Goal: Task Accomplishment & Management: Complete application form

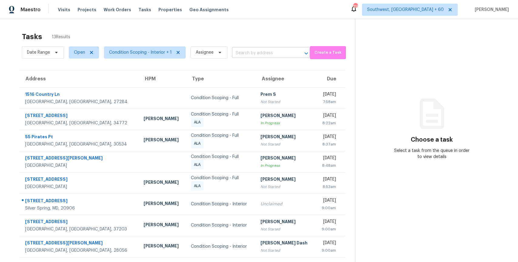
click at [253, 54] on input "text" at bounding box center [262, 52] width 61 height 9
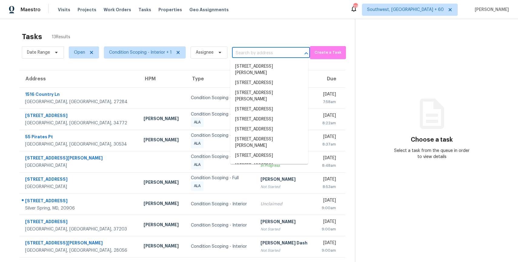
paste input "14949 Carriage Square Dr, Silver Spring, MD 20906"
type input "14949 Carriage Square Dr, Silver Spring, MD 20906"
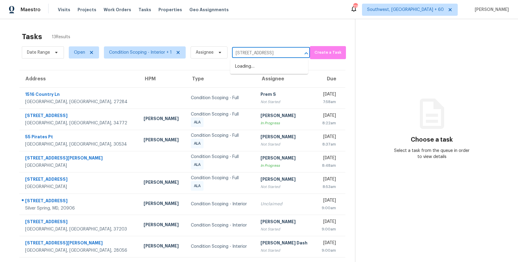
scroll to position [0, 45]
click at [259, 63] on li "14949 Carriage Square Dr, Silver Spring, MD 20906" at bounding box center [269, 67] width 78 height 10
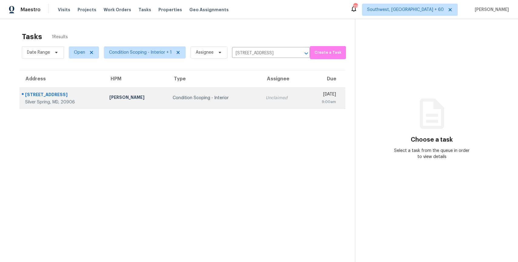
click at [266, 96] on div "Unclaimed" at bounding box center [283, 98] width 35 height 6
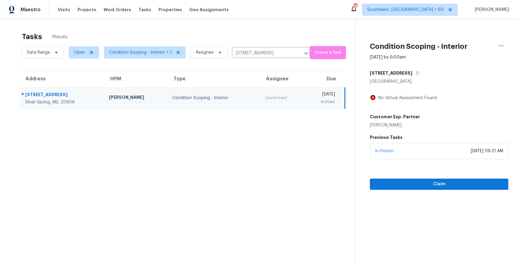
click at [447, 156] on div "In-Person October 08, 2025 at 09:21 AM" at bounding box center [439, 151] width 139 height 16
click at [441, 183] on span "Claim" at bounding box center [439, 184] width 129 height 8
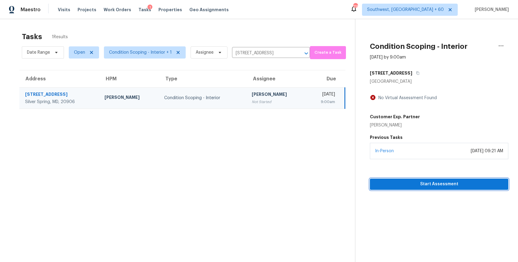
click at [444, 184] on span "Start Assessment" at bounding box center [439, 184] width 129 height 8
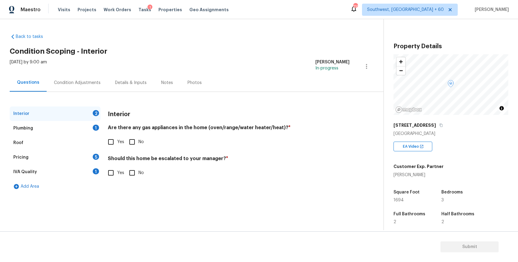
click at [131, 142] on input "No" at bounding box center [132, 141] width 13 height 13
checkbox input "true"
click at [77, 129] on div "Plumbing 1" at bounding box center [55, 128] width 91 height 15
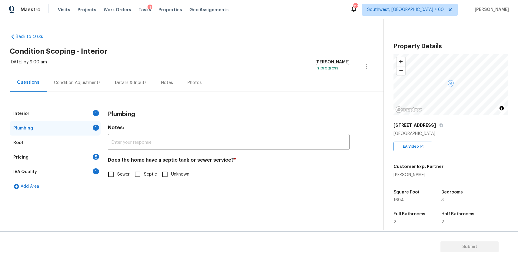
click at [110, 176] on input "Sewer" at bounding box center [111, 174] width 13 height 13
checkbox input "true"
click at [73, 159] on div "Pricing 5" at bounding box center [55, 157] width 91 height 15
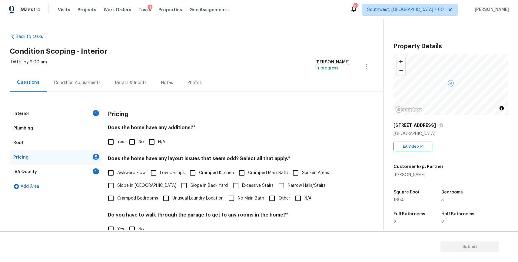
click at [152, 141] on input "N/A" at bounding box center [151, 141] width 13 height 13
checkbox input "true"
click at [300, 197] on input "N/A" at bounding box center [298, 198] width 13 height 13
checkbox input "true"
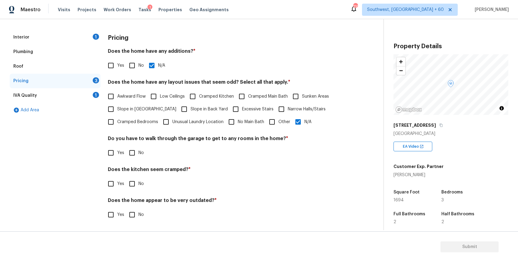
scroll to position [76, 0]
click at [131, 151] on input "No" at bounding box center [132, 152] width 13 height 13
checkbox input "true"
click at [132, 219] on input "No" at bounding box center [132, 214] width 13 height 13
checkbox input "true"
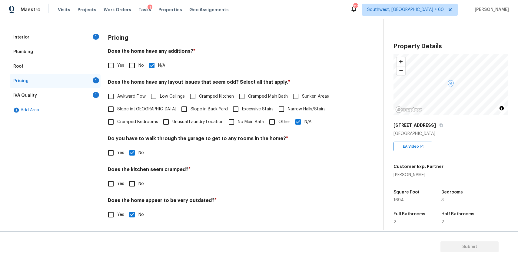
click at [130, 196] on div "Pricing Does the home have any additions? * Yes No N/A Does the home have any l…" at bounding box center [229, 129] width 242 height 198
click at [131, 187] on input "No" at bounding box center [132, 183] width 13 height 13
checkbox input "true"
click at [88, 92] on div "IVA Quality 1" at bounding box center [55, 95] width 91 height 15
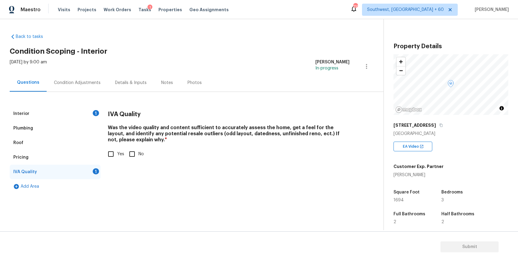
click at [112, 153] on input "Yes" at bounding box center [111, 154] width 13 height 13
checkbox input "true"
click at [88, 109] on div "Interior 1" at bounding box center [55, 113] width 91 height 15
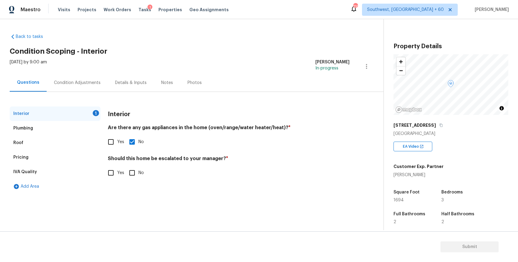
click at [78, 85] on div "Condition Adjustments" at bounding box center [77, 83] width 61 height 18
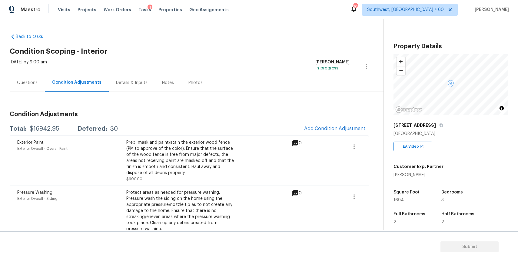
click at [17, 81] on div "Questions" at bounding box center [27, 83] width 21 height 6
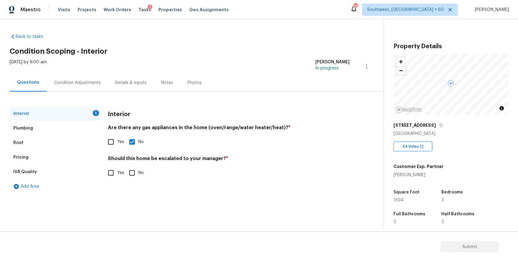
click at [41, 161] on div "Pricing" at bounding box center [55, 157] width 91 height 15
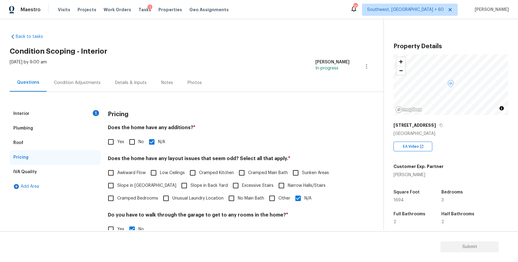
scroll to position [76, 0]
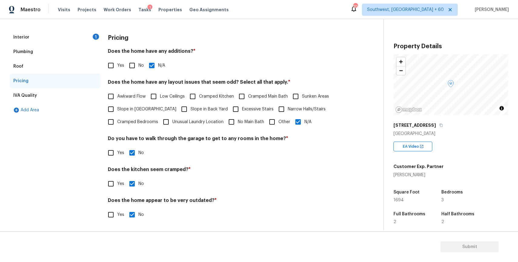
click at [277, 122] on input "Other" at bounding box center [272, 121] width 13 height 13
checkbox input "true"
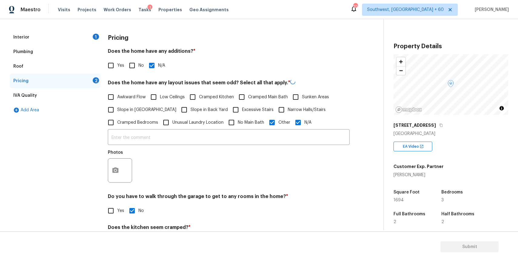
click at [295, 124] on input "N/A" at bounding box center [298, 122] width 13 height 13
checkbox input "false"
click at [289, 130] on div "​ Photos" at bounding box center [229, 157] width 242 height 57
click at [278, 135] on input "text" at bounding box center [229, 137] width 242 height 14
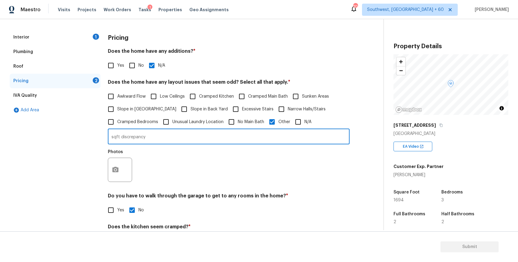
type input "sqft discrepancy"
click at [118, 170] on icon "button" at bounding box center [115, 169] width 7 height 7
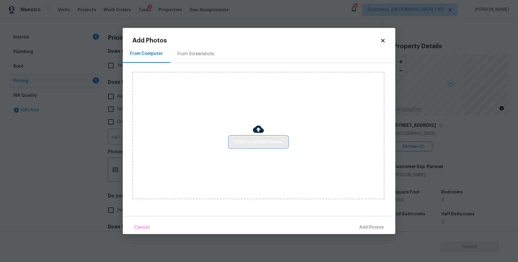
click at [264, 138] on span "Click to Upload Photos" at bounding box center [258, 142] width 48 height 8
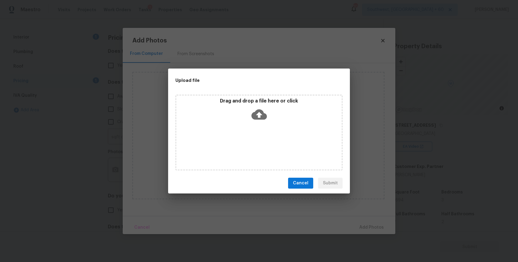
click at [264, 138] on div "Drag and drop a file here or click" at bounding box center [258, 133] width 167 height 76
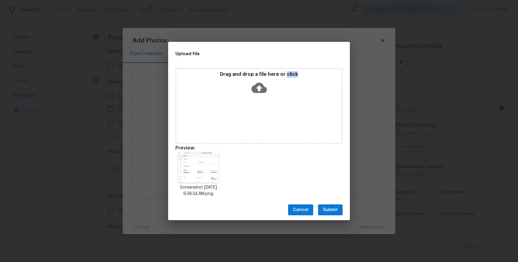
click at [331, 218] on div "Cancel Submit" at bounding box center [259, 209] width 182 height 21
click at [335, 208] on span "Submit" at bounding box center [330, 210] width 15 height 8
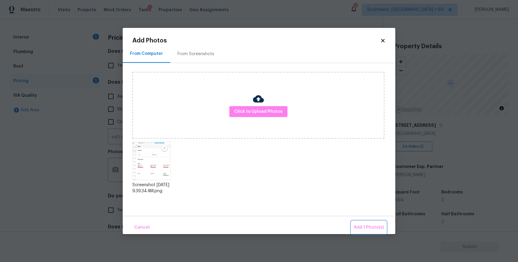
click at [374, 227] on span "Add 1 Photo(s)" at bounding box center [369, 228] width 30 height 8
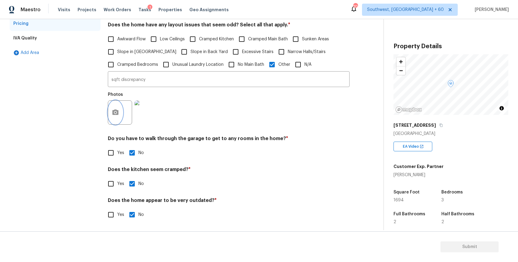
scroll to position [0, 0]
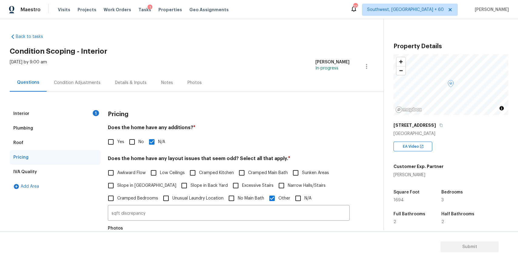
click at [89, 107] on div "Interior 1" at bounding box center [55, 113] width 91 height 15
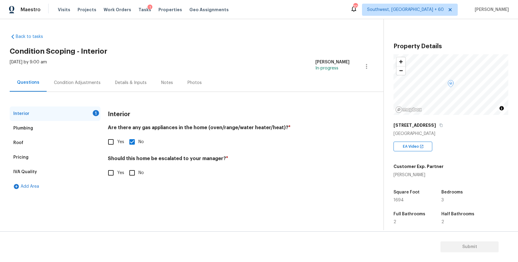
click at [96, 88] on div "Condition Adjustments" at bounding box center [77, 83] width 61 height 18
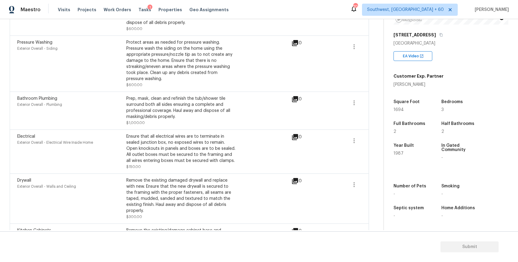
scroll to position [150, 0]
click at [166, 155] on div "Ensure that all electrical wires are to terminate in sealed junction box, no ex…" at bounding box center [180, 148] width 109 height 30
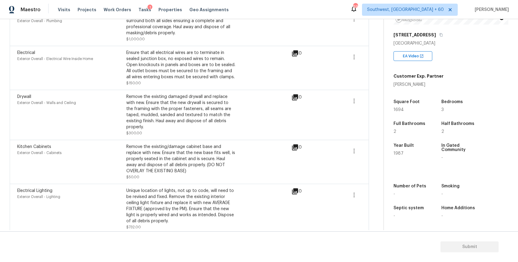
scroll to position [0, 0]
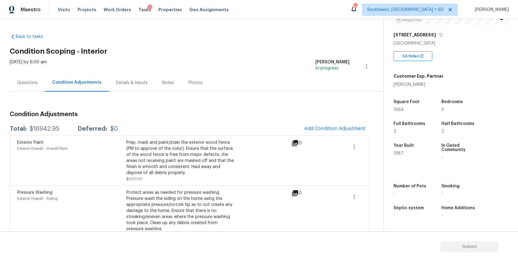
click at [34, 79] on div "Questions" at bounding box center [27, 83] width 35 height 18
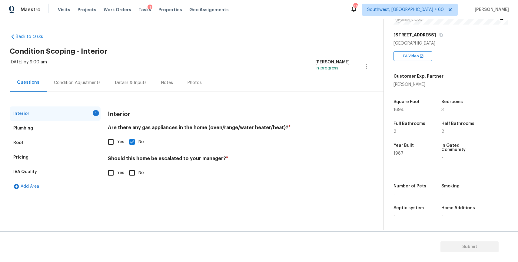
click at [138, 169] on input "No" at bounding box center [132, 172] width 13 height 13
checkbox input "true"
click at [91, 80] on div "Condition Adjustments" at bounding box center [77, 83] width 47 height 6
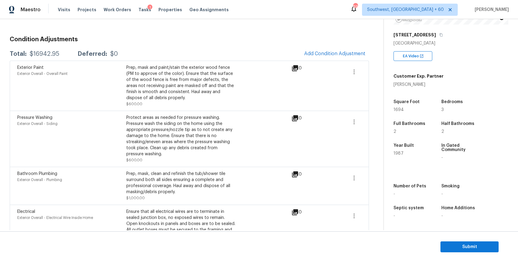
scroll to position [10, 0]
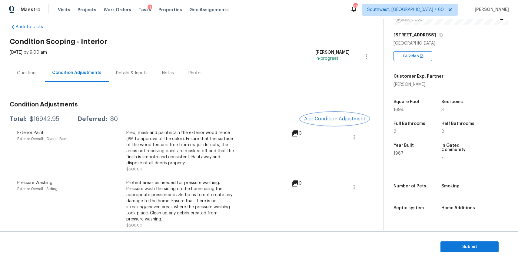
click at [347, 115] on button "Add Condition Adjustment" at bounding box center [335, 118] width 68 height 13
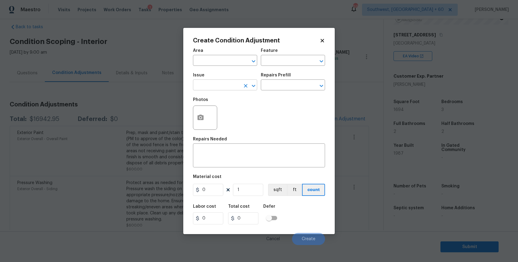
click at [231, 84] on input "text" at bounding box center [216, 85] width 47 height 9
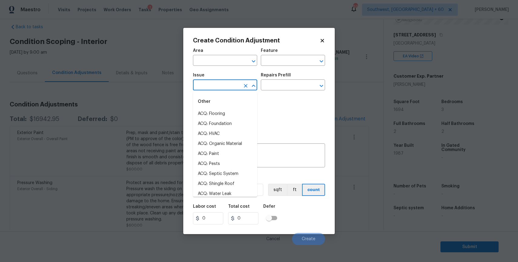
type input "p"
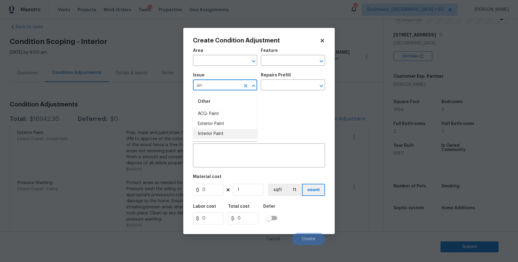
click at [235, 132] on li "Interior Paint" at bounding box center [225, 134] width 64 height 10
type input "Interior Paint"
click at [275, 85] on input "text" at bounding box center [284, 85] width 47 height 9
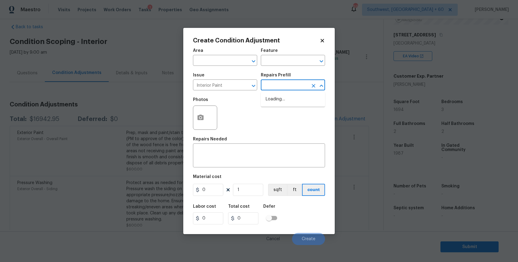
type input "p"
type input "rim"
click at [307, 98] on li "Primer - Labor Only $0.40" at bounding box center [293, 99] width 64 height 10
type input "Overall Paint"
type textarea "Interior primer - PRIMER PROVIDED BY OPENDOOR - All nails, screws, drywall anch…"
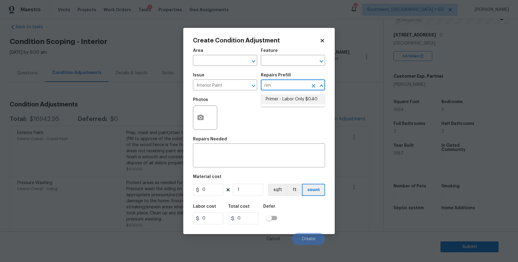
type input "0.4"
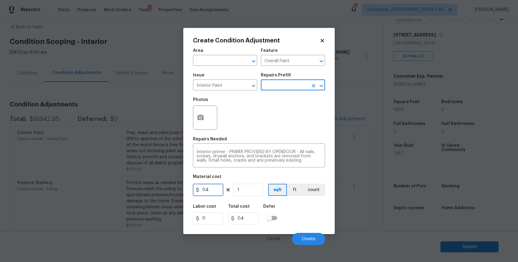
click at [211, 187] on input "0.4" at bounding box center [208, 190] width 30 height 12
type input "200"
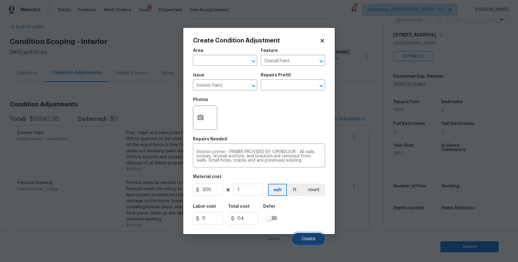
click at [310, 239] on span "Create" at bounding box center [309, 239] width 14 height 5
type input "200"
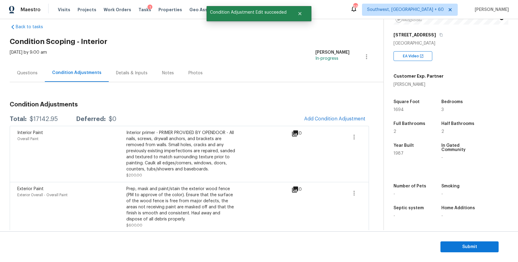
click at [39, 115] on div "Total: $17142.95 Deferred: $0 Add Condition Adjustment" at bounding box center [189, 118] width 359 height 13
copy div "$17142.95"
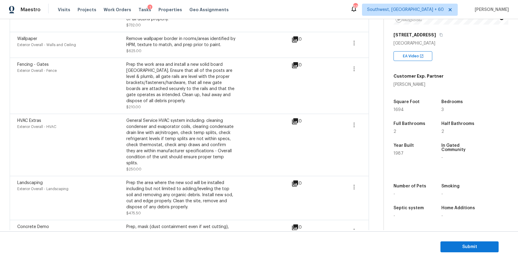
scroll to position [0, 0]
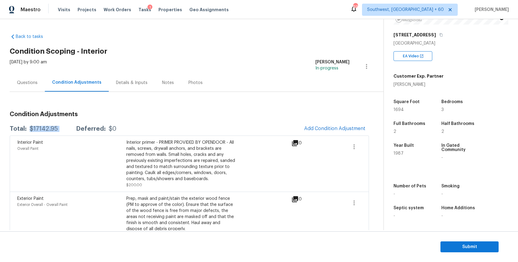
click at [35, 74] on div "Questions" at bounding box center [27, 83] width 35 height 18
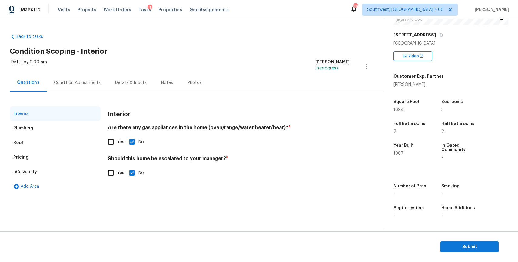
click at [41, 157] on div "Pricing" at bounding box center [55, 157] width 91 height 15
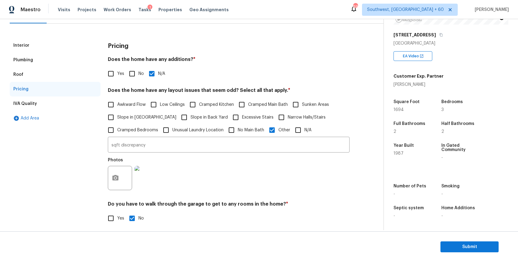
scroll to position [134, 0]
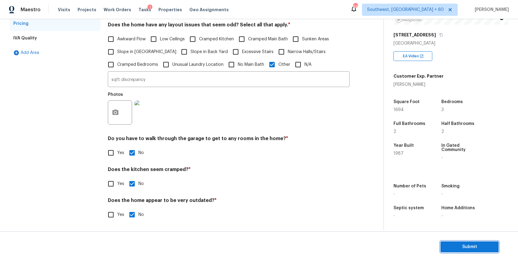
click at [476, 245] on span "Submit" at bounding box center [470, 247] width 48 height 8
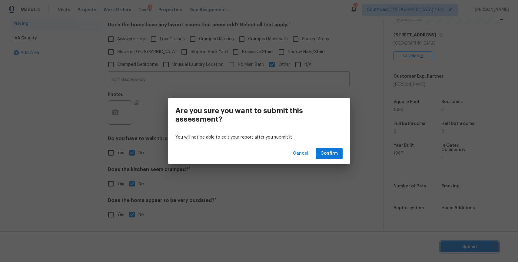
click at [325, 176] on div "Are you sure you want to submit this assessment? You will not be able to edit y…" at bounding box center [259, 131] width 518 height 262
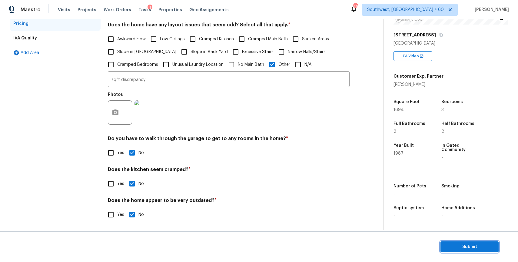
scroll to position [0, 0]
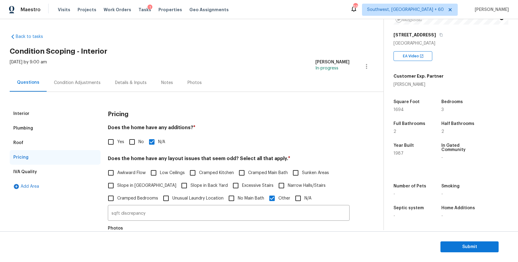
click at [88, 86] on div "Condition Adjustments" at bounding box center [77, 83] width 61 height 18
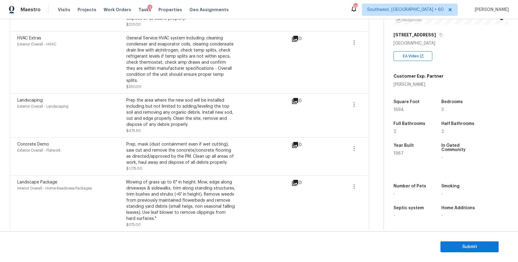
scroll to position [824, 0]
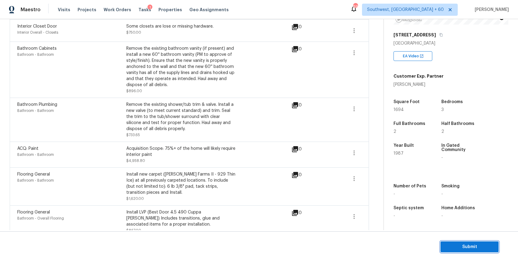
click at [467, 247] on span "Submit" at bounding box center [470, 247] width 48 height 8
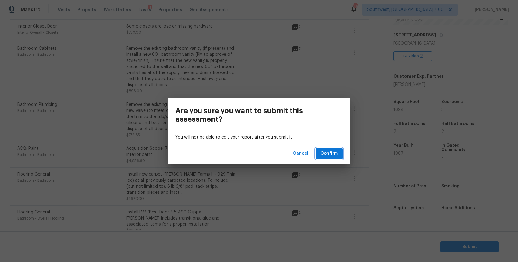
click at [327, 155] on span "Confirm" at bounding box center [329, 154] width 17 height 8
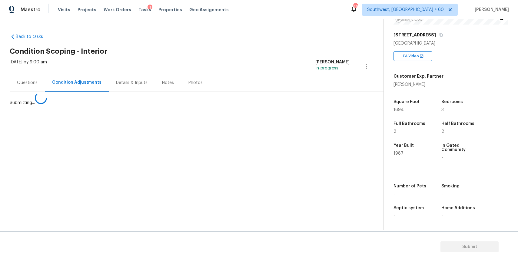
scroll to position [0, 0]
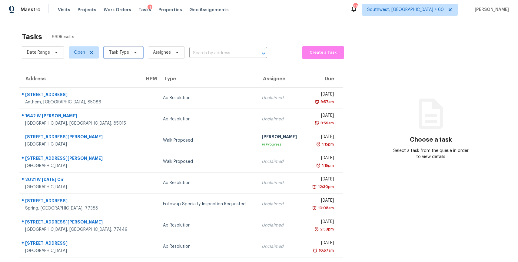
click at [132, 49] on span "Task Type" at bounding box center [123, 52] width 39 height 12
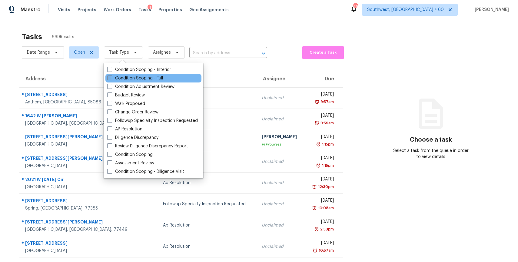
click at [142, 77] on label "Condition Scoping - Full" at bounding box center [135, 78] width 56 height 6
click at [111, 77] on input "Condition Scoping - Full" at bounding box center [109, 77] width 4 height 4
checkbox input "true"
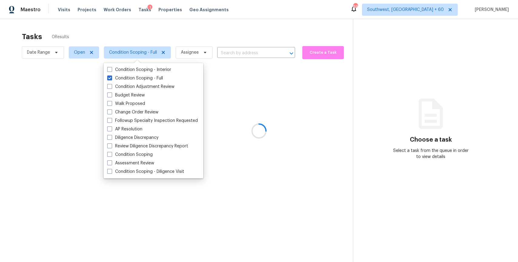
click at [409, 78] on div at bounding box center [259, 131] width 518 height 262
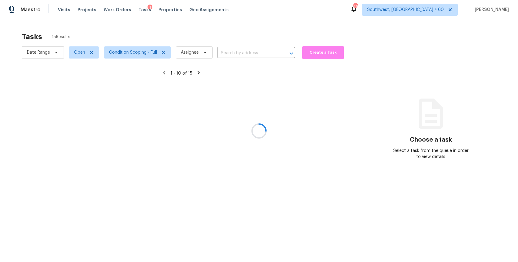
click at [409, 78] on div at bounding box center [259, 131] width 518 height 262
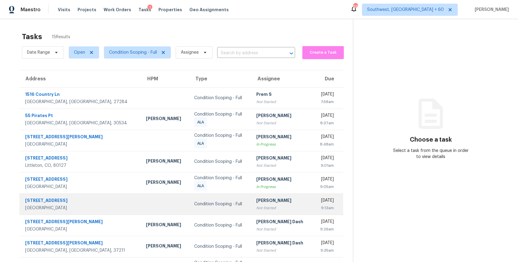
scroll to position [54, 0]
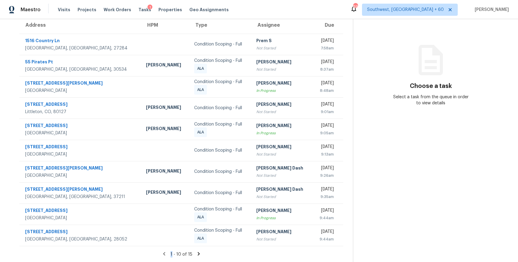
click at [196, 252] on icon at bounding box center [198, 253] width 5 height 5
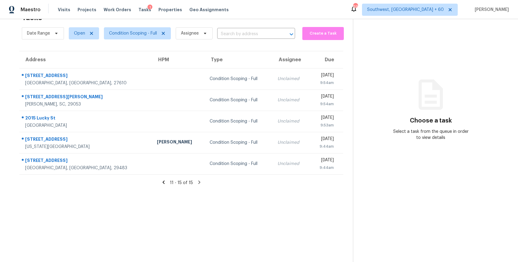
click at [165, 182] on icon at bounding box center [163, 181] width 2 height 3
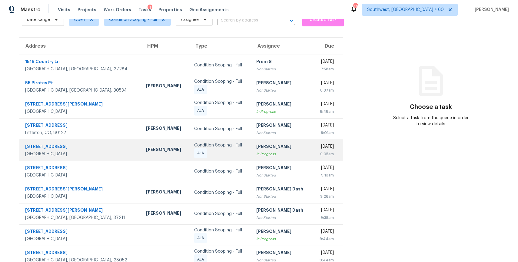
scroll to position [54, 0]
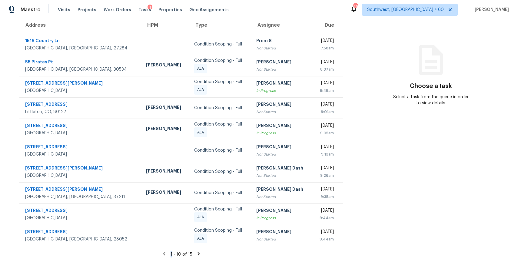
click at [196, 254] on icon at bounding box center [198, 253] width 5 height 5
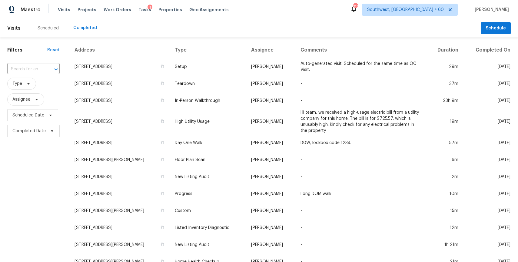
click at [13, 64] on div "​" at bounding box center [33, 69] width 52 height 13
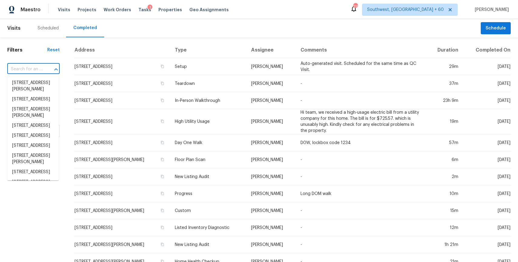
paste input "14949 Carriage Square Dr, Silver Spring, MD 20906"
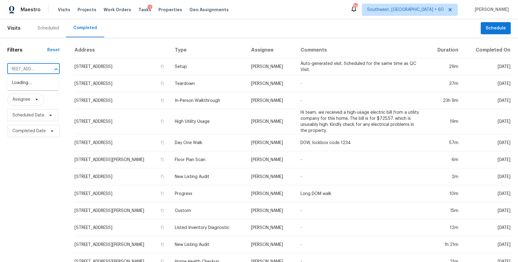
type input "14949 Carriage Square Dr, Silver Spring, MD 20906"
click at [28, 83] on li "14949 Carriage Square Dr, Silver Spring, MD 20906" at bounding box center [33, 83] width 52 height 10
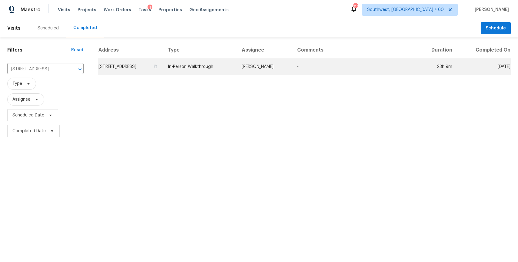
click at [292, 65] on td "Nicolas Campuzano" at bounding box center [264, 66] width 55 height 17
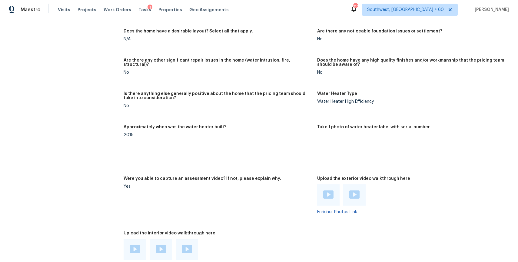
scroll to position [1026, 0]
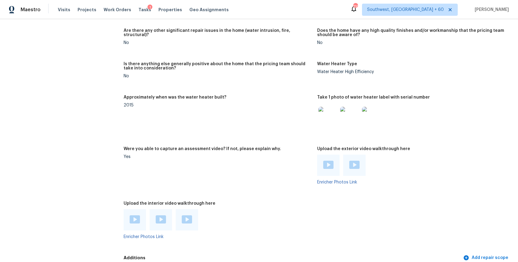
click at [133, 220] on img at bounding box center [135, 219] width 10 height 8
click at [159, 221] on img at bounding box center [161, 219] width 10 height 8
click at [183, 223] on img at bounding box center [187, 219] width 10 height 8
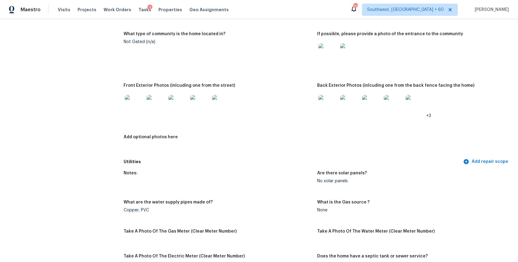
scroll to position [88, 0]
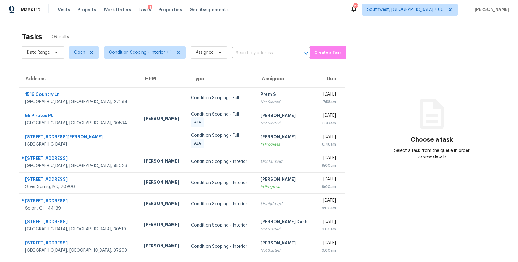
click at [262, 56] on input "text" at bounding box center [262, 52] width 61 height 9
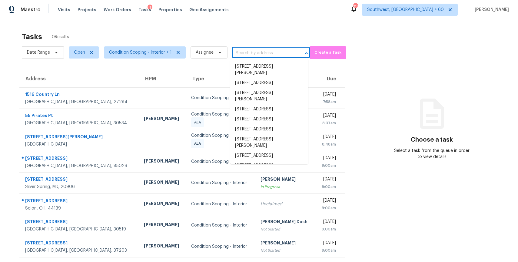
paste input "1068 Hidden Brook Trl, Atlanta, GA 30349"
type input "1068 Hidden Brook Trl, Atlanta, GA 30349"
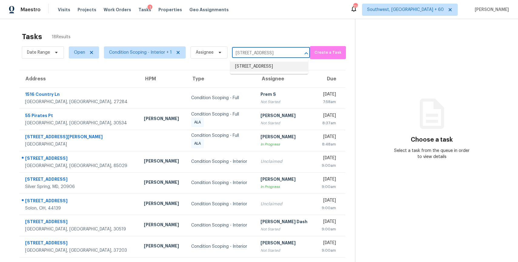
click at [283, 70] on li "1068 Hidden Brook Trl, Atlanta, GA 30349" at bounding box center [269, 67] width 78 height 10
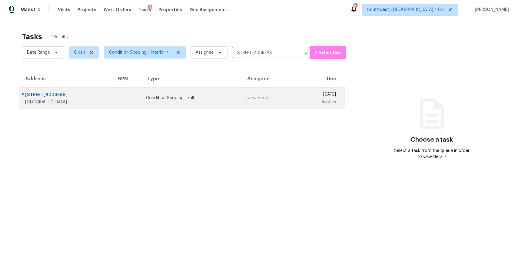
click at [301, 96] on div "Thu, Oct 9th 2025" at bounding box center [318, 95] width 35 height 8
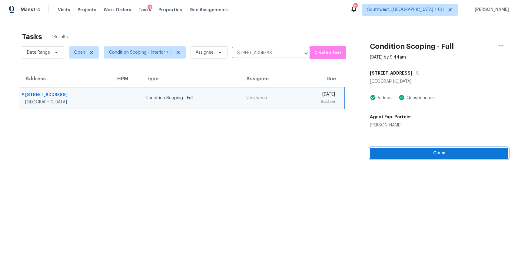
click at [422, 155] on span "Claim" at bounding box center [439, 153] width 129 height 8
click at [445, 152] on span "Start Assessment" at bounding box center [439, 153] width 129 height 8
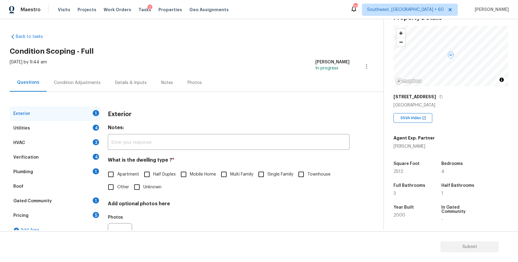
scroll to position [32, 0]
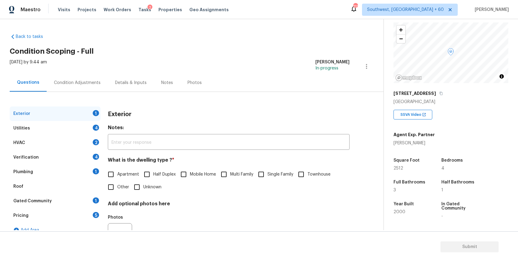
click at [261, 170] on input "Single Family" at bounding box center [261, 174] width 13 height 13
checkbox input "true"
click at [57, 137] on div "HVAC 2" at bounding box center [55, 142] width 91 height 15
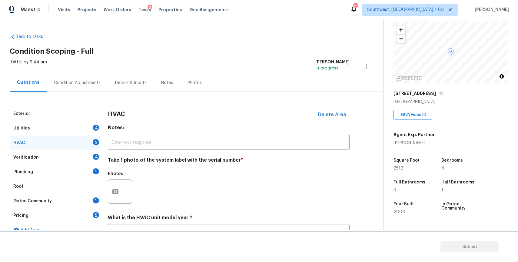
click at [86, 128] on div "Utilities 4" at bounding box center [55, 128] width 91 height 15
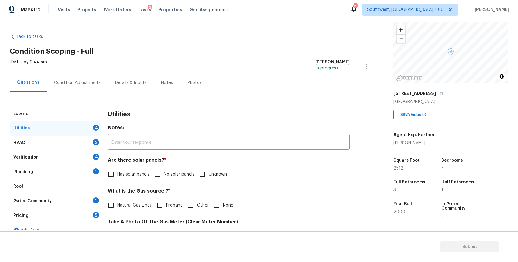
scroll to position [33, 0]
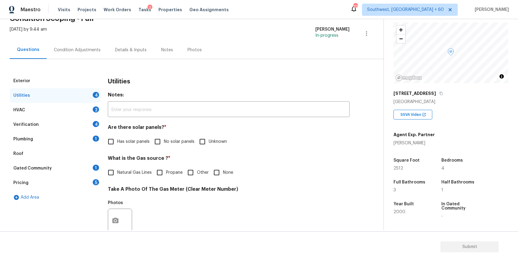
click at [184, 141] on span "No solar panels" at bounding box center [179, 142] width 31 height 6
click at [164, 141] on input "No solar panels" at bounding box center [157, 141] width 13 height 13
checkbox input "true"
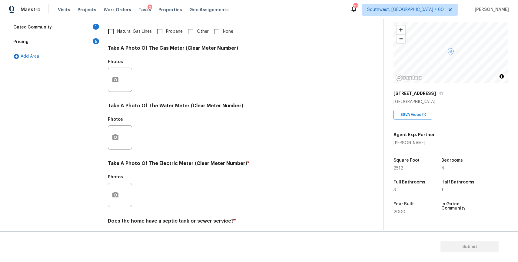
scroll to position [142, 0]
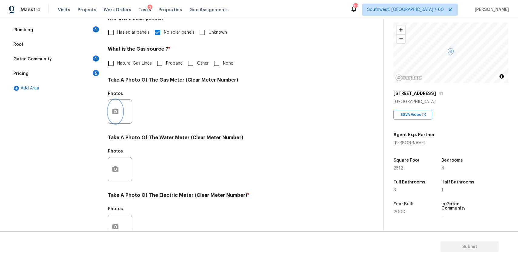
click at [116, 111] on circle "button" at bounding box center [116, 112] width 2 height 2
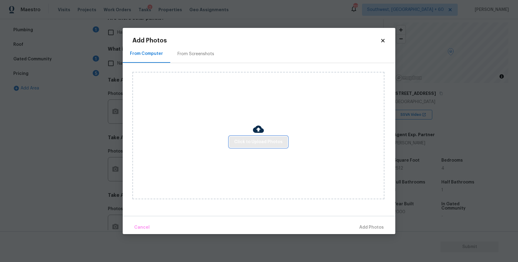
click at [258, 142] on span "Click to Upload Photos" at bounding box center [258, 142] width 48 height 8
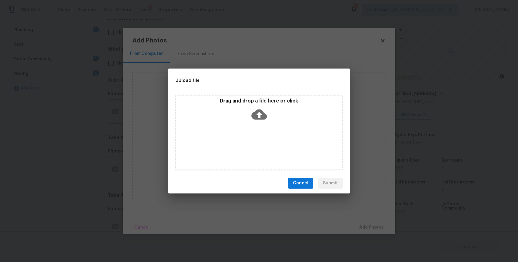
click at [258, 142] on div "Drag and drop a file here or click" at bounding box center [258, 133] width 167 height 76
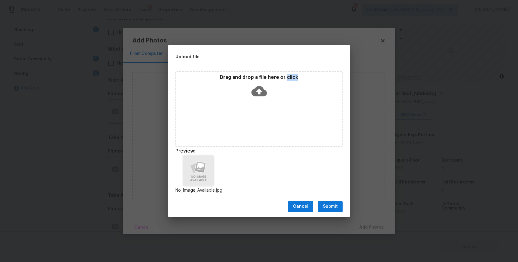
click at [325, 205] on span "Submit" at bounding box center [330, 207] width 15 height 8
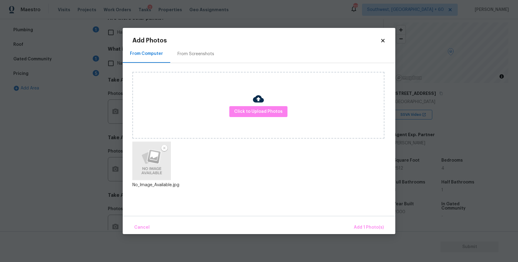
click at [374, 235] on body "Maestro Visits Projects Work Orders Tasks 2 Properties Geo Assignments 713 Sout…" at bounding box center [259, 131] width 518 height 262
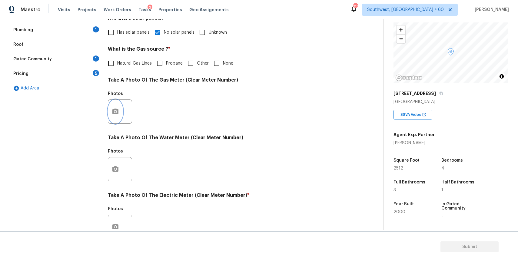
click at [115, 120] on button "button" at bounding box center [115, 112] width 15 height 24
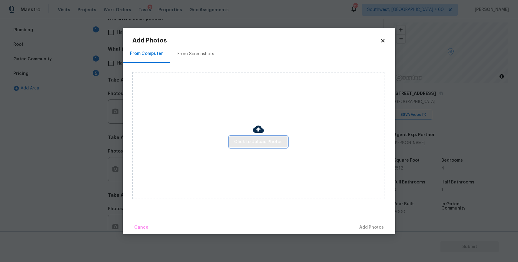
click at [248, 144] on span "Click to Upload Photos" at bounding box center [258, 142] width 48 height 8
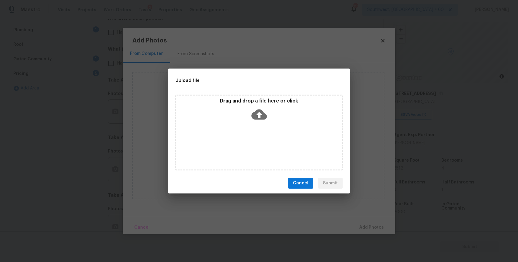
click at [248, 144] on div "Drag and drop a file here or click" at bounding box center [258, 133] width 167 height 76
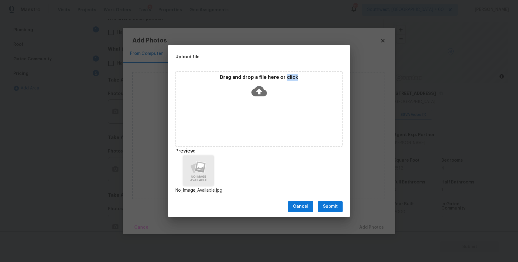
click at [335, 208] on span "Submit" at bounding box center [330, 207] width 15 height 8
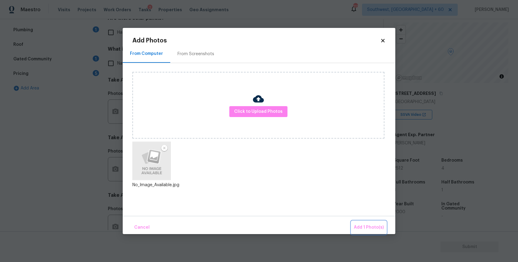
click at [366, 228] on span "Add 1 Photo(s)" at bounding box center [369, 228] width 30 height 8
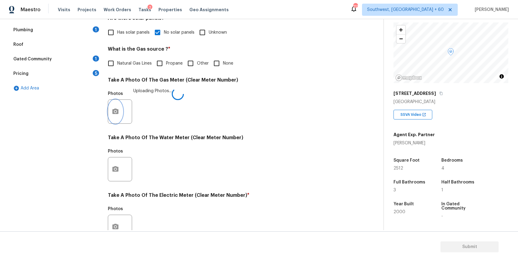
scroll to position [161, 0]
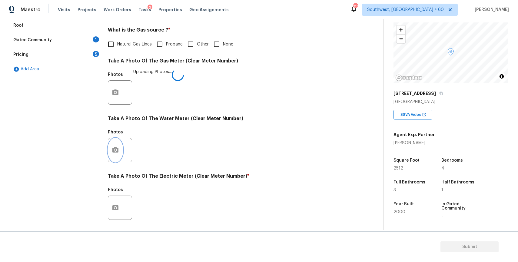
click at [119, 151] on button "button" at bounding box center [115, 150] width 15 height 24
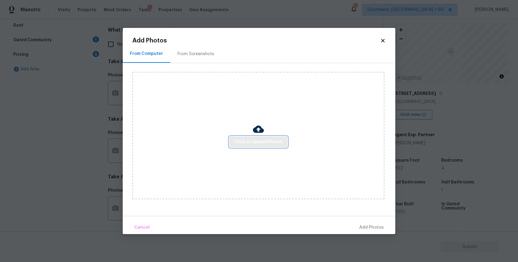
click at [272, 141] on span "Click to Upload Photos" at bounding box center [258, 142] width 48 height 8
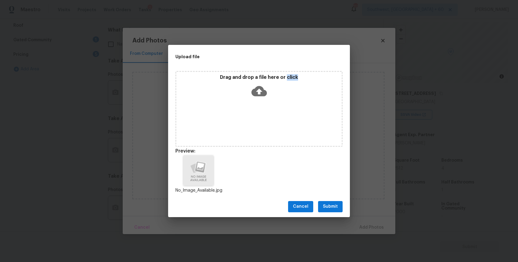
click at [330, 203] on span "Submit" at bounding box center [330, 207] width 15 height 8
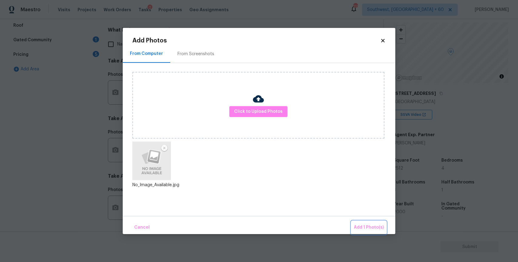
click at [373, 224] on span "Add 1 Photo(s)" at bounding box center [369, 228] width 30 height 8
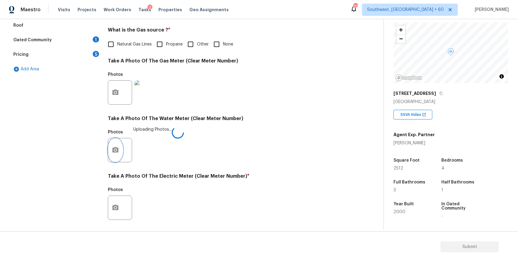
scroll to position [194, 0]
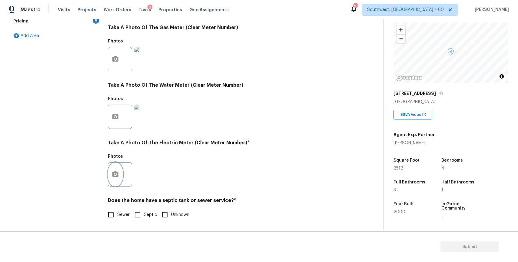
click at [112, 169] on button "button" at bounding box center [115, 174] width 15 height 24
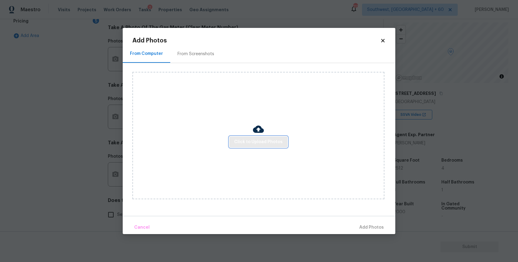
click at [266, 139] on span "Click to Upload Photos" at bounding box center [258, 142] width 48 height 8
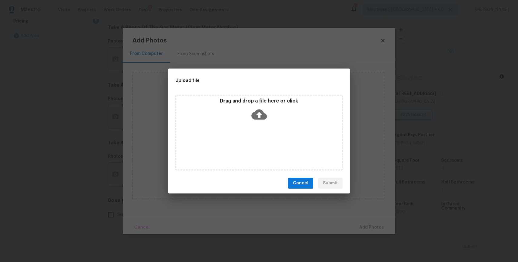
click at [266, 139] on div "Drag and drop a file here or click" at bounding box center [258, 133] width 167 height 76
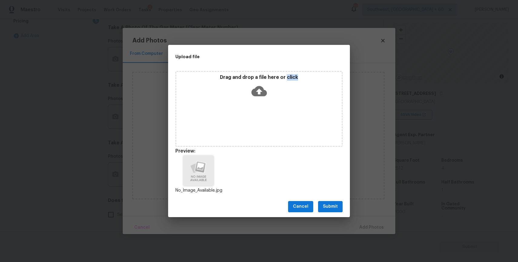
click at [326, 209] on span "Submit" at bounding box center [330, 207] width 15 height 8
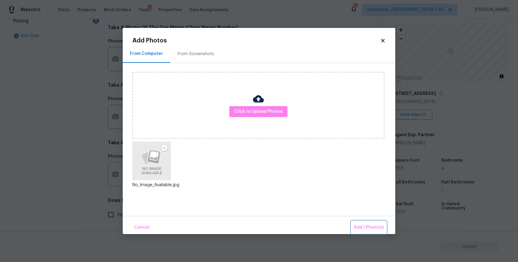
click at [374, 233] on button "Add 1 Photo(s)" at bounding box center [369, 227] width 35 height 13
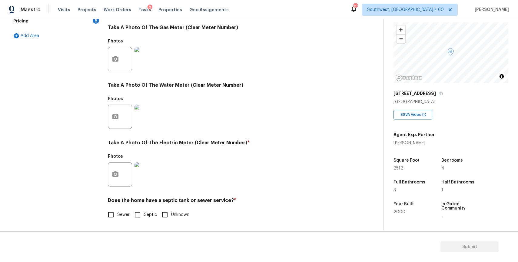
click at [118, 213] on span "Sewer" at bounding box center [123, 215] width 12 height 6
click at [117, 213] on input "Sewer" at bounding box center [111, 214] width 13 height 13
checkbox input "true"
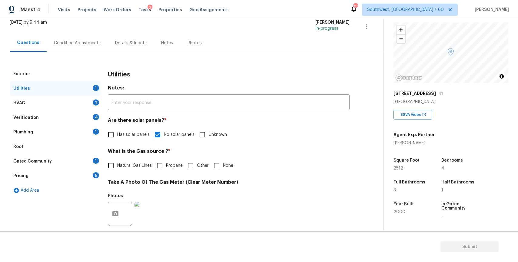
scroll to position [0, 0]
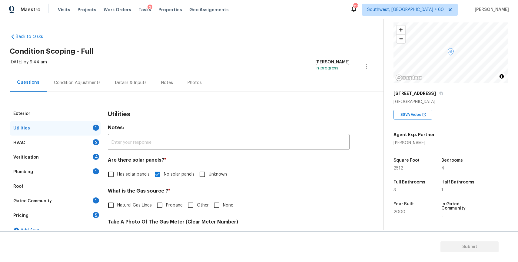
click at [68, 138] on div "HVAC 2" at bounding box center [55, 142] width 91 height 15
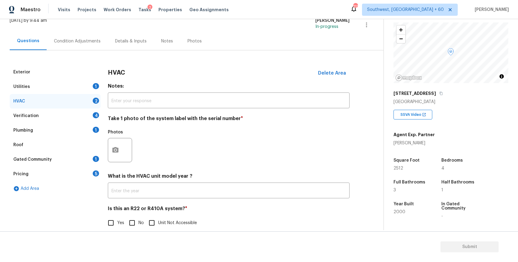
scroll to position [50, 0]
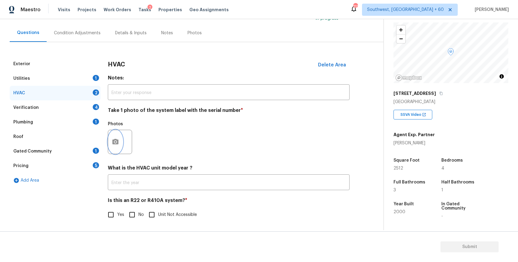
click at [111, 138] on button "button" at bounding box center [115, 142] width 15 height 24
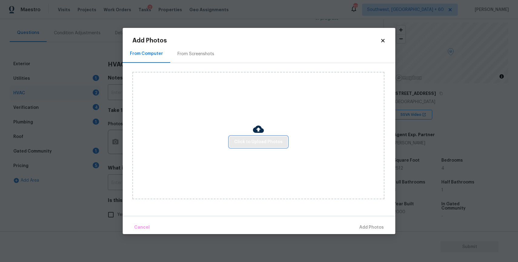
click at [237, 140] on span "Click to Upload Photos" at bounding box center [258, 142] width 48 height 8
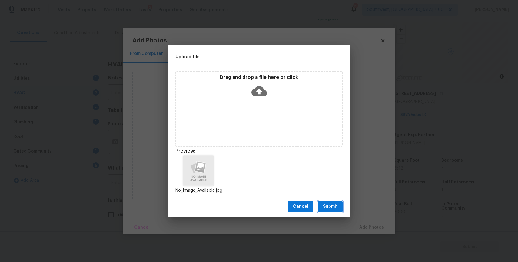
click at [326, 201] on button "Submit" at bounding box center [330, 206] width 25 height 11
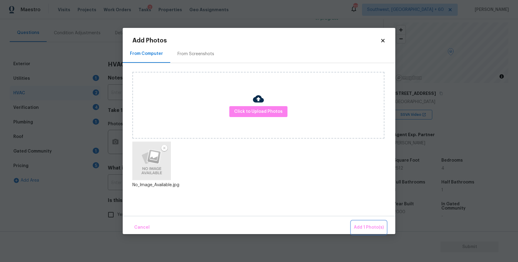
click at [363, 222] on button "Add 1 Photo(s)" at bounding box center [369, 227] width 35 height 13
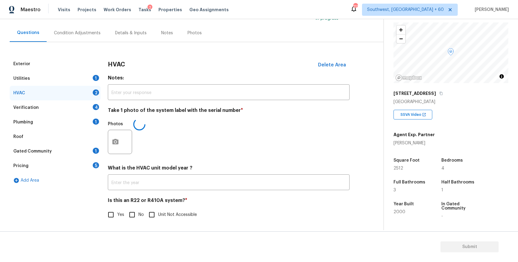
click at [126, 217] on input "No" at bounding box center [132, 214] width 13 height 13
checkbox input "true"
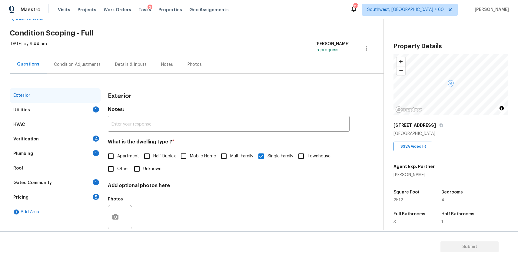
scroll to position [29, 0]
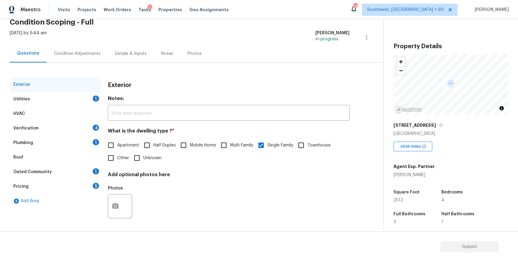
click at [72, 100] on div "Utilities 1" at bounding box center [55, 99] width 91 height 15
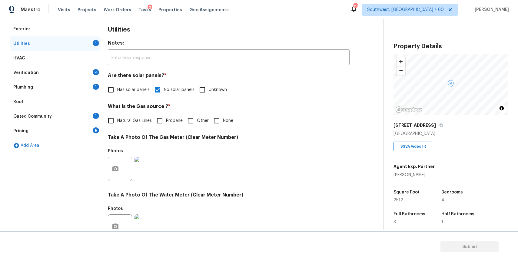
scroll to position [2, 0]
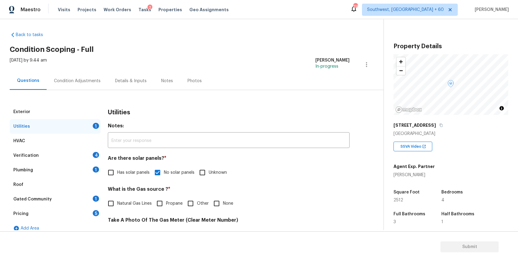
click at [88, 155] on div "Verification 4" at bounding box center [55, 155] width 91 height 15
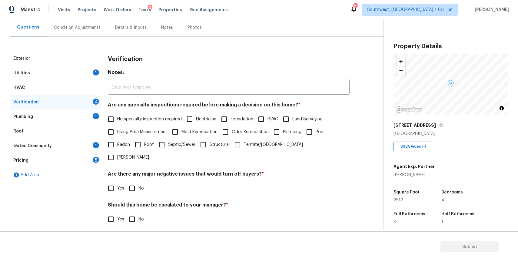
scroll to position [84, 0]
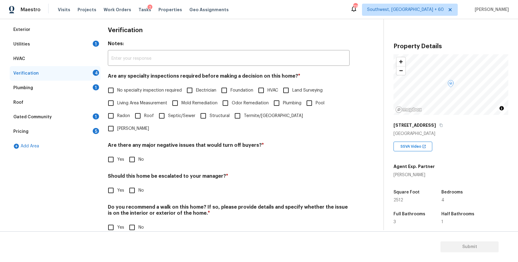
click at [135, 88] on span "No specialty inspection required" at bounding box center [149, 90] width 65 height 6
click at [117, 88] on input "No specialty inspection required" at bounding box center [111, 90] width 13 height 13
checkbox input "true"
click at [134, 155] on div "Verification Notes: ​ Are any specialty inspections required before making a de…" at bounding box center [229, 131] width 242 height 219
click at [141, 156] on span "No" at bounding box center [141, 159] width 5 height 6
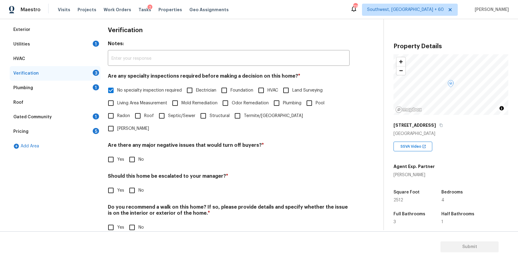
click at [139, 153] on input "No" at bounding box center [132, 159] width 13 height 13
checkbox input "true"
click at [131, 185] on input "No" at bounding box center [132, 191] width 13 height 13
checkbox input "true"
click at [134, 221] on input "No" at bounding box center [132, 227] width 13 height 13
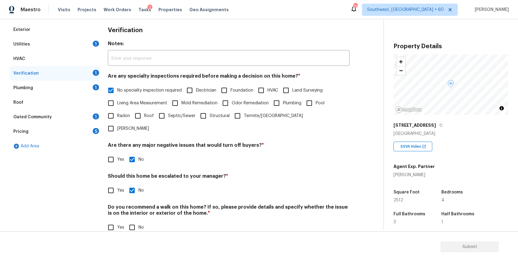
checkbox input "true"
click at [70, 93] on div "Plumbing 1" at bounding box center [55, 88] width 91 height 15
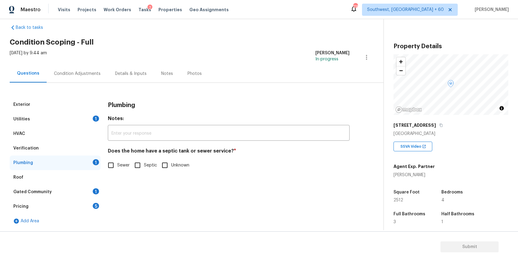
click at [117, 163] on input "Sewer" at bounding box center [111, 165] width 13 height 13
checkbox input "true"
click at [83, 192] on div "Gated Community 1" at bounding box center [55, 192] width 91 height 15
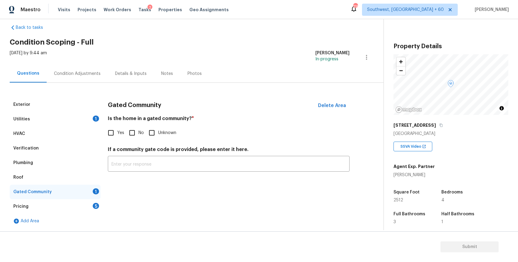
click at [141, 124] on div "Is the home in a gated community? * Yes No Unknown" at bounding box center [229, 127] width 242 height 24
click at [138, 135] on input "No" at bounding box center [132, 132] width 13 height 13
checkbox input "true"
click at [79, 205] on div "Pricing 5" at bounding box center [55, 206] width 91 height 15
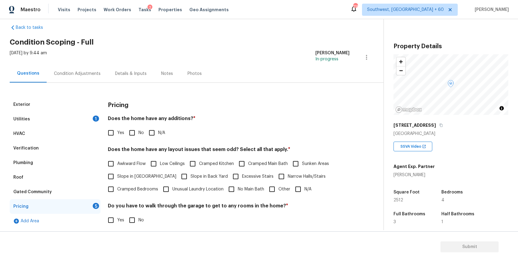
click at [144, 141] on div "Pricing Does the home have any additions? * Yes No N/A Does the home have any l…" at bounding box center [229, 196] width 242 height 198
click at [157, 132] on input "N/A" at bounding box center [151, 132] width 13 height 13
checkbox input "true"
click at [298, 189] on input "N/A" at bounding box center [298, 189] width 13 height 13
checkbox input "true"
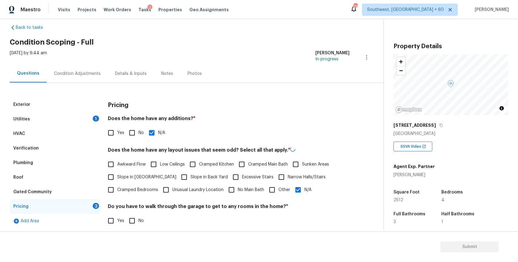
scroll to position [76, 0]
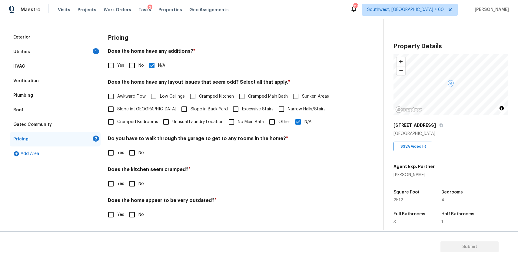
click at [134, 153] on input "No" at bounding box center [132, 152] width 13 height 13
checkbox input "true"
click at [140, 183] on span "No" at bounding box center [141, 184] width 5 height 6
click at [139, 183] on input "No" at bounding box center [132, 183] width 13 height 13
checkbox input "true"
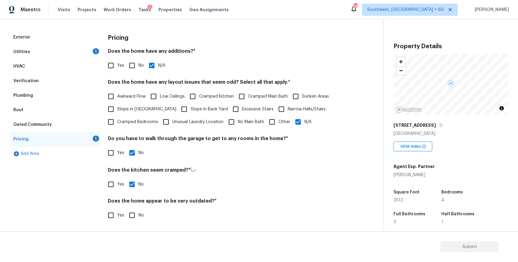
click at [137, 211] on input "No" at bounding box center [132, 215] width 13 height 13
checkbox input "true"
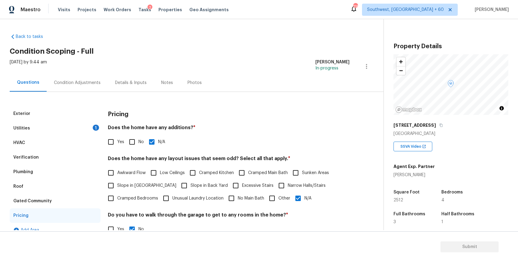
click at [81, 127] on div "Utilities 1" at bounding box center [55, 128] width 91 height 15
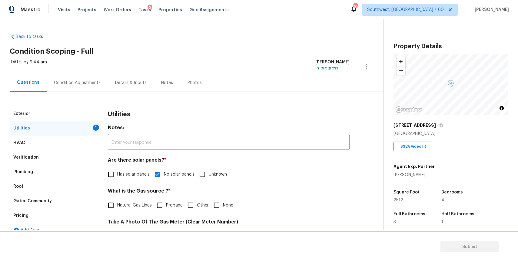
click at [60, 171] on div "Plumbing" at bounding box center [55, 172] width 91 height 15
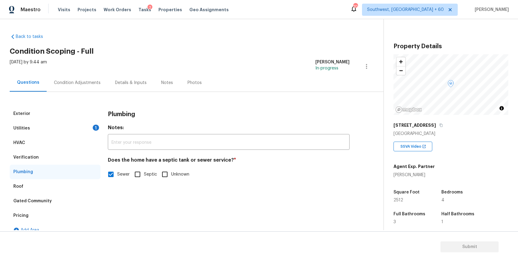
click at [68, 158] on div "Verification" at bounding box center [55, 157] width 91 height 15
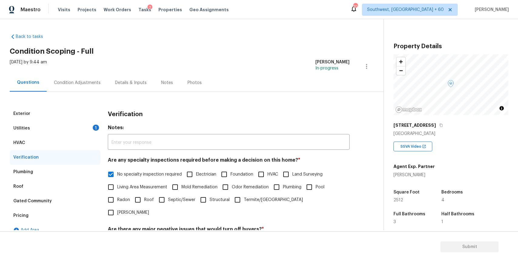
scroll to position [84, 0]
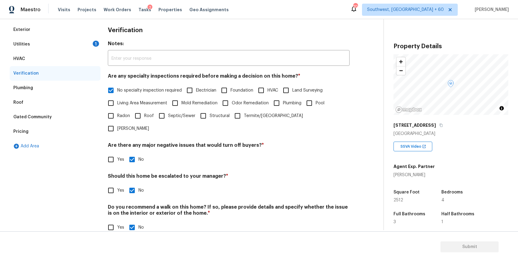
click at [119, 187] on span "Yes" at bounding box center [120, 190] width 7 height 6
click at [117, 184] on input "Yes" at bounding box center [111, 190] width 13 height 13
checkbox input "true"
checkbox input "false"
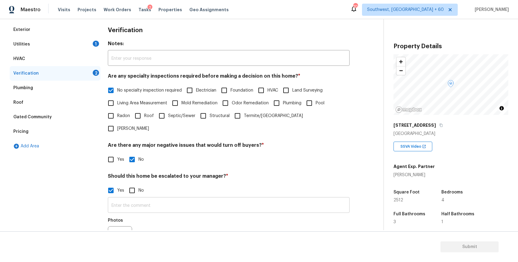
click at [149, 199] on input "text" at bounding box center [229, 206] width 242 height 14
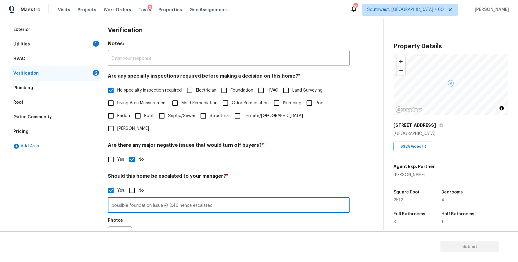
scroll to position [142, 0]
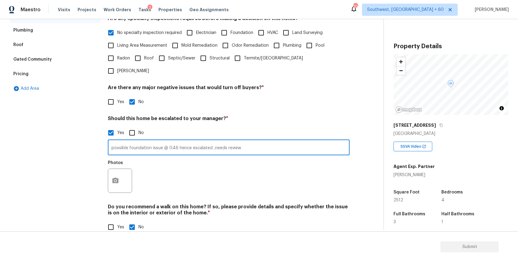
type input "possible foundation issue @ 0.46 hence escalated ,needs review"
click at [113, 179] on button "button" at bounding box center [115, 181] width 15 height 24
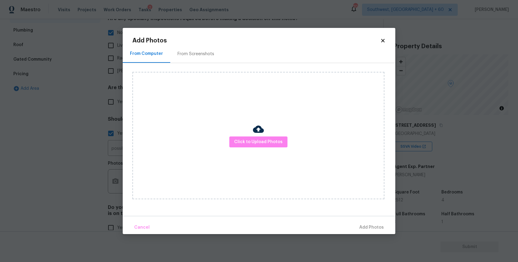
click at [271, 154] on div "Click to Upload Photos" at bounding box center [258, 135] width 252 height 127
click at [275, 145] on span "Click to Upload Photos" at bounding box center [258, 142] width 48 height 8
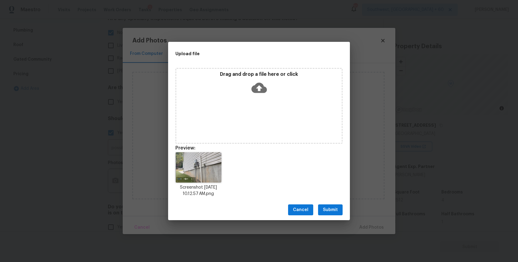
click at [335, 208] on span "Submit" at bounding box center [330, 210] width 15 height 8
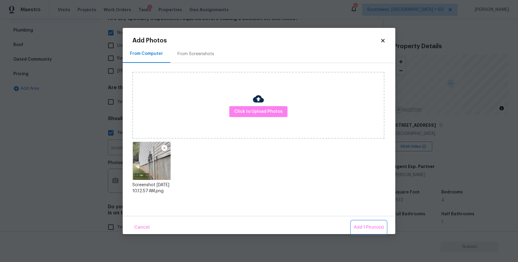
click at [366, 226] on span "Add 1 Photo(s)" at bounding box center [369, 228] width 30 height 8
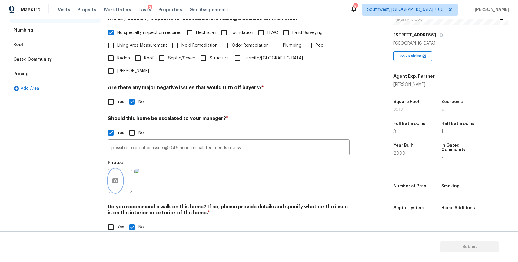
scroll to position [0, 0]
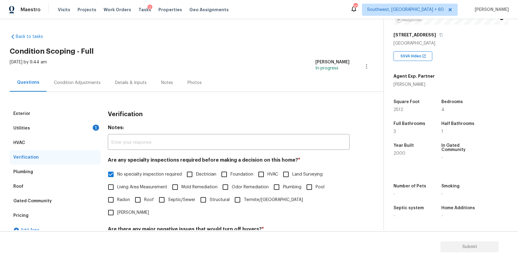
click at [71, 130] on div "Utilities 1" at bounding box center [55, 128] width 91 height 15
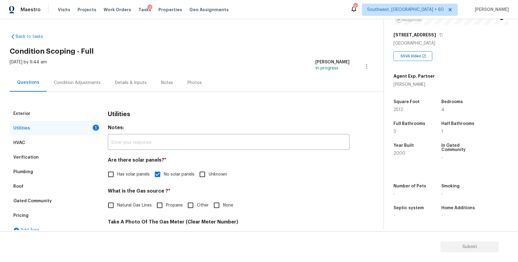
click at [110, 203] on input "Natural Gas Lines" at bounding box center [111, 205] width 13 height 13
checkbox input "true"
click at [91, 85] on div "Condition Adjustments" at bounding box center [77, 83] width 61 height 18
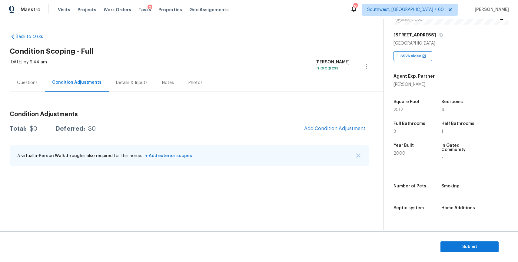
click at [34, 80] on div "Questions" at bounding box center [27, 83] width 21 height 6
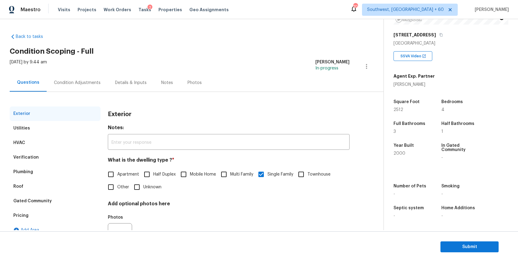
click at [74, 81] on div "Condition Adjustments" at bounding box center [77, 83] width 47 height 6
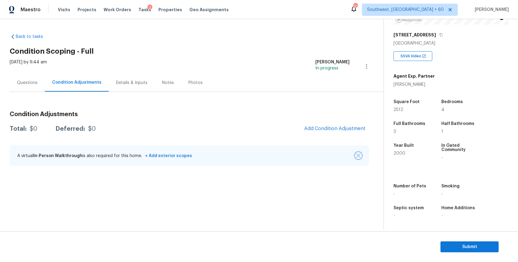
click at [361, 156] on button "button" at bounding box center [358, 155] width 6 height 6
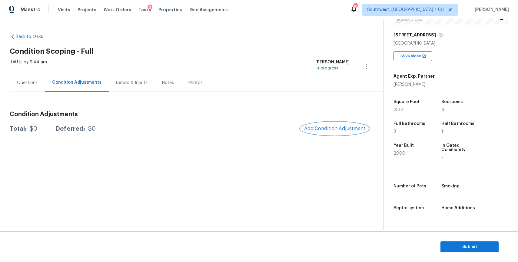
click at [351, 131] on button "Add Condition Adjustment" at bounding box center [335, 128] width 68 height 13
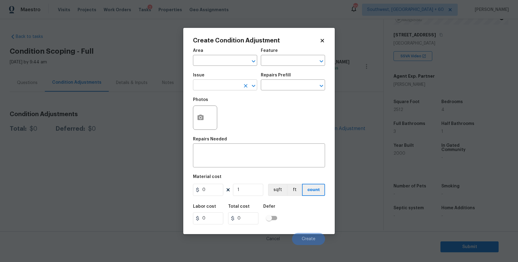
click at [218, 88] on input "text" at bounding box center [216, 85] width 47 height 9
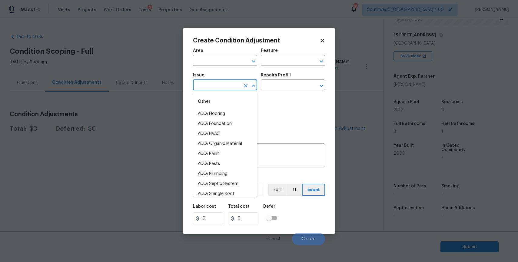
type input "l"
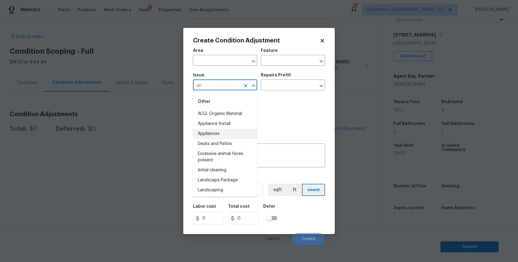
type input "a"
click at [249, 124] on li "Landscaping" at bounding box center [225, 124] width 64 height 10
type input "Landscaping"
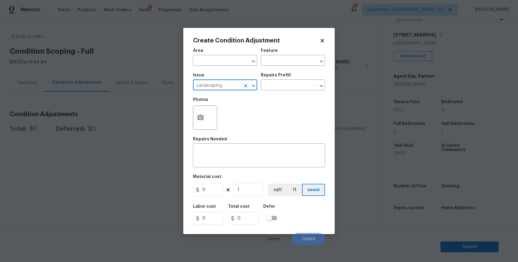
click at [245, 87] on icon "Clear" at bounding box center [246, 86] width 6 height 6
click at [244, 111] on li "Landscape Package" at bounding box center [225, 114] width 64 height 10
type input "Landscape Package"
click at [296, 79] on div "Repairs Prefill" at bounding box center [293, 77] width 64 height 8
click at [299, 90] on input "text" at bounding box center [284, 85] width 47 height 9
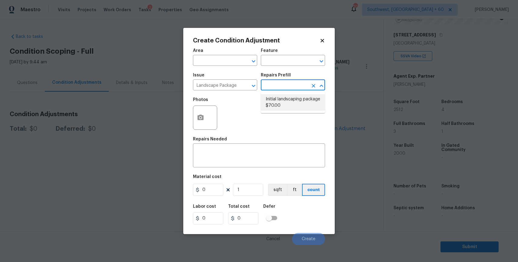
click at [282, 106] on li "Initial landscaping package $70.00" at bounding box center [293, 102] width 64 height 16
type input "Home Readiness Packages"
type textarea "Mowing of grass up to 6" in height. Mow, edge along driveways & sidewalks, trim…"
type input "70"
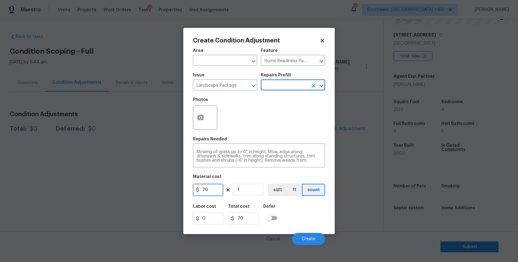
click at [206, 188] on input "70" at bounding box center [208, 190] width 30 height 12
click at [206, 188] on input "1" at bounding box center [208, 190] width 30 height 12
type input "1500"
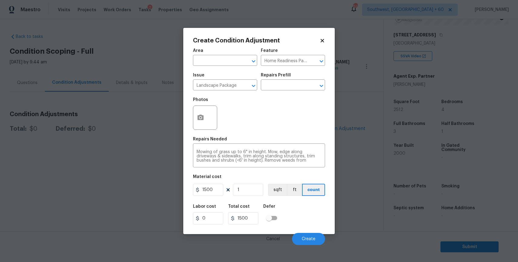
click at [208, 113] on div at bounding box center [205, 117] width 24 height 24
click at [309, 238] on span "Create" at bounding box center [309, 239] width 14 height 5
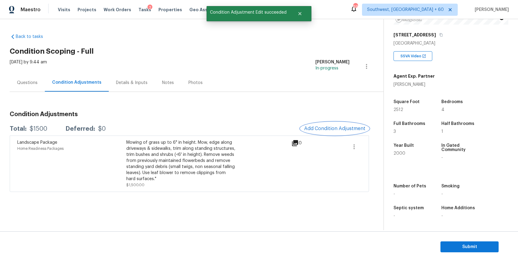
click at [339, 126] on span "Add Condition Adjustment" at bounding box center [334, 128] width 61 height 5
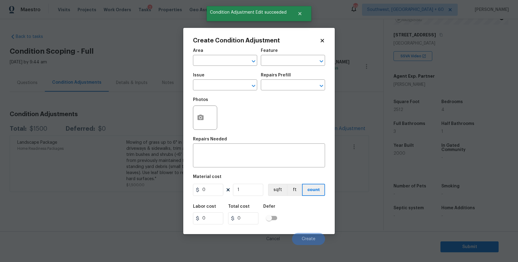
click at [212, 91] on span "Issue ​" at bounding box center [225, 81] width 64 height 25
click at [216, 83] on input "text" at bounding box center [216, 85] width 47 height 9
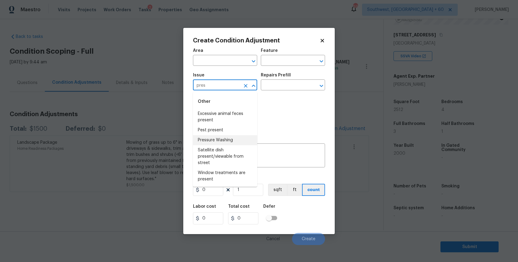
click at [230, 145] on li "Pressure Washing" at bounding box center [225, 140] width 64 height 10
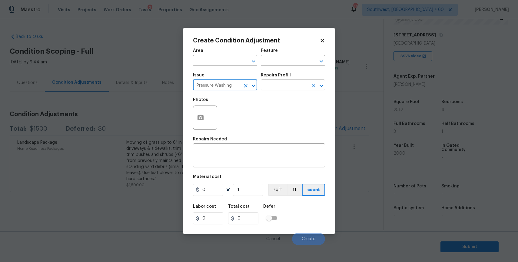
type input "Pressure Washing"
click at [288, 85] on input "text" at bounding box center [284, 85] width 47 height 9
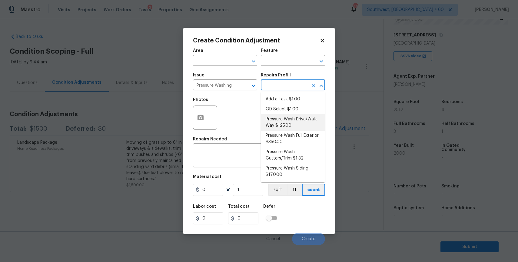
click at [291, 119] on li "Pressure Wash Drive/Walk Way $125.00" at bounding box center [293, 122] width 64 height 16
type input "Siding"
type textarea "Pressure wash the driveways/walkways as directed by the PM. Ensure that all deb…"
type input "125"
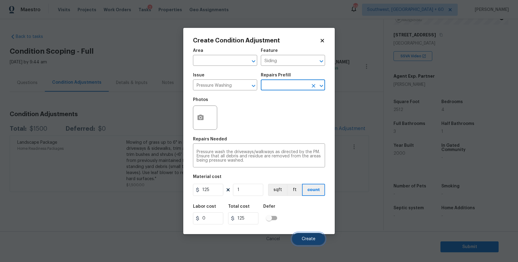
click at [312, 236] on button "Create" at bounding box center [308, 239] width 33 height 12
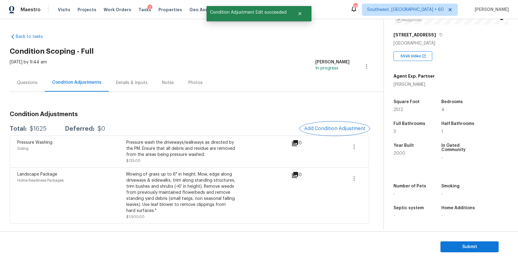
click at [349, 127] on span "Add Condition Adjustment" at bounding box center [334, 128] width 61 height 5
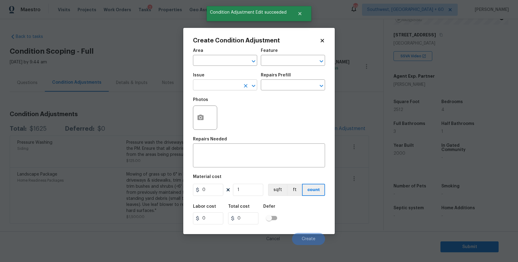
click at [212, 86] on input "text" at bounding box center [216, 85] width 47 height 9
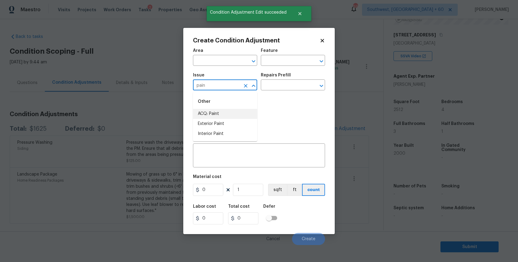
click at [218, 111] on li "ACQ: Paint" at bounding box center [225, 114] width 64 height 10
type input "ACQ: Paint"
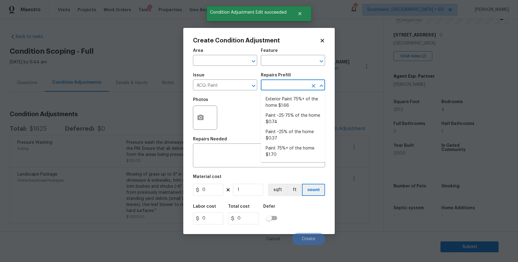
click at [268, 88] on input "text" at bounding box center [284, 85] width 47 height 9
click at [295, 105] on li "Exterior Paint 75%+ of the home $1.66" at bounding box center [293, 102] width 64 height 16
type input "Acquisition"
type textarea "Acquisition Scope: 75%+ of the home exterior will likely require paint"
type input "1.66"
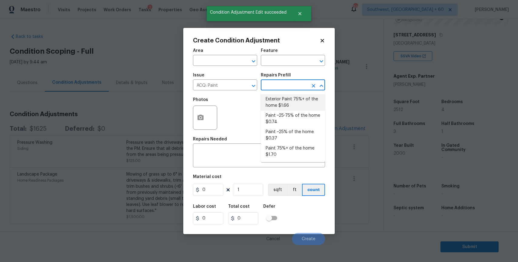
type input "1.66"
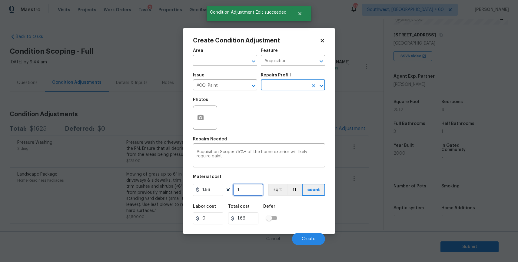
click at [257, 191] on input "1" at bounding box center [248, 190] width 30 height 12
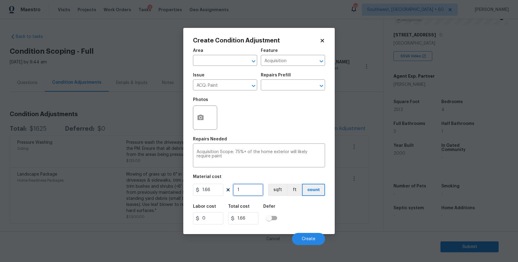
type input "0"
type input "2"
type input "3.32"
type input "25"
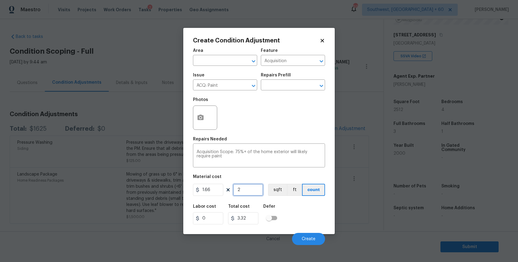
type input "41.5"
type input "251"
type input "416.66"
type input "2512"
type input "4169.92"
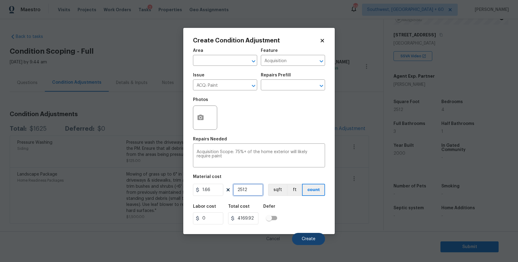
type input "2512"
click at [297, 236] on button "Create" at bounding box center [308, 239] width 33 height 12
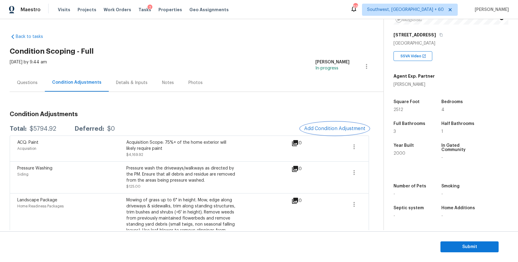
click at [338, 124] on button "Add Condition Adjustment" at bounding box center [335, 128] width 68 height 13
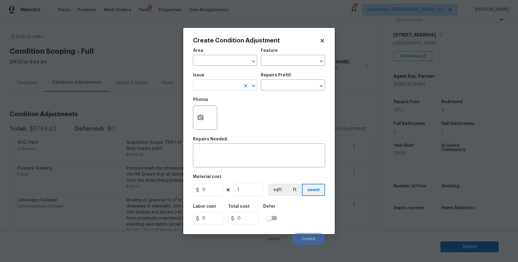
click at [222, 83] on input "text" at bounding box center [216, 85] width 47 height 9
click at [238, 111] on li "Exterior Garage Door" at bounding box center [225, 114] width 64 height 10
type input "Exterior Garage Door"
click at [274, 84] on input "text" at bounding box center [284, 85] width 47 height 9
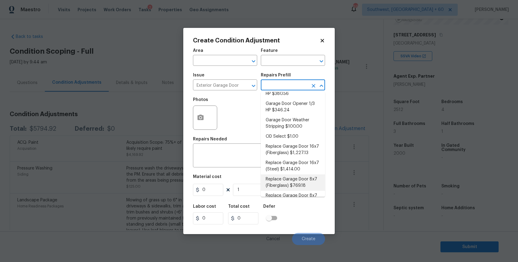
scroll to position [51, 0]
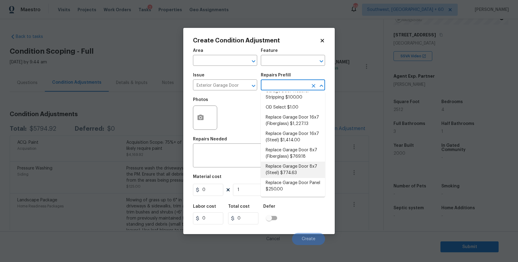
click at [307, 168] on li "Replace Garage Door 8x7 (Steel) $774.63" at bounding box center [293, 170] width 64 height 16
type input "Interior Door"
type textarea "Remove the existing garage door and ALL of the existing hardware. Install new h…"
type input "774.63"
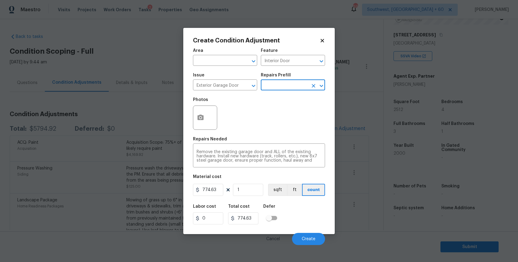
click at [290, 87] on input "text" at bounding box center [284, 85] width 47 height 9
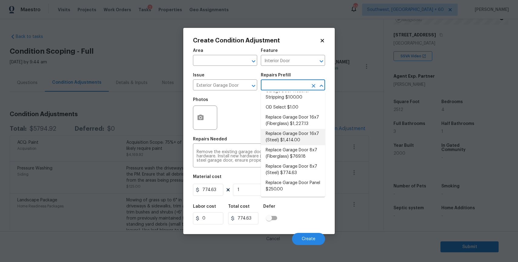
click at [315, 137] on li "Replace Garage Door 16x7 (Steel) $1,414.00" at bounding box center [293, 137] width 64 height 16
type textarea "Remove the existing garage door and ALL of the existing hardware. Install new h…"
type input "1414"
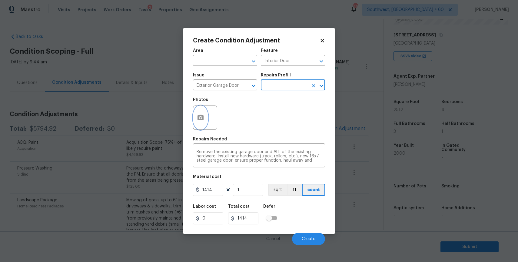
click at [203, 112] on button "button" at bounding box center [200, 118] width 15 height 24
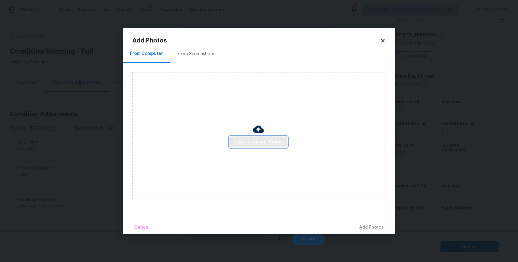
click at [267, 142] on span "Click to Upload Photos" at bounding box center [258, 142] width 48 height 8
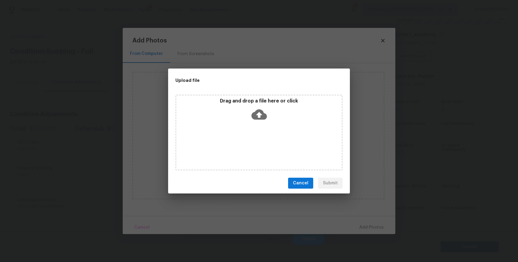
click at [267, 142] on div "Drag and drop a file here or click" at bounding box center [258, 133] width 167 height 76
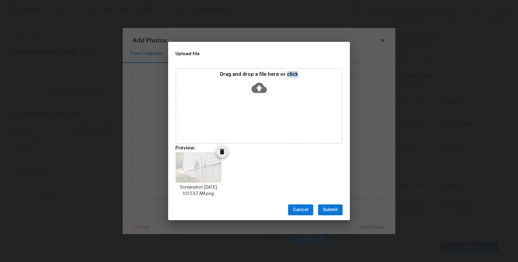
click at [223, 153] on icon "Delete" at bounding box center [222, 151] width 4 height 5
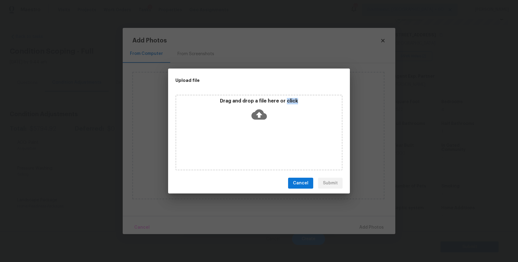
click at [242, 122] on div "Drag and drop a file here or click" at bounding box center [258, 111] width 165 height 26
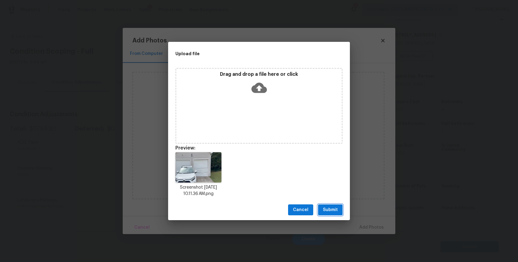
click at [333, 207] on span "Submit" at bounding box center [330, 210] width 15 height 8
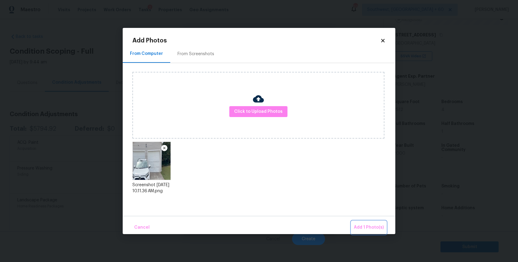
click at [374, 228] on span "Add 1 Photo(s)" at bounding box center [369, 228] width 30 height 8
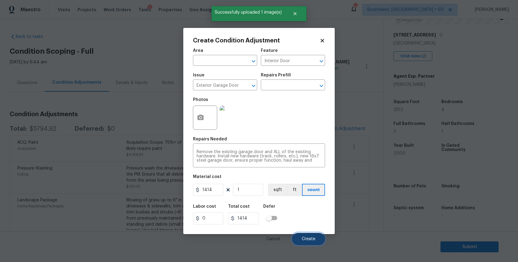
click at [317, 237] on button "Create" at bounding box center [308, 239] width 33 height 12
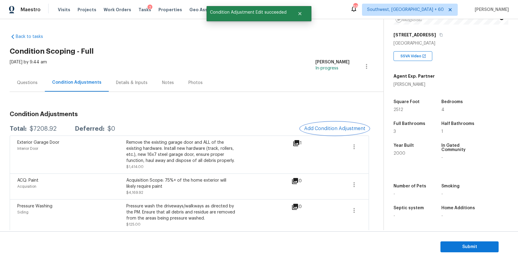
click at [344, 124] on button "Add Condition Adjustment" at bounding box center [335, 128] width 68 height 13
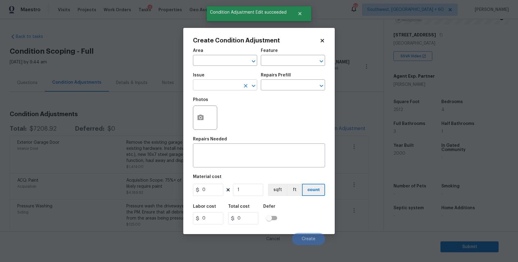
click at [242, 87] on button "Clear" at bounding box center [246, 86] width 8 height 8
click at [251, 118] on li "Siding" at bounding box center [225, 114] width 64 height 10
type input "Siding"
click at [260, 155] on textarea at bounding box center [259, 156] width 125 height 13
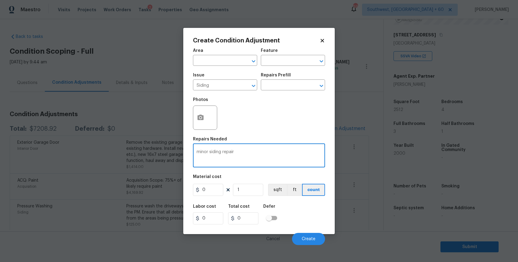
type textarea "minor siding repair"
click at [206, 193] on input "0" at bounding box center [208, 190] width 30 height 12
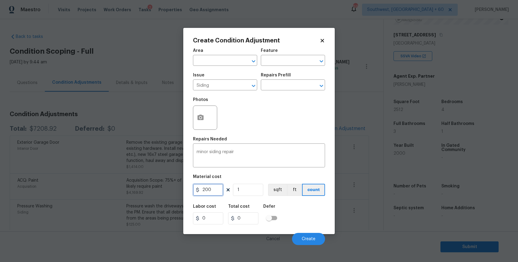
type input "200"
click at [193, 107] on div at bounding box center [205, 117] width 24 height 24
click at [200, 115] on icon "button" at bounding box center [201, 117] width 6 height 5
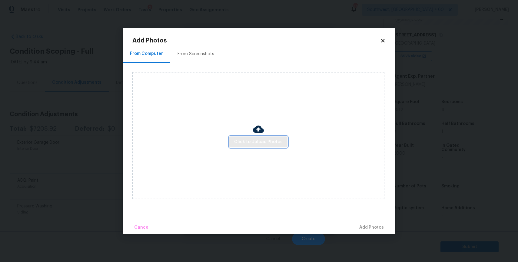
click at [271, 139] on span "Click to Upload Photos" at bounding box center [258, 142] width 48 height 8
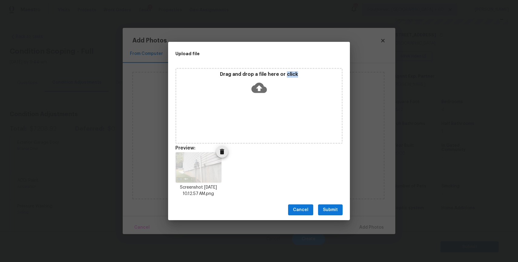
click at [226, 149] on span "Delete" at bounding box center [222, 151] width 12 height 7
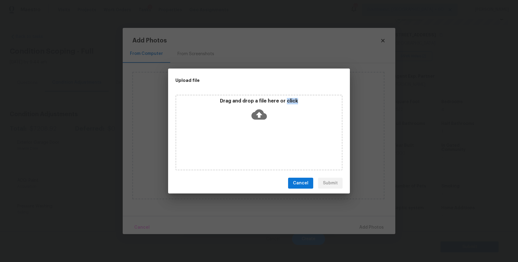
click at [277, 115] on div "Drag and drop a file here or click" at bounding box center [258, 111] width 165 height 26
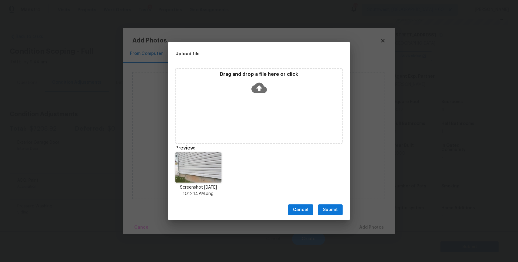
click at [330, 206] on span "Submit" at bounding box center [330, 210] width 15 height 8
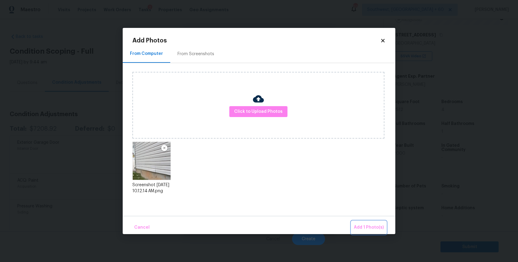
click at [364, 224] on span "Add 1 Photo(s)" at bounding box center [369, 228] width 30 height 8
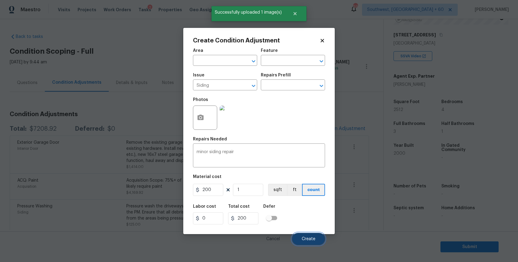
click at [307, 239] on span "Create" at bounding box center [309, 239] width 14 height 5
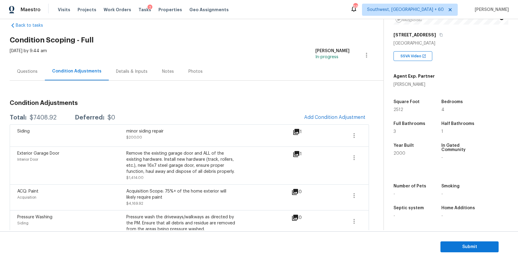
scroll to position [82, 0]
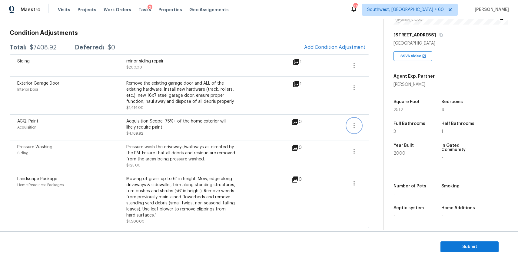
click at [356, 125] on icon "button" at bounding box center [354, 125] width 7 height 7
click at [373, 124] on div "Edit" at bounding box center [388, 124] width 47 height 6
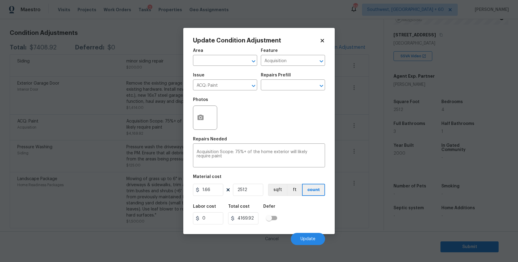
click at [209, 119] on div at bounding box center [205, 117] width 24 height 24
click at [202, 118] on icon "button" at bounding box center [201, 117] width 6 height 5
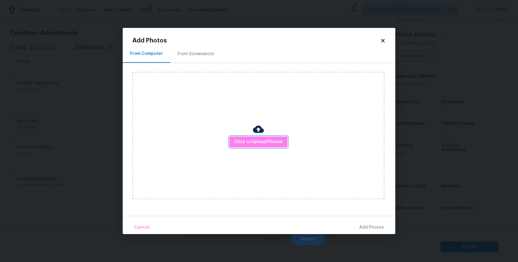
click at [253, 136] on button "Click to Upload Photos" at bounding box center [258, 141] width 58 height 11
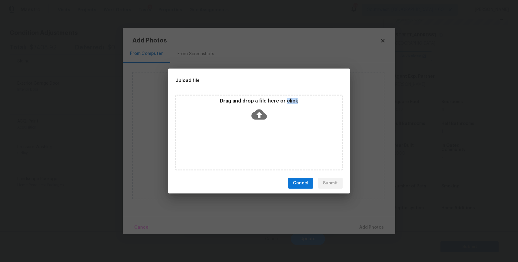
click at [253, 136] on div "Drag and drop a file here or click" at bounding box center [258, 133] width 167 height 76
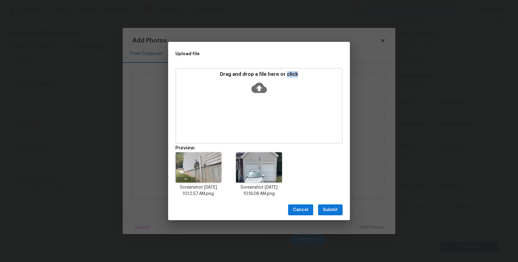
click at [265, 88] on icon at bounding box center [259, 88] width 15 height 10
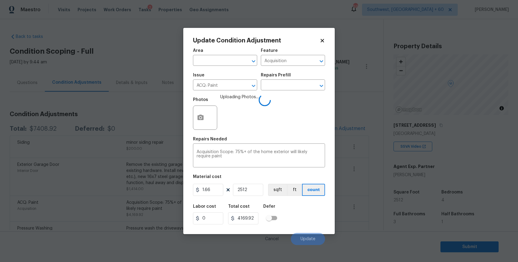
scroll to position [90, 0]
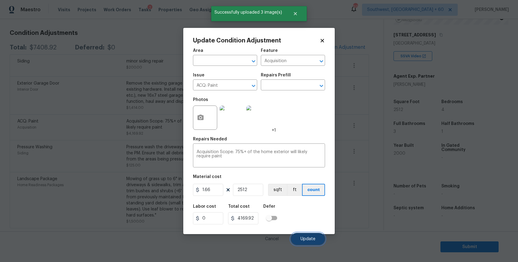
click at [303, 236] on button "Update" at bounding box center [308, 239] width 34 height 12
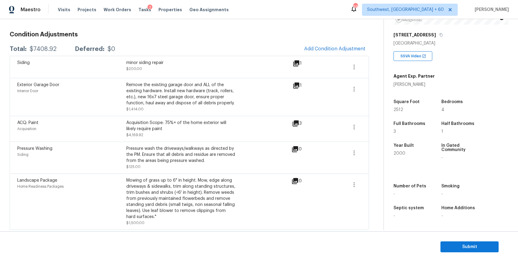
scroll to position [82, 0]
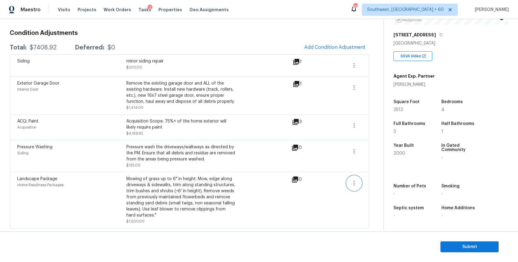
click at [355, 184] on icon "button" at bounding box center [354, 182] width 7 height 7
click at [367, 183] on div "Edit" at bounding box center [388, 182] width 47 height 6
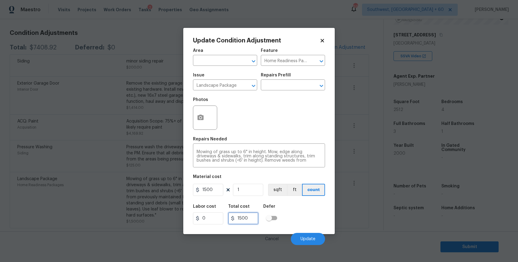
click at [252, 217] on input "1500" at bounding box center [243, 218] width 30 height 12
type input "1500"
click at [215, 189] on input "1500" at bounding box center [208, 190] width 30 height 12
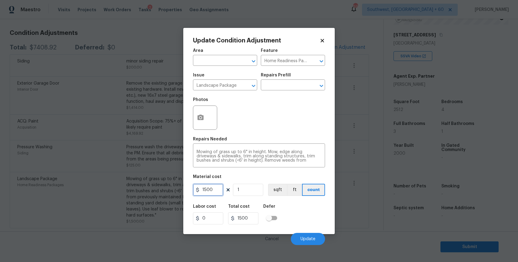
click at [215, 189] on input "1500" at bounding box center [208, 190] width 30 height 12
type input "1000"
click at [200, 115] on icon "button" at bounding box center [201, 117] width 6 height 5
type input "1000"
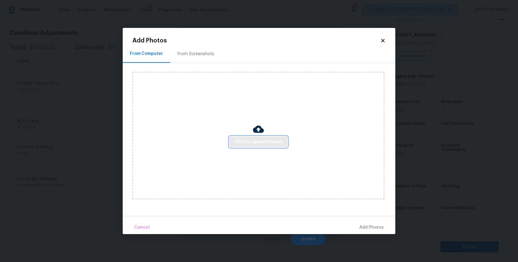
click at [259, 136] on button "Click to Upload Photos" at bounding box center [258, 141] width 58 height 11
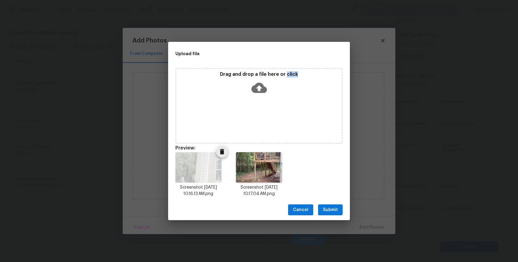
click at [219, 153] on icon "Delete" at bounding box center [222, 151] width 7 height 7
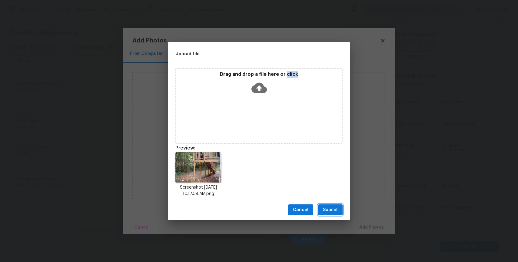
click at [329, 212] on span "Submit" at bounding box center [330, 210] width 15 height 8
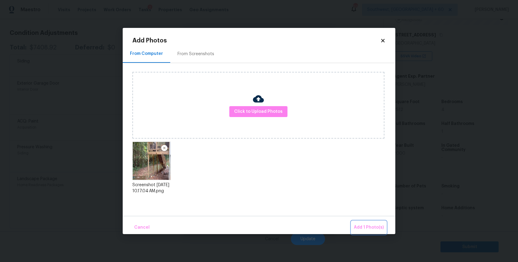
click at [367, 226] on span "Add 1 Photo(s)" at bounding box center [369, 228] width 30 height 8
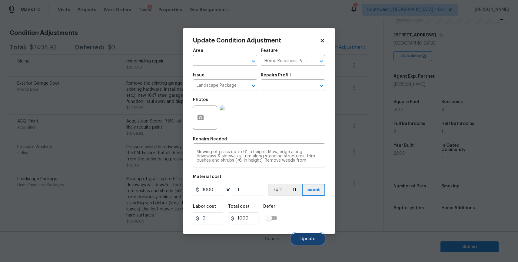
click at [314, 244] on button "Update" at bounding box center [308, 239] width 34 height 12
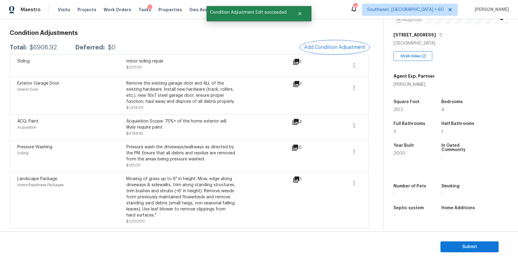
click at [322, 51] on button "Add Condition Adjustment" at bounding box center [335, 47] width 68 height 13
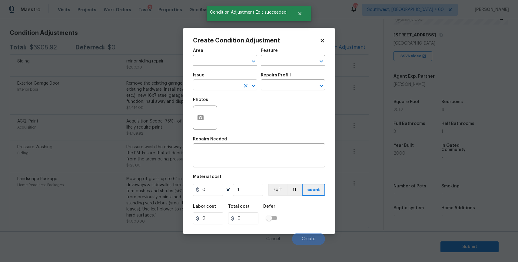
click at [239, 88] on input "text" at bounding box center [216, 85] width 47 height 9
click at [239, 109] on li "Debris/garbage on site" at bounding box center [225, 114] width 64 height 10
type input "Debris/garbage on site"
click at [275, 91] on div "Issue Debris/garbage on site ​ Repairs Prefill ​" at bounding box center [259, 81] width 132 height 25
click at [283, 86] on input "text" at bounding box center [284, 85] width 47 height 9
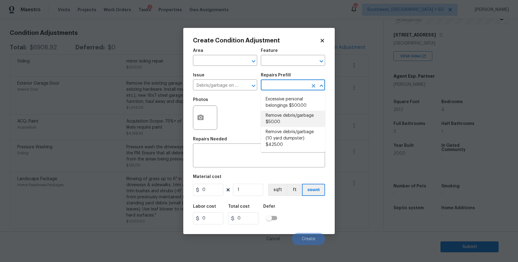
click at [300, 117] on li "Remove debris/garbage $50.00" at bounding box center [293, 119] width 64 height 16
type textarea "Remove, haul off, and properly dispose of any debris left by seller to offsite …"
type input "50"
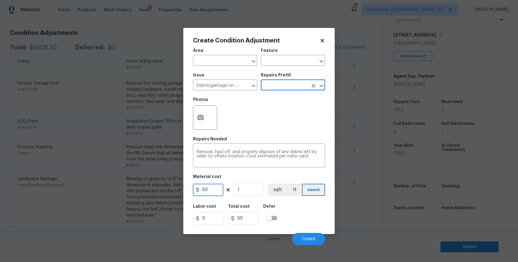
click at [221, 185] on input "50" at bounding box center [208, 190] width 30 height 12
type input "300"
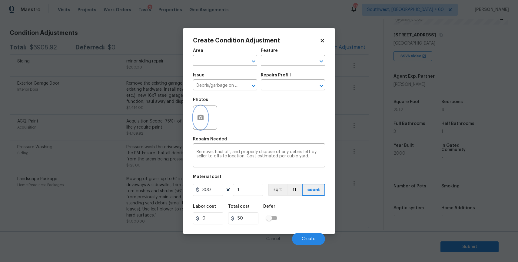
type input "300"
click at [199, 119] on icon "button" at bounding box center [201, 117] width 6 height 5
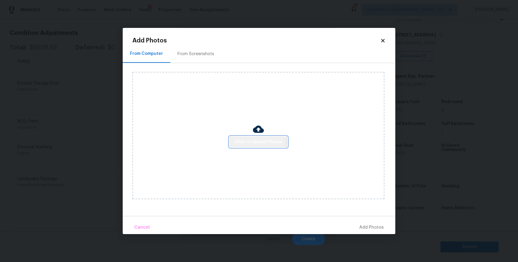
click at [235, 138] on button "Click to Upload Photos" at bounding box center [258, 141] width 58 height 11
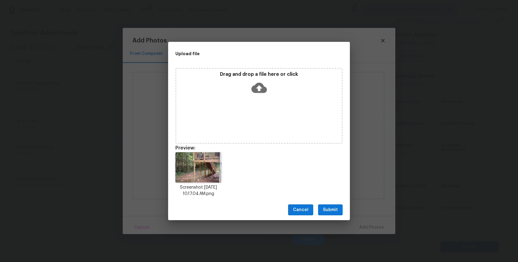
click at [332, 205] on button "Submit" at bounding box center [330, 209] width 25 height 11
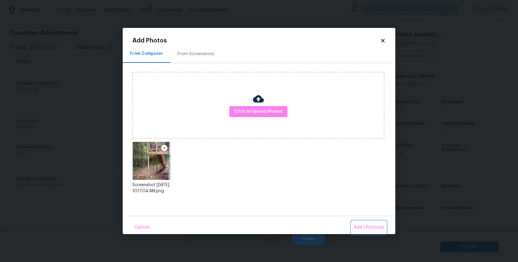
click at [371, 222] on button "Add 1 Photo(s)" at bounding box center [369, 227] width 35 height 13
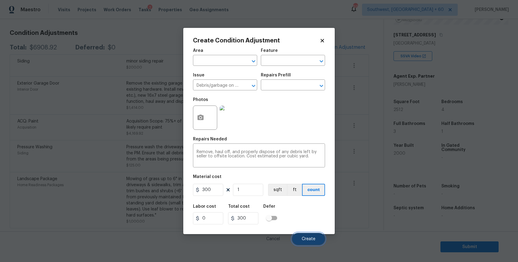
click at [310, 237] on span "Create" at bounding box center [309, 239] width 14 height 5
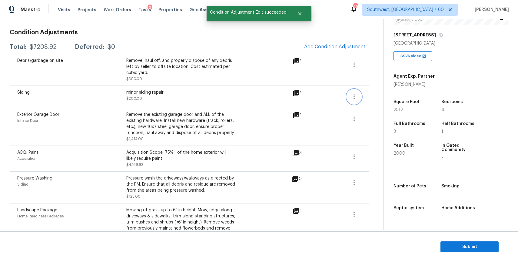
click at [354, 96] on icon "button" at bounding box center [354, 96] width 7 height 7
click at [377, 94] on div "Edit" at bounding box center [388, 96] width 47 height 6
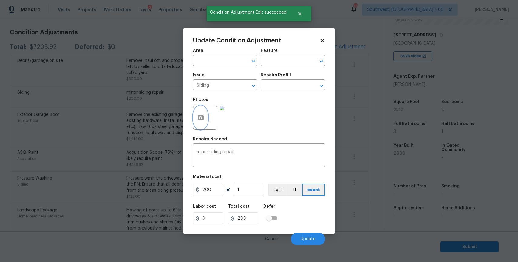
click at [193, 119] on button "button" at bounding box center [200, 118] width 15 height 24
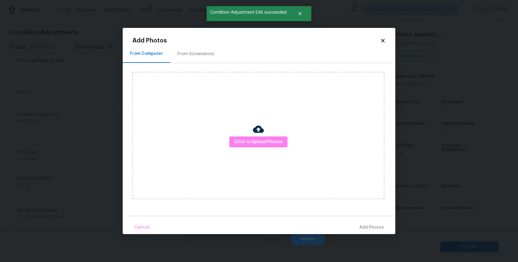
click at [243, 149] on div "Click to Upload Photos" at bounding box center [258, 135] width 252 height 127
click at [255, 140] on span "Click to Upload Photos" at bounding box center [258, 142] width 48 height 8
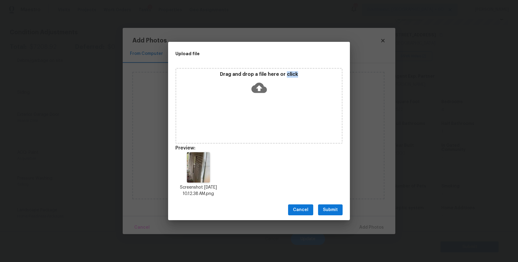
click at [338, 214] on button "Submit" at bounding box center [330, 209] width 25 height 11
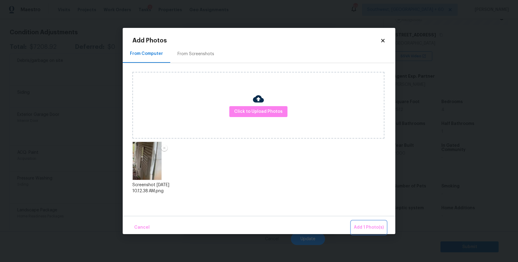
click at [364, 224] on span "Add 1 Photo(s)" at bounding box center [369, 228] width 30 height 8
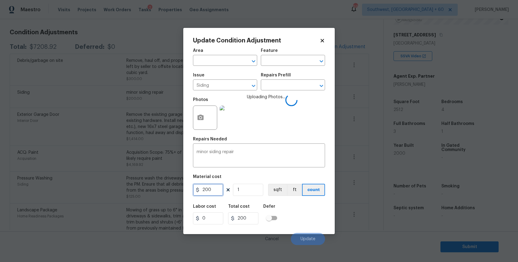
click at [210, 189] on input "200" at bounding box center [208, 190] width 30 height 12
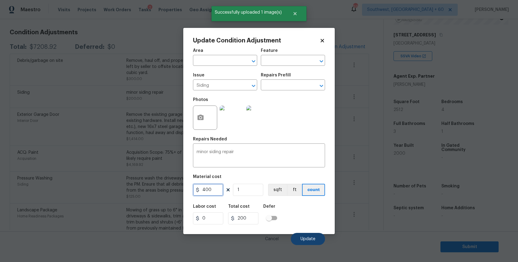
type input "400"
click at [312, 239] on span "Update" at bounding box center [308, 239] width 15 height 5
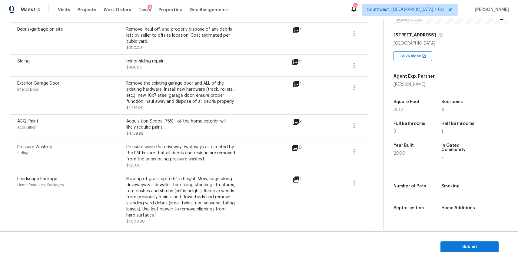
scroll to position [0, 0]
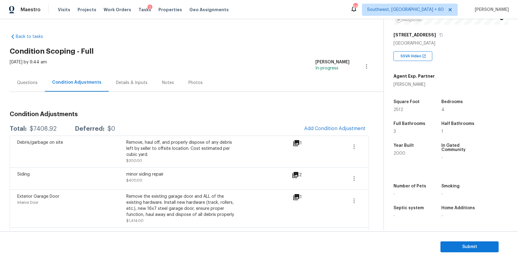
click at [32, 84] on div "Questions" at bounding box center [27, 83] width 21 height 6
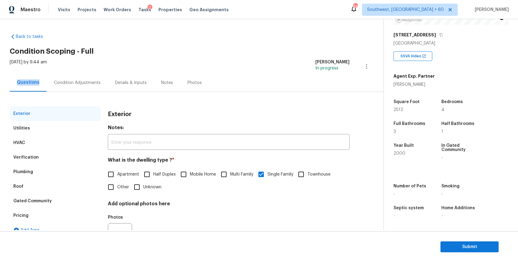
click at [32, 171] on div "Plumbing" at bounding box center [23, 172] width 20 height 6
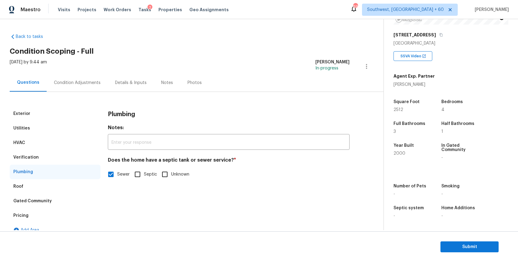
click at [35, 185] on div "Roof" at bounding box center [55, 186] width 91 height 15
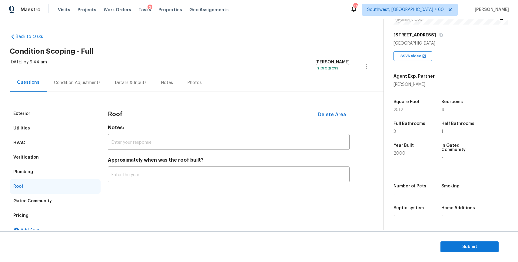
click at [41, 210] on div "Pricing" at bounding box center [55, 215] width 91 height 15
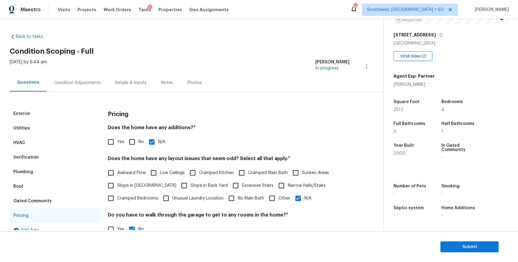
click at [191, 185] on span "Slope in Back Yard" at bounding box center [209, 185] width 37 height 6
click at [178, 185] on input "Slope in Back Yard" at bounding box center [184, 185] width 13 height 13
checkbox input "true"
click at [303, 199] on input "N/A" at bounding box center [298, 198] width 13 height 13
checkbox input "false"
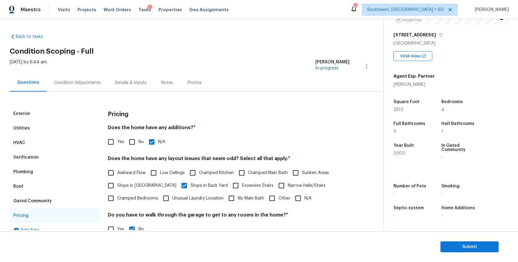
click at [91, 87] on div "Condition Adjustments" at bounding box center [77, 83] width 61 height 18
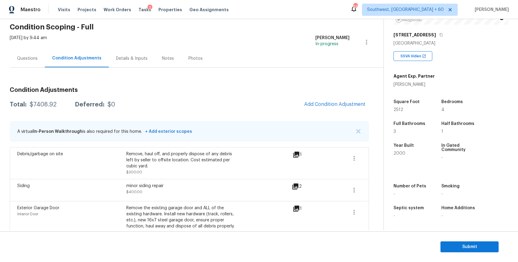
scroll to position [42, 0]
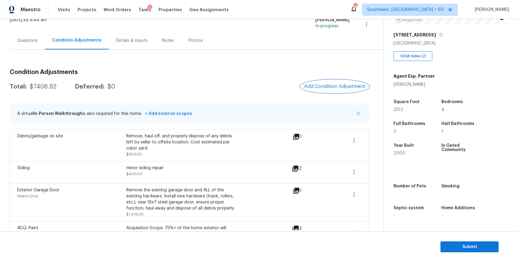
click at [338, 86] on span "Add Condition Adjustment" at bounding box center [334, 86] width 61 height 5
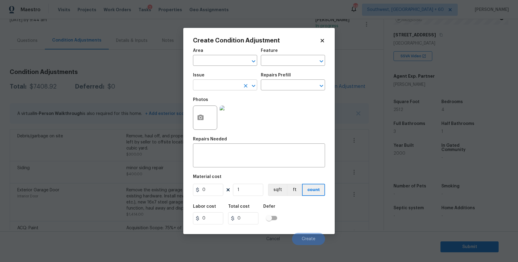
click at [233, 82] on input "text" at bounding box center [216, 85] width 47 height 9
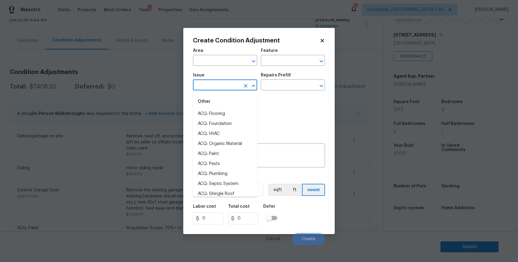
type input "o"
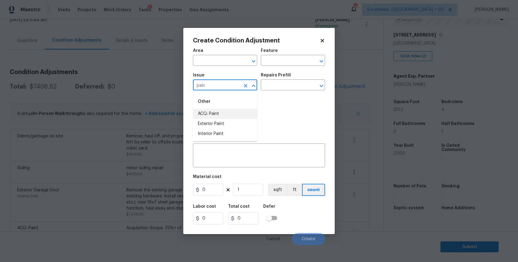
click at [237, 112] on li "ACQ: Paint" at bounding box center [225, 114] width 64 height 10
type input "ACQ: Paint"
click at [281, 82] on input "text" at bounding box center [284, 85] width 47 height 9
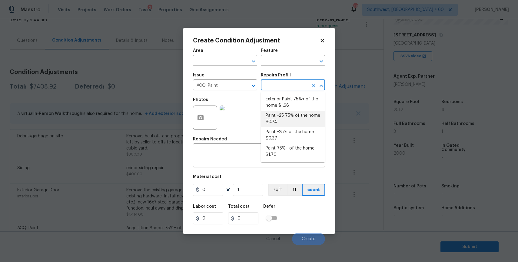
click at [309, 116] on li "Paint ~25-75% of the home $0.74" at bounding box center [293, 119] width 64 height 16
type input "Acquisition"
type textarea "Acquisition Scope: ~25 - 75% of the home needs interior paint"
type input "0.74"
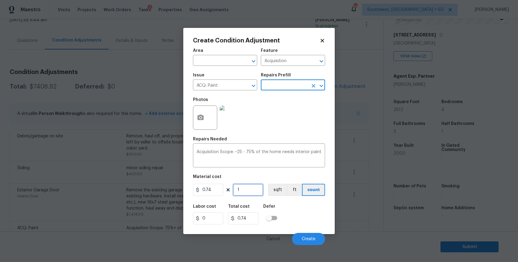
click at [249, 187] on input "1" at bounding box center [248, 190] width 30 height 12
type input "0"
type input "2"
type input "1.48"
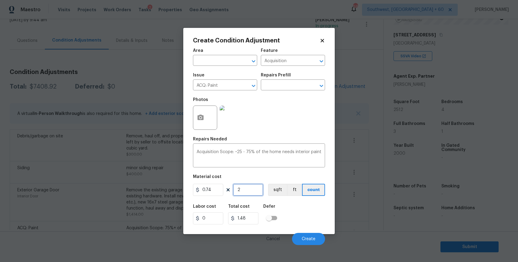
type input "25"
type input "18.5"
type input "251"
type input "185.74"
type input "25123"
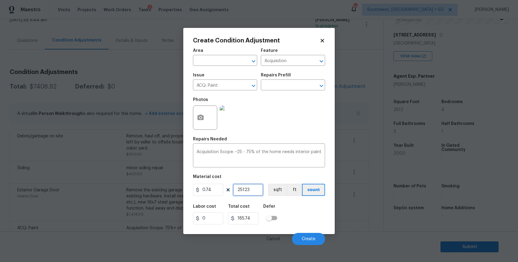
type input "18591.02"
type input "2512"
type input "1858.88"
type input "2512"
click at [201, 116] on icon "button" at bounding box center [200, 117] width 7 height 7
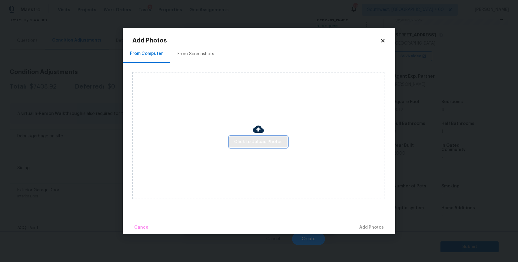
click at [262, 145] on button "Click to Upload Photos" at bounding box center [258, 141] width 58 height 11
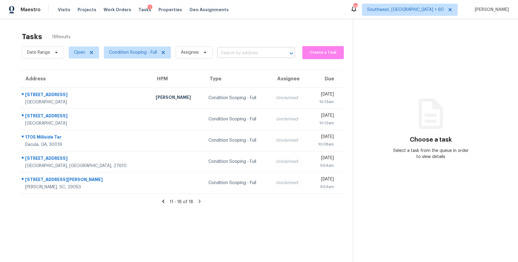
scroll to position [19, 0]
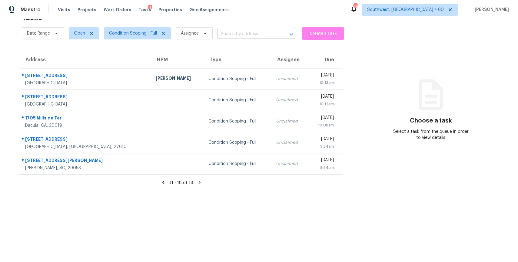
click at [227, 32] on input "text" at bounding box center [247, 33] width 61 height 9
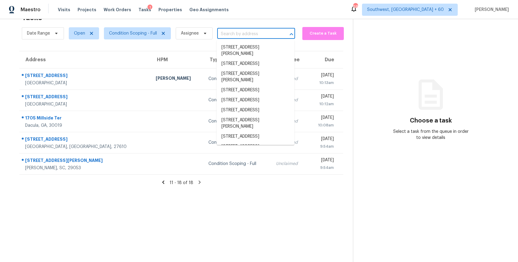
paste input "2494 Tonoloway Dr Raleigh, NC, 27610"
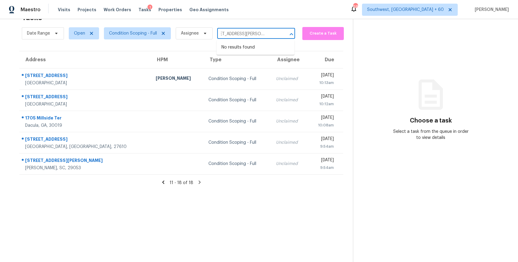
type input "2494 Tonoloway Dr Raleigh, NC, 27610"
click at [261, 25] on div "Date Range Open Condition Scoping - Full Assignee ​" at bounding box center [158, 33] width 273 height 16
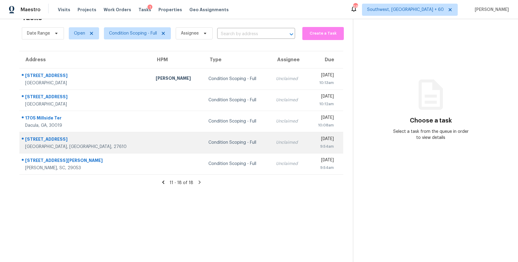
click at [151, 145] on td at bounding box center [177, 142] width 53 height 21
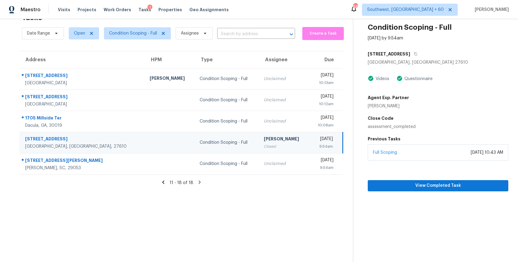
click at [446, 137] on h5 "Previous Tasks" at bounding box center [438, 139] width 141 height 6
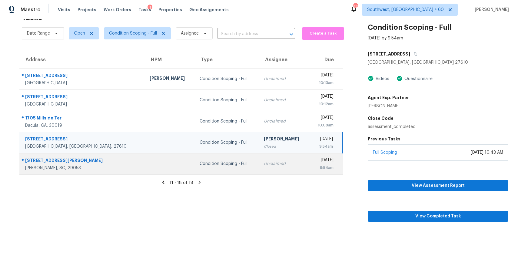
click at [145, 165] on td at bounding box center [170, 163] width 50 height 21
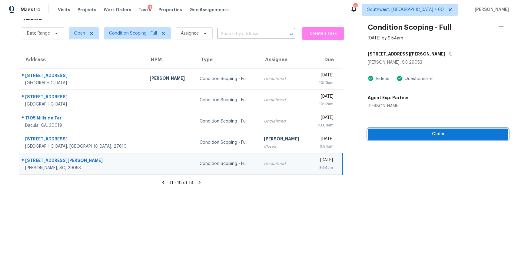
click at [465, 139] on button "Claim" at bounding box center [438, 133] width 141 height 11
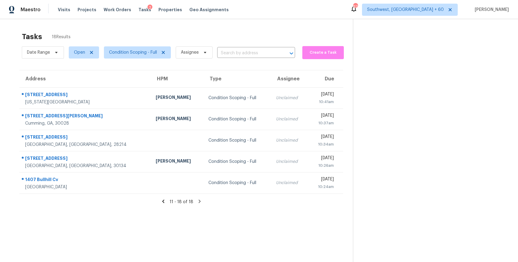
click at [256, 59] on div "Date Range Open Condition Scoping - Full Assignee ​" at bounding box center [158, 53] width 273 height 16
click at [257, 55] on input "text" at bounding box center [247, 52] width 61 height 9
paste input "2140 Sandy Run Dr Gaston, SC, 29053"
type input "2140 Sandy Run Dr Gaston, SC, 29053"
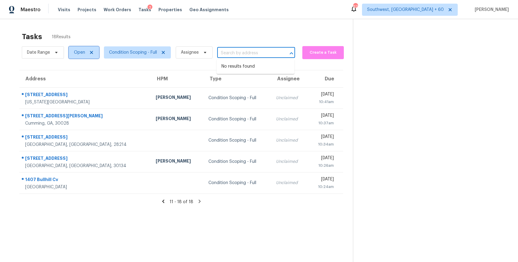
click at [77, 52] on span "Open" at bounding box center [79, 52] width 11 height 6
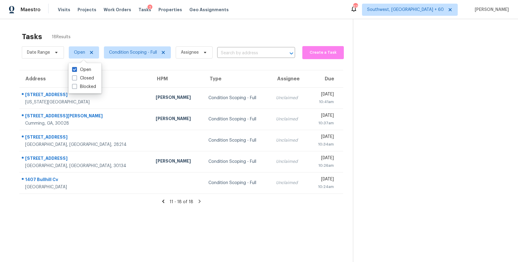
scroll to position [0, 0]
click at [83, 77] on label "Closed" at bounding box center [83, 78] width 22 height 6
click at [76, 77] on input "Closed" at bounding box center [74, 77] width 4 height 4
checkbox input "true"
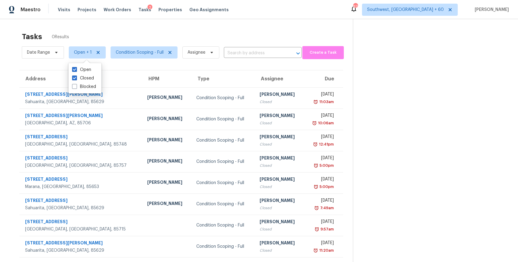
click at [245, 59] on div "Date Range Open + 1 Condition Scoping - Full Assignee ​" at bounding box center [162, 53] width 280 height 16
click at [249, 49] on input "text" at bounding box center [254, 52] width 61 height 9
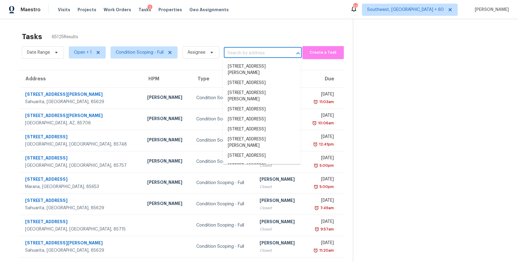
paste input "2140 Sandy Run Dr Gaston, SC, 29053"
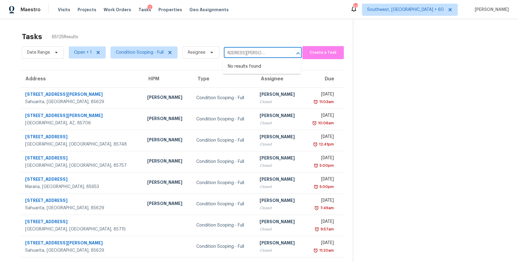
type input "2140 Sandy Run Dr Gaston, SC, 29053"
click at [90, 52] on span "Open + 1" at bounding box center [83, 52] width 18 height 6
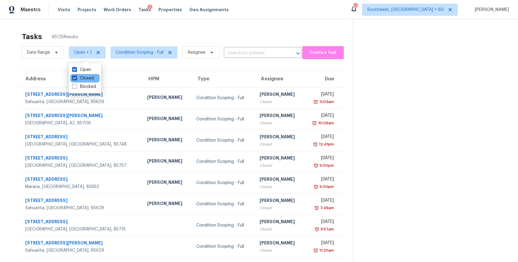
click at [82, 78] on label "Closed" at bounding box center [83, 78] width 22 height 6
click at [76, 78] on input "Closed" at bounding box center [74, 77] width 4 height 4
checkbox input "false"
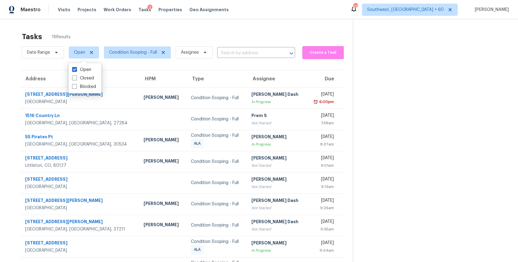
click at [201, 29] on div "Tasks 18 Results" at bounding box center [187, 37] width 331 height 16
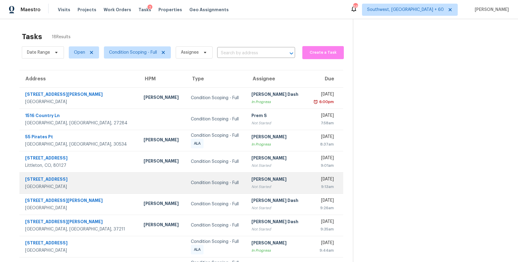
scroll to position [54, 0]
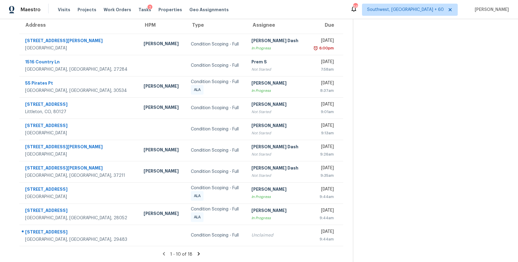
click at [197, 252] on icon at bounding box center [198, 253] width 5 height 5
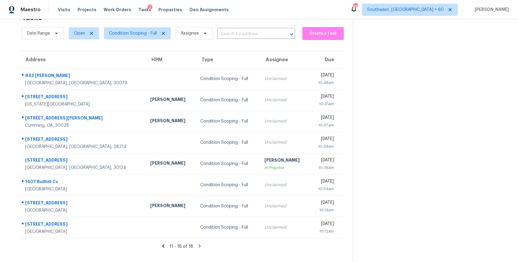
scroll to position [0, 0]
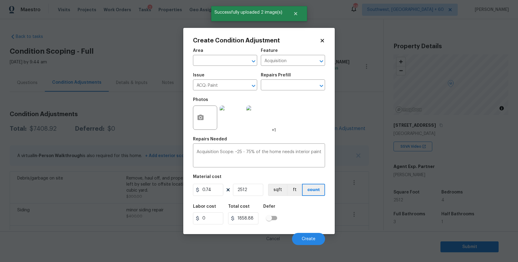
scroll to position [90, 0]
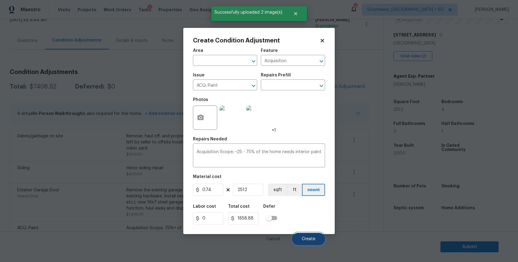
click at [305, 239] on span "Create" at bounding box center [309, 239] width 14 height 5
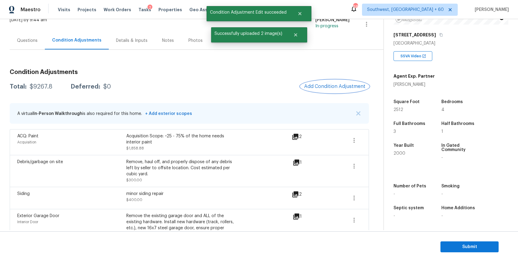
click at [329, 87] on span "Add Condition Adjustment" at bounding box center [334, 86] width 61 height 5
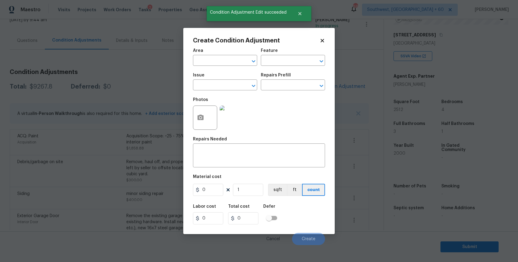
click at [203, 94] on span "Issue ​" at bounding box center [225, 81] width 64 height 25
click at [212, 87] on input "text" at bounding box center [216, 85] width 47 height 9
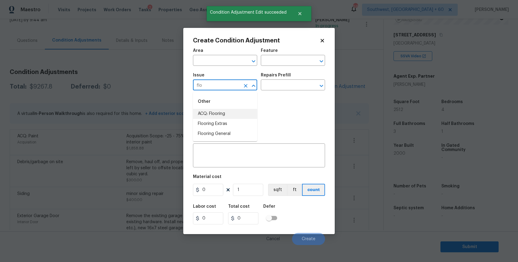
click at [217, 114] on li "ACQ: Flooring" at bounding box center [225, 114] width 64 height 10
type input "ACQ: Flooring"
click at [292, 85] on input "text" at bounding box center [284, 85] width 47 height 9
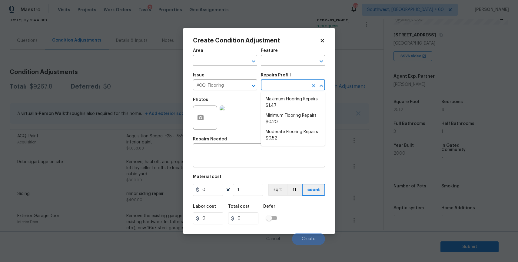
click at [292, 85] on input "text" at bounding box center [284, 85] width 47 height 9
click at [278, 87] on input "text" at bounding box center [284, 85] width 47 height 9
click at [278, 127] on li "Moderate Flooring Repairs $0.52" at bounding box center [293, 135] width 64 height 16
type input "Acquisition"
type textarea "Acquisition Scope: Moderate flooring repairs"
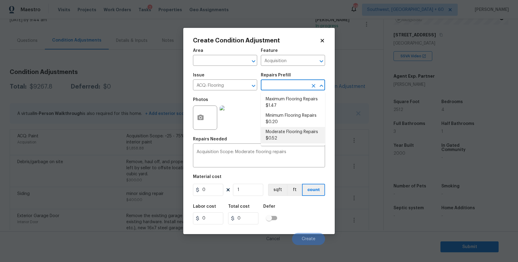
type input "0.52"
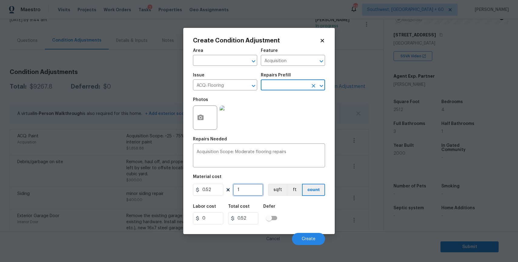
click at [246, 190] on input "1" at bounding box center [248, 190] width 30 height 12
click at [243, 193] on input "1" at bounding box center [248, 190] width 30 height 12
type input "0"
type input "2"
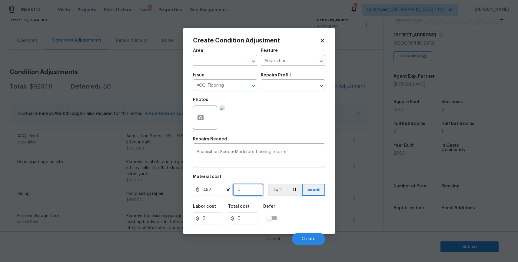
type input "1.04"
type input "25"
type input "13"
type input "251"
type input "130.52"
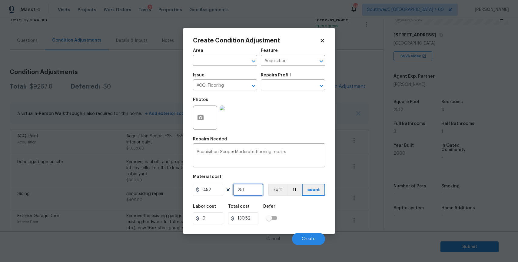
type input "2512"
type input "1306.24"
type input "2512"
click at [189, 116] on div "Create Condition Adjustment Area ​ Feature Acquisition ​ Issue ACQ: Flooring ​ …" at bounding box center [259, 131] width 152 height 206
click at [202, 117] on icon "button" at bounding box center [200, 117] width 7 height 7
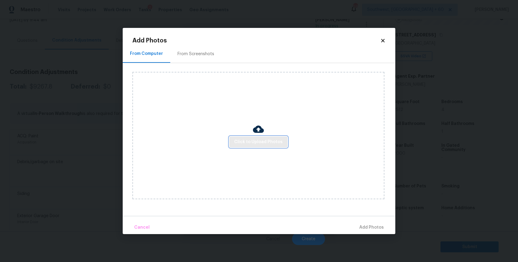
click at [254, 137] on button "Click to Upload Photos" at bounding box center [258, 141] width 58 height 11
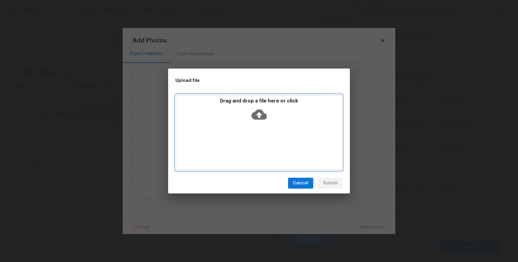
click at [254, 137] on div "Drag and drop a file here or click" at bounding box center [258, 133] width 167 height 76
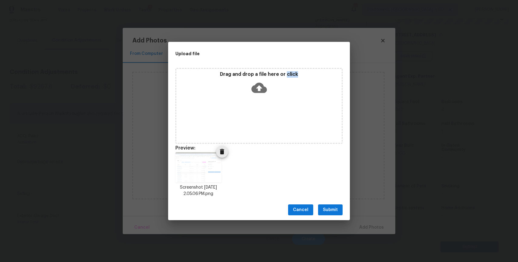
click at [217, 150] on span "Delete" at bounding box center [222, 151] width 12 height 7
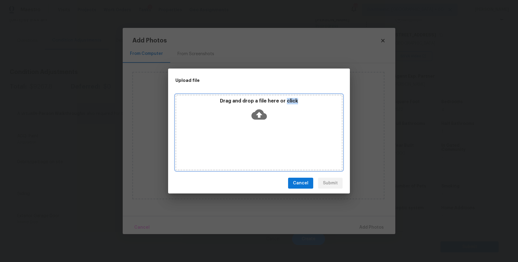
click at [242, 106] on div "Drag and drop a file here or click" at bounding box center [258, 111] width 165 height 26
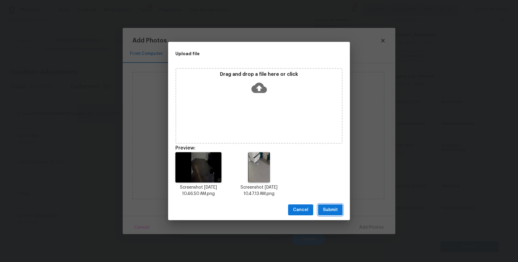
click at [334, 210] on span "Submit" at bounding box center [330, 210] width 15 height 8
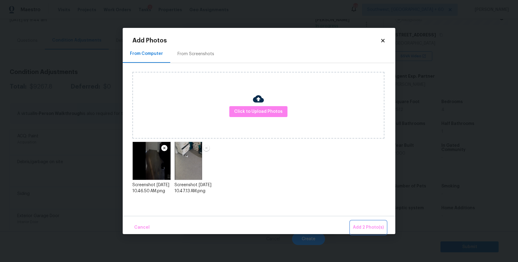
click at [376, 227] on span "Add 2 Photo(s)" at bounding box center [368, 228] width 31 height 8
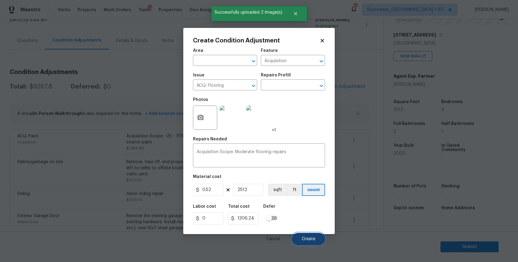
click at [307, 238] on span "Create" at bounding box center [309, 239] width 14 height 5
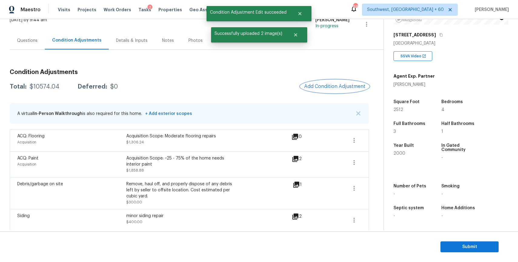
scroll to position [9, 0]
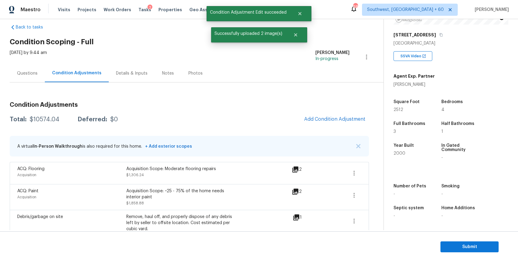
click at [341, 103] on h3 "Condition Adjustments" at bounding box center [189, 105] width 359 height 6
click at [339, 124] on button "Add Condition Adjustment" at bounding box center [335, 119] width 68 height 13
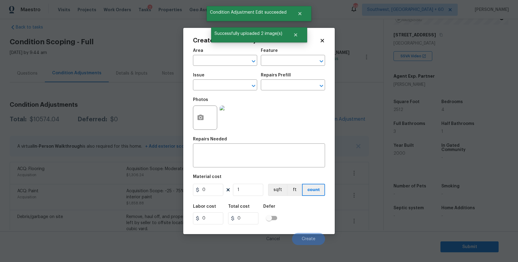
click at [214, 80] on div "Issue" at bounding box center [225, 77] width 64 height 8
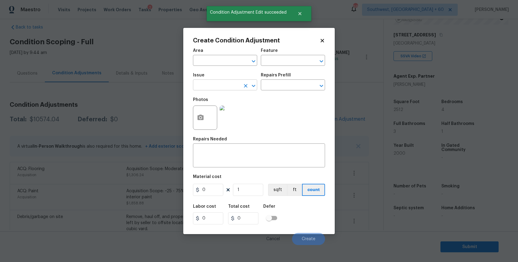
click at [217, 86] on input "text" at bounding box center [216, 85] width 47 height 9
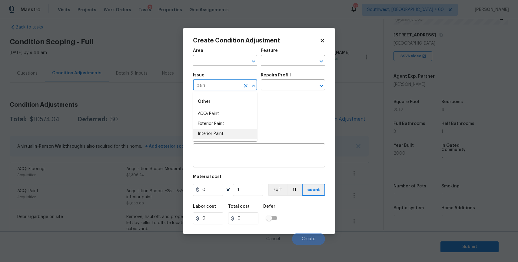
click at [229, 132] on li "Interior Paint" at bounding box center [225, 134] width 64 height 10
type input "Interior Paint"
click at [278, 87] on input "text" at bounding box center [284, 85] width 47 height 9
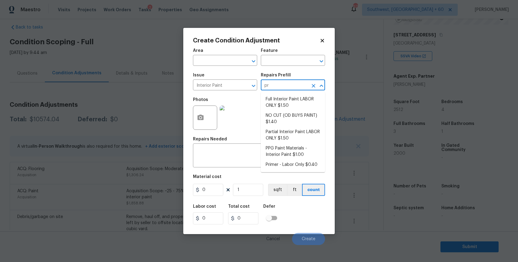
type input "pri"
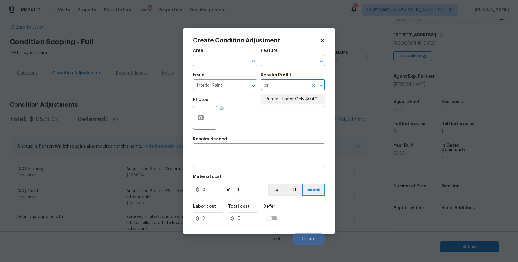
click at [308, 92] on ul "Primer - Labor Only $0.40" at bounding box center [293, 99] width 64 height 15
click at [308, 101] on li "Primer - Labor Only $0.40" at bounding box center [293, 99] width 64 height 10
type input "Overall Paint"
type textarea "Interior primer - PRIMER PROVIDED BY OPENDOOR - All nails, screws, drywall anch…"
type input "0.4"
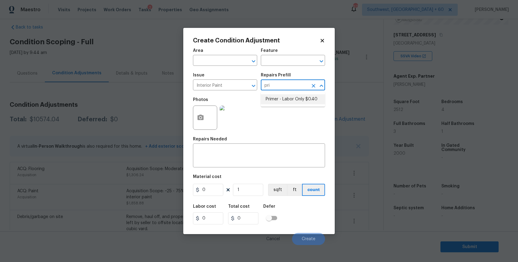
type input "0.4"
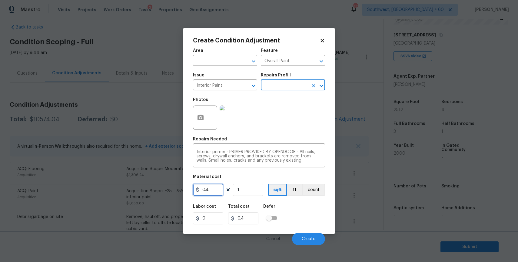
click at [215, 187] on input "0.4" at bounding box center [208, 190] width 30 height 12
type input "200"
click at [200, 121] on icon "button" at bounding box center [200, 117] width 7 height 7
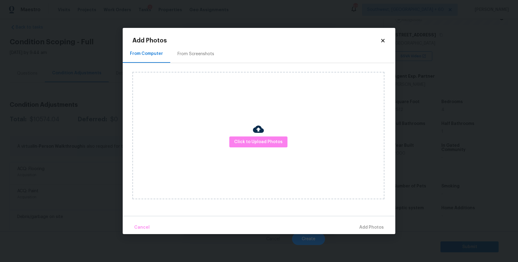
click at [265, 134] on div "Click to Upload Photos" at bounding box center [258, 135] width 252 height 127
click at [265, 141] on span "Click to Upload Photos" at bounding box center [258, 142] width 48 height 8
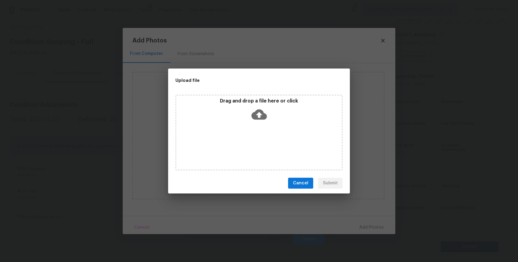
click at [265, 141] on div "Drag and drop a file here or click" at bounding box center [258, 133] width 167 height 76
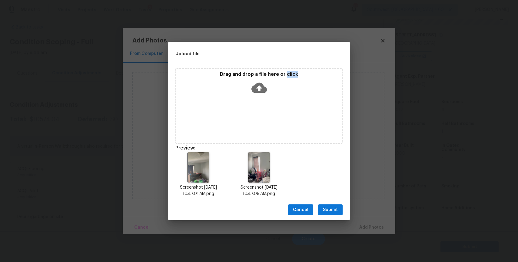
click at [339, 206] on button "Submit" at bounding box center [330, 209] width 25 height 11
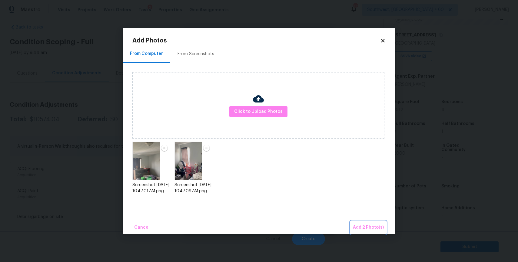
click at [368, 226] on span "Add 2 Photo(s)" at bounding box center [368, 228] width 31 height 8
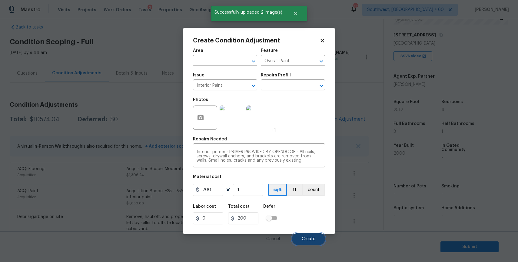
click at [306, 239] on span "Create" at bounding box center [309, 239] width 14 height 5
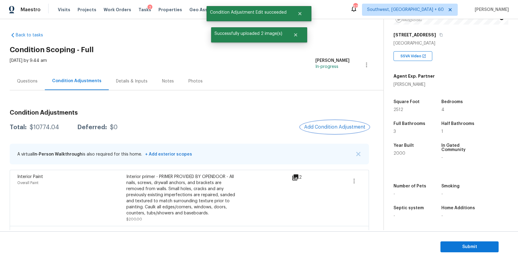
scroll to position [0, 0]
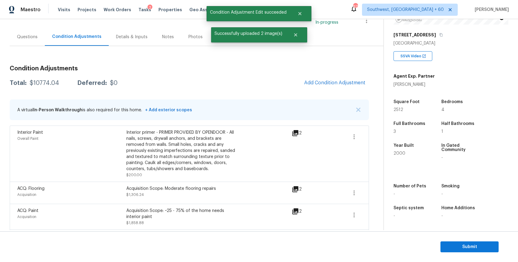
click at [33, 43] on div "Questions" at bounding box center [27, 37] width 35 height 18
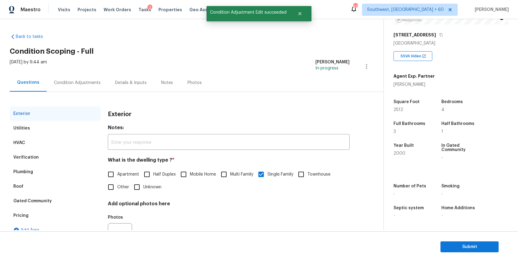
click at [82, 85] on div "Condition Adjustments" at bounding box center [77, 83] width 47 height 6
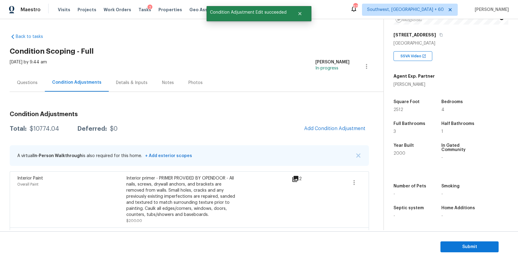
click at [46, 131] on div "$10774.04" at bounding box center [44, 129] width 29 height 6
copy div "$10774.04"
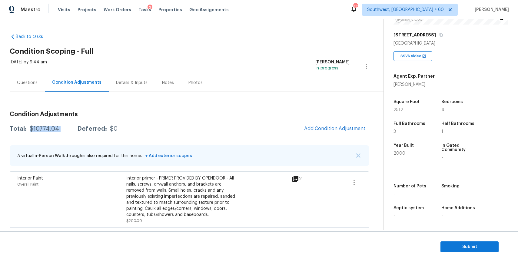
click at [22, 80] on div "Questions" at bounding box center [27, 83] width 21 height 6
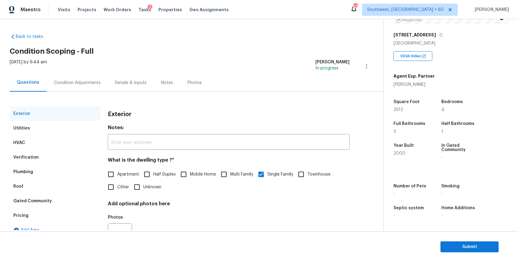
scroll to position [30, 0]
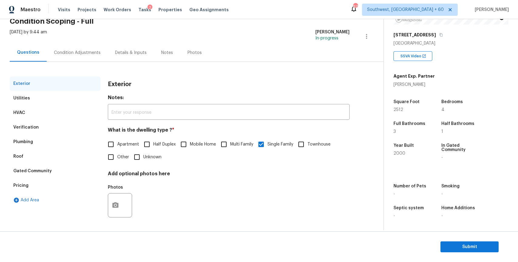
click at [36, 124] on div "Verification" at bounding box center [55, 127] width 91 height 15
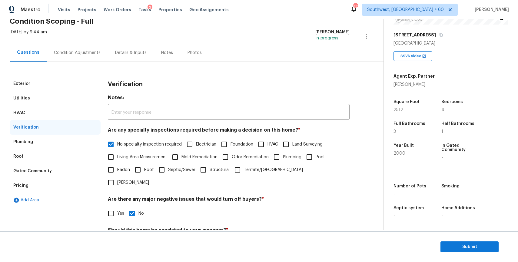
scroll to position [142, 0]
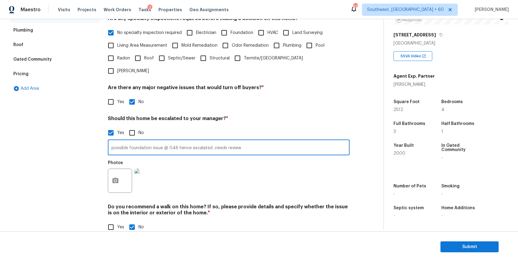
click at [195, 141] on input "possible foundation issue @ 0.46 hence escalated ,needs review" at bounding box center [229, 148] width 242 height 14
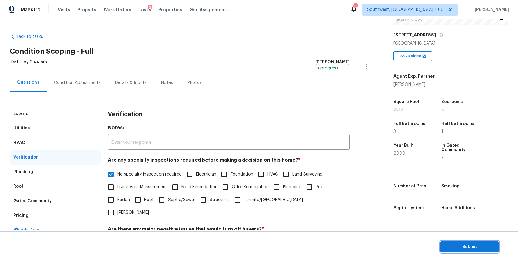
click at [467, 247] on span "Submit" at bounding box center [470, 247] width 48 height 8
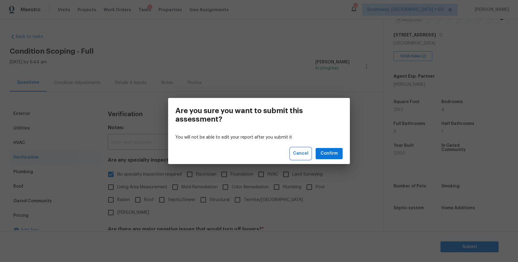
click at [297, 149] on button "Cancel" at bounding box center [301, 153] width 20 height 11
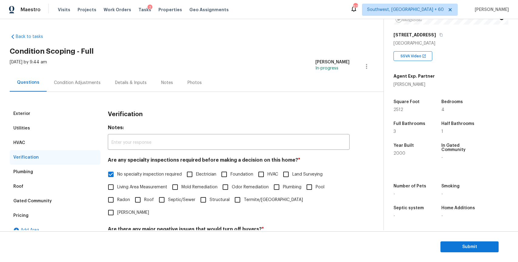
click at [30, 212] on div "Pricing" at bounding box center [55, 215] width 91 height 15
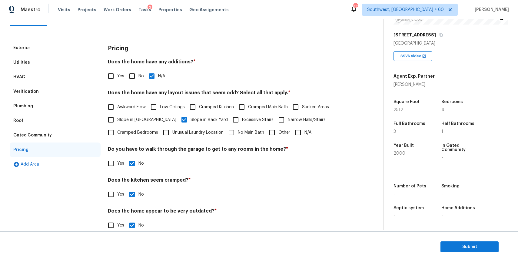
scroll to position [76, 0]
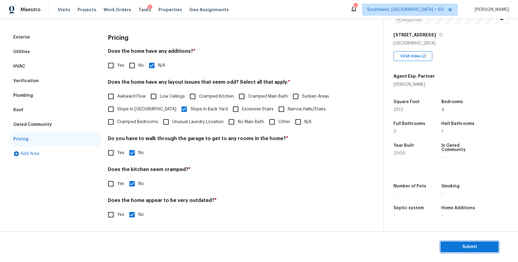
click at [455, 243] on span "Submit" at bounding box center [470, 247] width 48 height 8
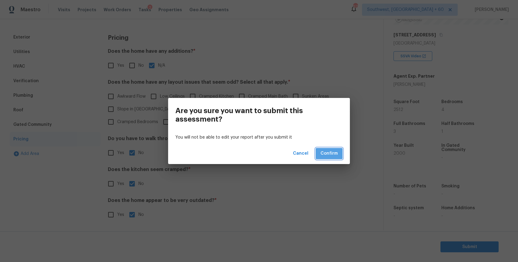
click at [342, 156] on button "Confirm" at bounding box center [329, 153] width 27 height 11
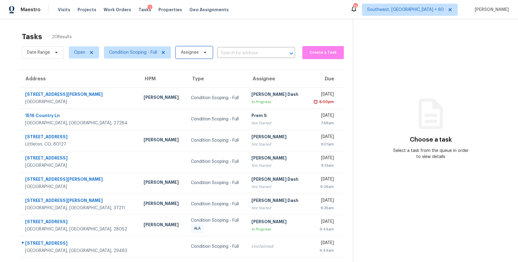
click at [194, 51] on span "Assignee" at bounding box center [190, 52] width 18 height 6
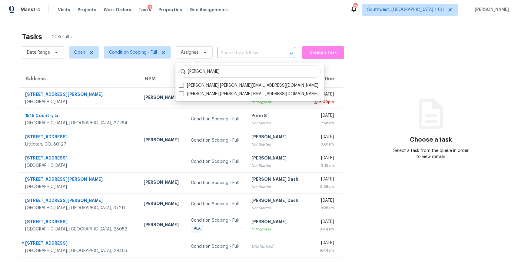
type input "[PERSON_NAME]"
click at [209, 80] on div "[PERSON_NAME] [PERSON_NAME] P [PERSON_NAME][EMAIL_ADDRESS][DOMAIN_NAME] [PERSON…" at bounding box center [249, 82] width 149 height 38
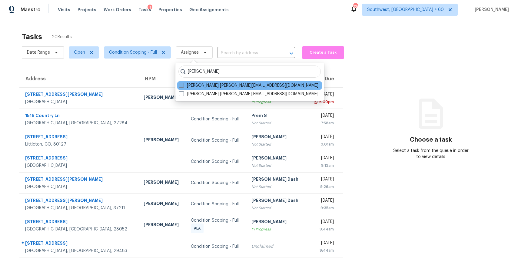
click at [209, 84] on label "[PERSON_NAME] [PERSON_NAME][EMAIL_ADDRESS][DOMAIN_NAME]" at bounding box center [248, 85] width 139 height 6
click at [183, 84] on input "[PERSON_NAME] [PERSON_NAME][EMAIL_ADDRESS][DOMAIN_NAME]" at bounding box center [181, 84] width 4 height 4
checkbox input "true"
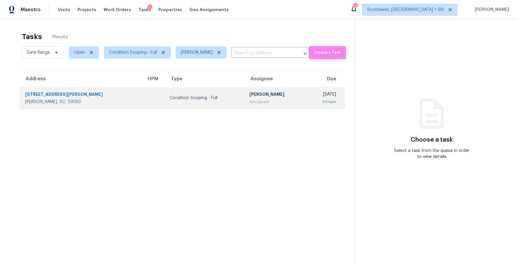
click at [312, 93] on div "[DATE]" at bounding box center [324, 95] width 24 height 8
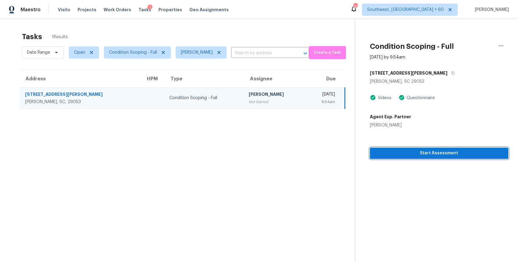
click at [451, 155] on span "Start Assessment" at bounding box center [439, 153] width 129 height 8
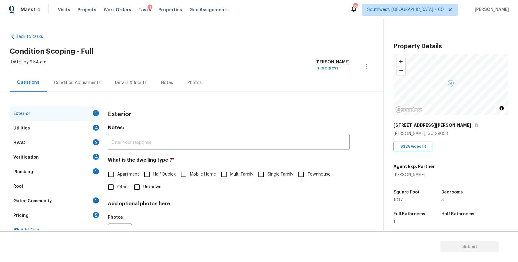
click at [433, 126] on div "[STREET_ADDRESS][PERSON_NAME]" at bounding box center [451, 125] width 115 height 11
click at [434, 126] on div "[STREET_ADDRESS][PERSON_NAME]" at bounding box center [451, 125] width 115 height 11
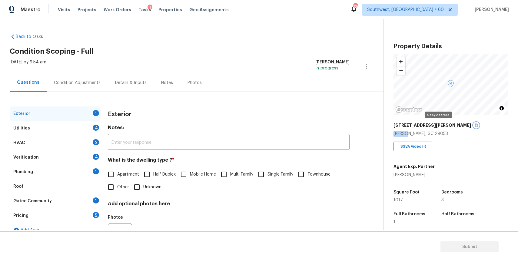
click at [475, 125] on icon "button" at bounding box center [476, 125] width 3 height 3
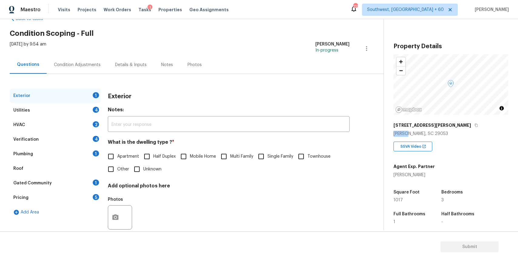
scroll to position [30, 0]
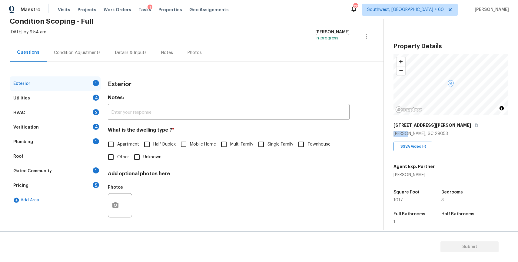
click at [96, 51] on div "Condition Adjustments" at bounding box center [77, 53] width 47 height 6
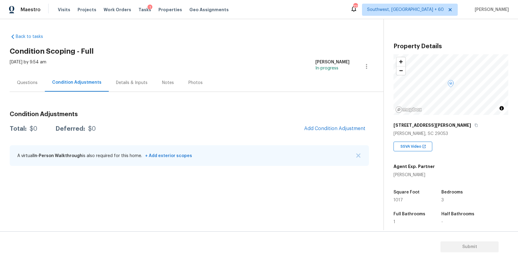
click at [362, 152] on div "A virtual In-Person Walkthrough is also required for this home. + Add exterior …" at bounding box center [189, 155] width 359 height 21
click at [359, 155] on img "button" at bounding box center [358, 155] width 4 height 4
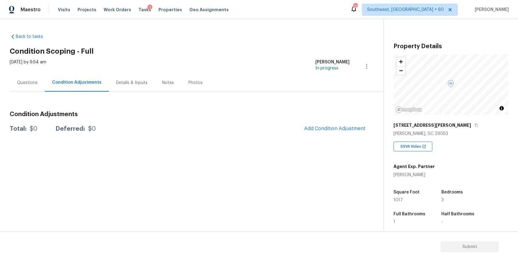
click at [352, 139] on section "Back to tasks Condition Scoping - Full Thu, Oct 09 2025 by 9:54 am Ranjith Kuma…" at bounding box center [197, 129] width 374 height 201
click at [354, 129] on span "Add Condition Adjustment" at bounding box center [334, 128] width 61 height 5
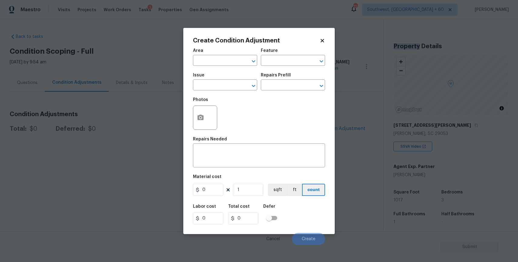
click at [210, 78] on div "Issue" at bounding box center [225, 77] width 64 height 8
click at [212, 85] on input "text" at bounding box center [216, 85] width 47 height 9
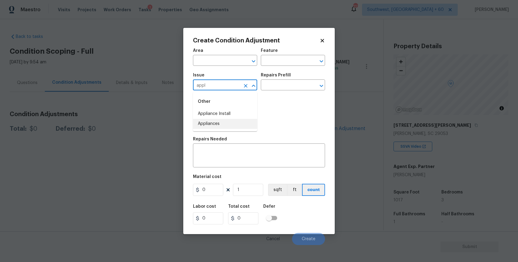
click at [227, 122] on li "Appliances" at bounding box center [225, 124] width 64 height 10
type input "Appliances"
click at [272, 85] on input "text" at bounding box center [284, 85] width 47 height 9
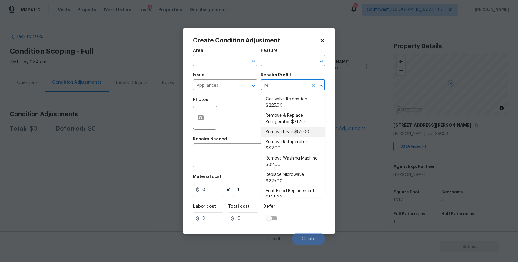
type input "re"
type input "ref"
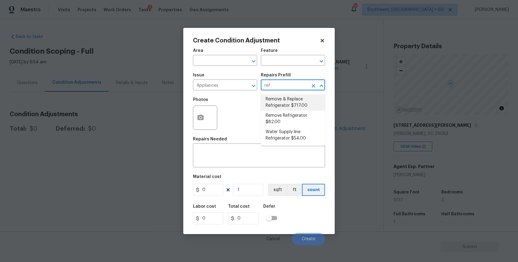
click at [302, 101] on li "Remove & Replace Refrigerator $717.00" at bounding box center [293, 102] width 64 height 16
type input "Appliances"
type textarea "Install a new stainless steel (unless directed otherwise by the PM) refrigerato…"
type input "717"
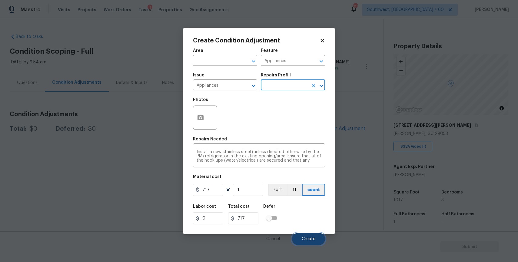
click at [313, 236] on button "Create" at bounding box center [308, 239] width 33 height 12
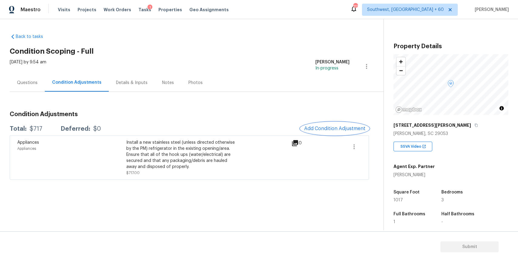
click at [328, 126] on span "Add Condition Adjustment" at bounding box center [334, 128] width 61 height 5
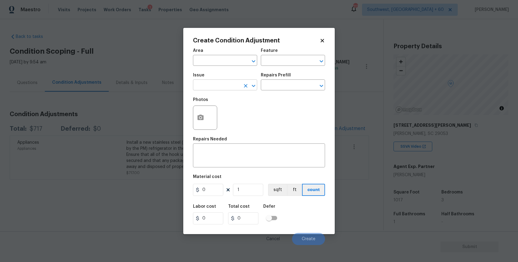
click at [201, 85] on input "text" at bounding box center [216, 85] width 47 height 9
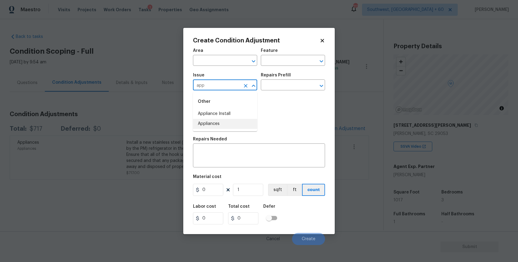
click at [229, 127] on li "Appliances" at bounding box center [225, 124] width 64 height 10
type input "Appliances"
click at [269, 98] on div "Photos" at bounding box center [259, 113] width 132 height 39
click at [283, 88] on input "text" at bounding box center [284, 85] width 47 height 9
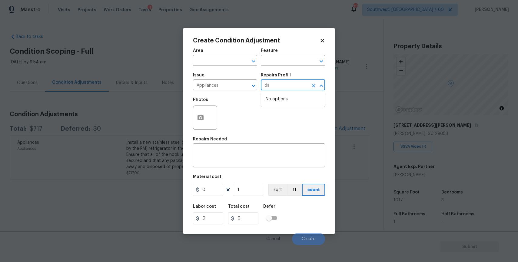
type input "ds"
type input "dis"
click at [292, 98] on li "Dishwasher $400.00" at bounding box center [293, 99] width 64 height 10
type input "Appliances"
type textarea "Remove the existing dishwasher and prep the area for a new unit. Install a new …"
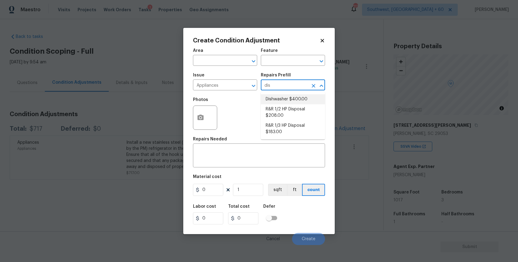
type input "400"
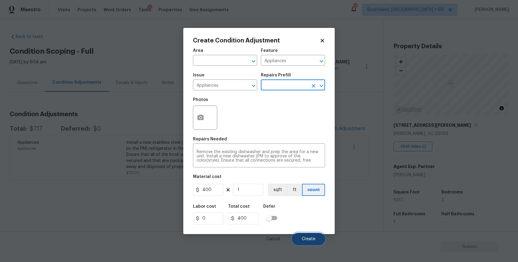
click at [309, 240] on span "Create" at bounding box center [309, 239] width 14 height 5
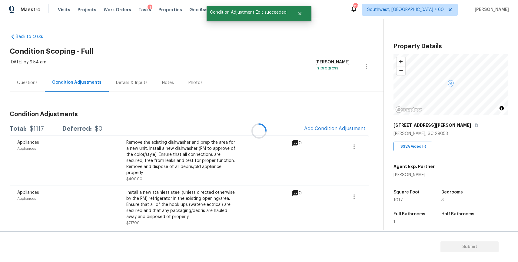
click at [326, 135] on div at bounding box center [259, 131] width 518 height 262
click at [329, 134] on button "Add Condition Adjustment" at bounding box center [335, 128] width 68 height 13
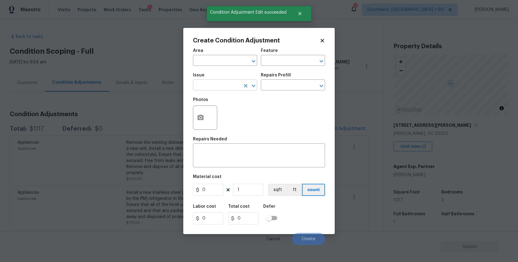
click at [213, 87] on input "text" at bounding box center [216, 85] width 47 height 9
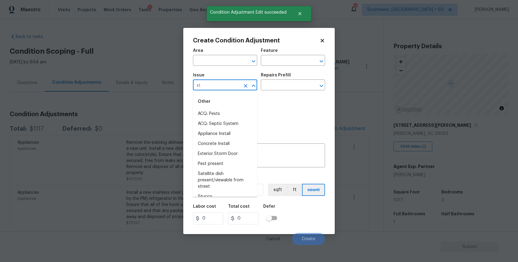
type input "s"
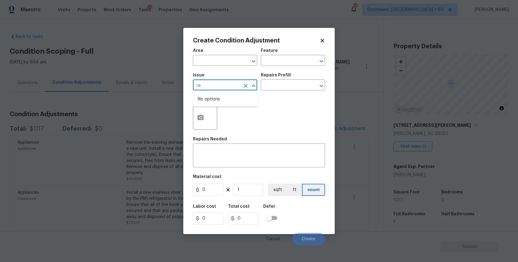
type input "r"
click at [236, 122] on li "Appliances" at bounding box center [225, 124] width 64 height 10
type input "Appliances"
click at [276, 85] on input "text" at bounding box center [284, 85] width 47 height 9
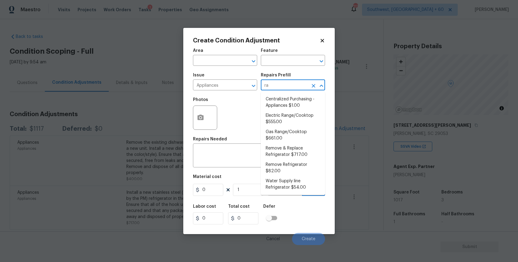
type input "ran"
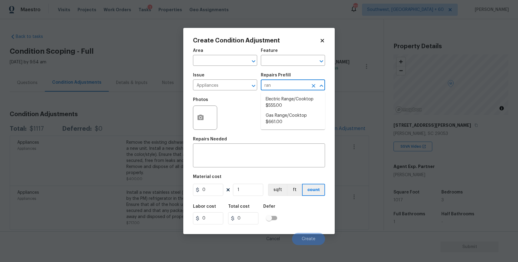
click at [309, 104] on li "Electric Range/Cooktop $555.00" at bounding box center [293, 102] width 64 height 16
type input "Appliances"
type textarea "Remove the existing electric range/cooktop and prep the area for a new unit. In…"
type input "555"
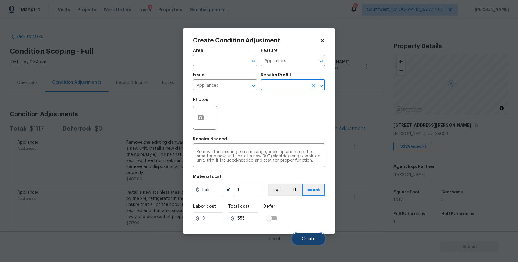
click at [312, 240] on span "Create" at bounding box center [309, 239] width 14 height 5
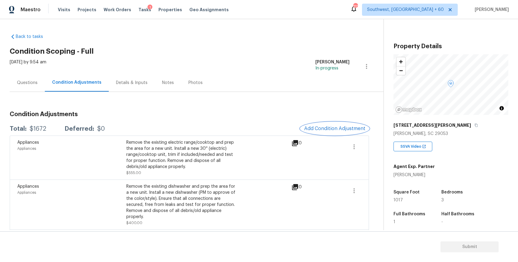
scroll to position [46, 0]
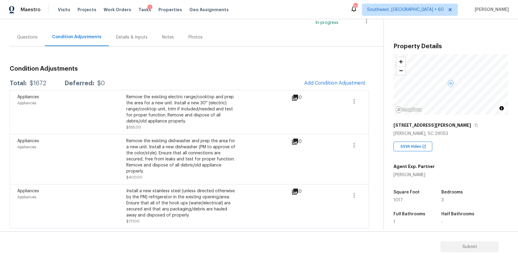
click at [333, 90] on div "Appliances Appliances Remove the existing electric range/cooktop and prep the a…" at bounding box center [189, 112] width 359 height 44
click at [322, 90] on div "Appliances Appliances Remove the existing electric range/cooktop and prep the a…" at bounding box center [189, 112] width 359 height 44
click at [323, 84] on span "Add Condition Adjustment" at bounding box center [334, 82] width 61 height 5
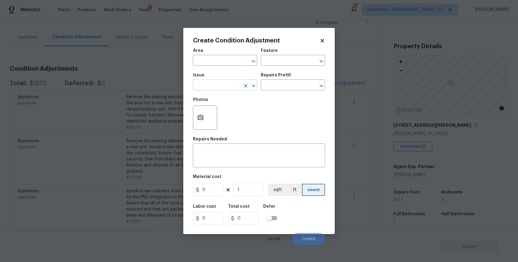
click at [223, 86] on input "text" at bounding box center [216, 85] width 47 height 9
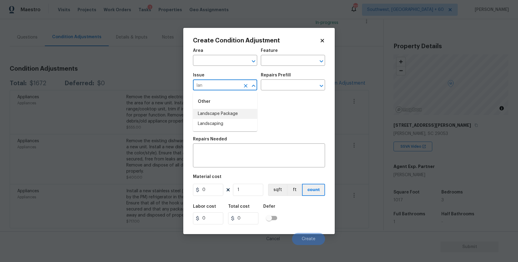
click at [246, 112] on li "Landscape Package" at bounding box center [225, 114] width 64 height 10
type input "Landscape Package"
click at [278, 88] on input "text" at bounding box center [284, 85] width 47 height 9
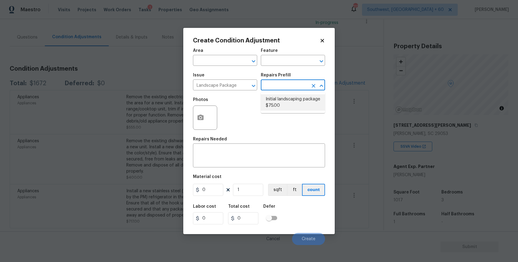
click at [305, 99] on li "Initial landscaping package $75.00" at bounding box center [293, 102] width 64 height 16
type input "Home Readiness Packages"
type textarea "Mowing of grass up to 6" in height. Mow, edge along driveways & sidewalks, trim…"
type input "75"
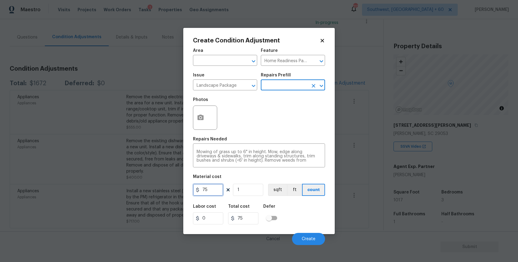
click at [211, 192] on input "75" at bounding box center [208, 190] width 30 height 12
type input "2000"
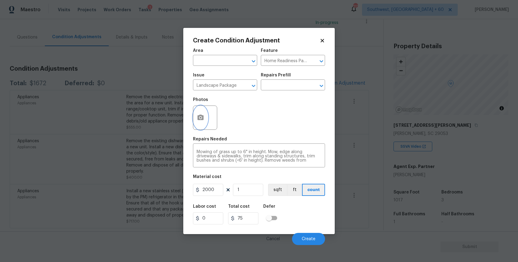
click at [199, 109] on button "button" at bounding box center [200, 118] width 15 height 24
type input "2000"
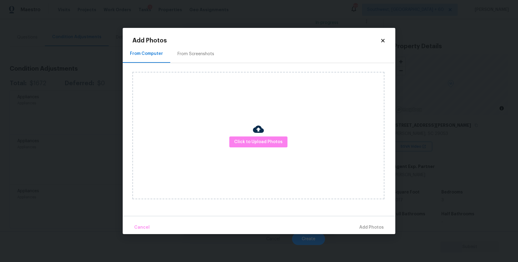
click at [240, 134] on div "Click to Upload Photos" at bounding box center [258, 135] width 252 height 127
click at [243, 136] on button "Click to Upload Photos" at bounding box center [258, 141] width 58 height 11
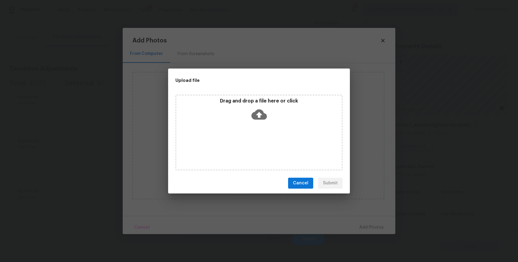
click at [243, 136] on div "Drag and drop a file here or click" at bounding box center [258, 133] width 167 height 76
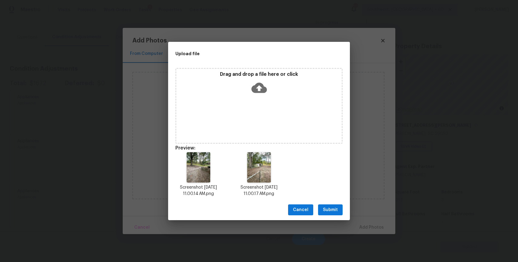
click at [332, 215] on div "Cancel Submit" at bounding box center [259, 209] width 182 height 21
click at [330, 208] on span "Submit" at bounding box center [330, 210] width 15 height 8
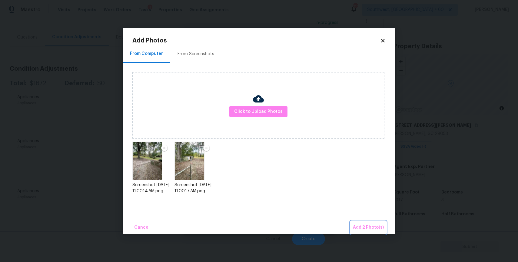
click at [382, 222] on button "Add 2 Photo(s)" at bounding box center [369, 227] width 36 height 13
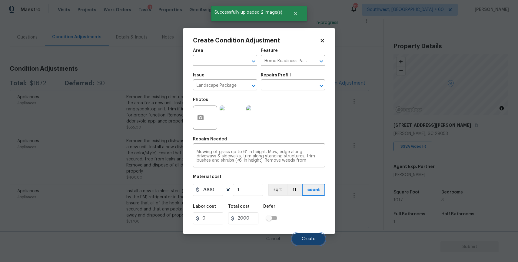
click at [311, 240] on span "Create" at bounding box center [309, 239] width 14 height 5
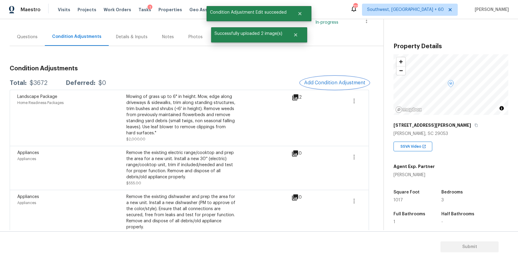
scroll to position [92, 0]
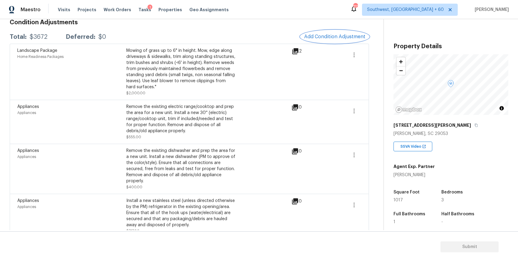
click at [348, 34] on span "Add Condition Adjustment" at bounding box center [334, 36] width 61 height 5
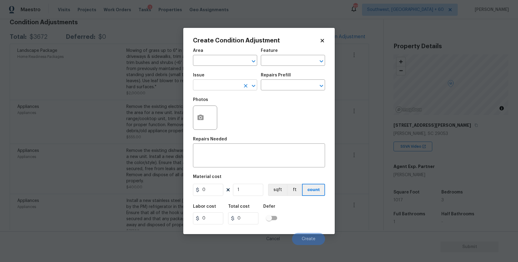
click at [234, 86] on input "text" at bounding box center [216, 85] width 47 height 9
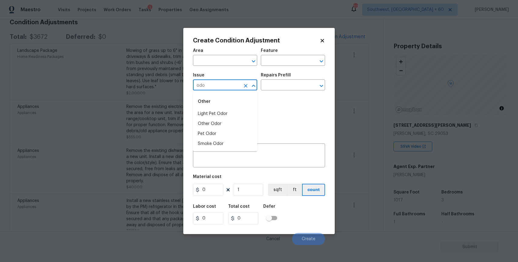
click at [221, 112] on li "Light Pet Odor" at bounding box center [225, 114] width 64 height 10
click at [256, 87] on icon "Open" at bounding box center [253, 85] width 7 height 7
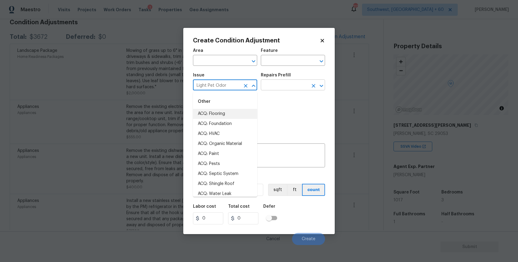
type input "Light Pet Odor"
click at [274, 82] on input "text" at bounding box center [284, 85] width 47 height 9
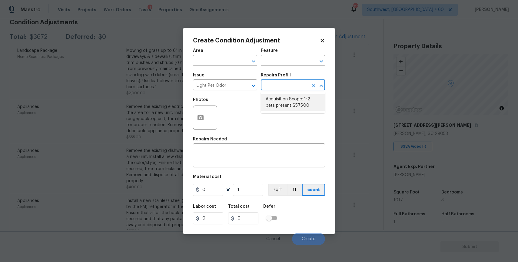
click at [285, 105] on li "Acquisition Scope: 1-2 pets present $575.00" at bounding box center [293, 102] width 64 height 16
type textarea "Acquisition Scope: 1-2 pets present"
type input "575"
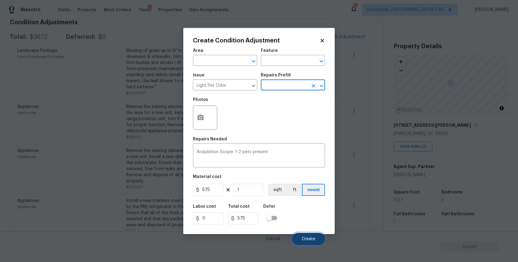
click at [317, 234] on button "Create" at bounding box center [308, 239] width 33 height 12
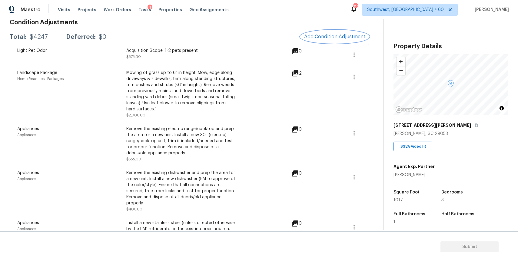
click at [337, 36] on span "Add Condition Adjustment" at bounding box center [334, 36] width 61 height 5
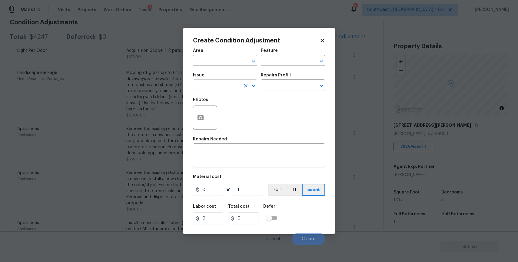
click at [219, 87] on input "text" at bounding box center [216, 85] width 47 height 9
click at [243, 112] on li "Debris/garbage on site" at bounding box center [225, 114] width 64 height 10
type input "Debris/garbage on site"
click at [289, 90] on input "text" at bounding box center [284, 85] width 47 height 9
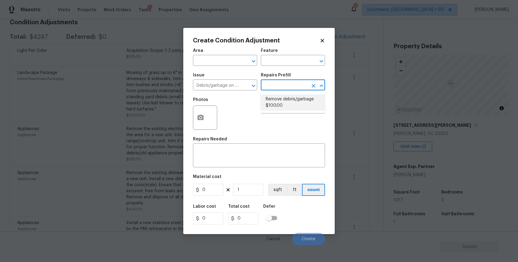
click at [297, 105] on li "Remove debris/garbage $100.00" at bounding box center [293, 102] width 64 height 16
type textarea "Remove, haul off, and properly dispose of any debris left by seller to offsite …"
type input "100"
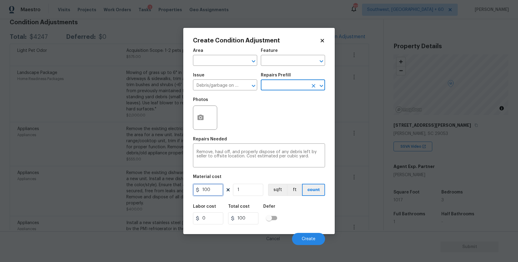
click at [215, 195] on input "100" at bounding box center [208, 190] width 30 height 12
type input "2000"
click at [197, 126] on button "button" at bounding box center [200, 118] width 15 height 24
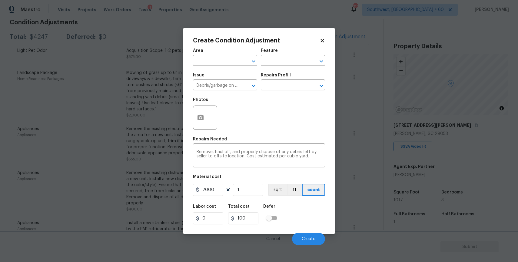
type input "2000"
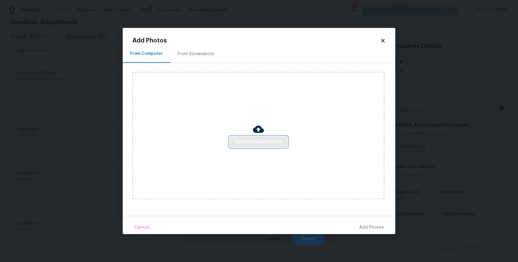
click at [248, 146] on button "Click to Upload Photos" at bounding box center [258, 141] width 58 height 11
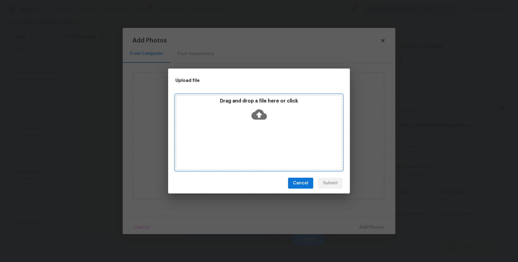
click at [248, 144] on div "Drag and drop a file here or click" at bounding box center [258, 133] width 167 height 76
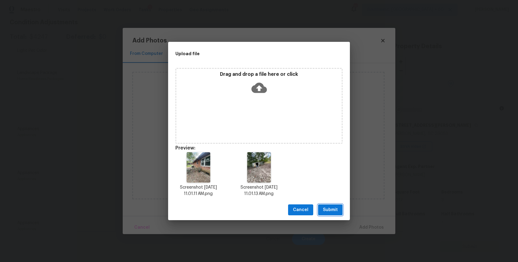
click at [334, 213] on span "Submit" at bounding box center [330, 210] width 15 height 8
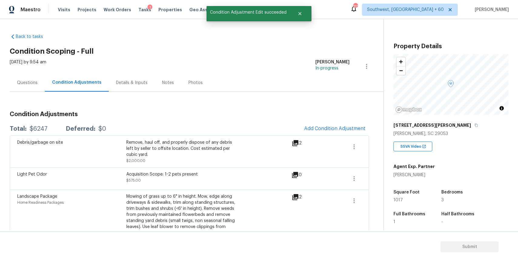
scroll to position [78, 0]
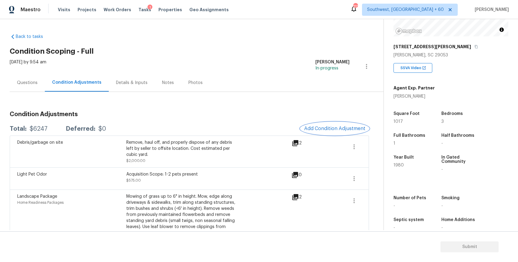
click at [342, 124] on button "Add Condition Adjustment" at bounding box center [335, 128] width 68 height 13
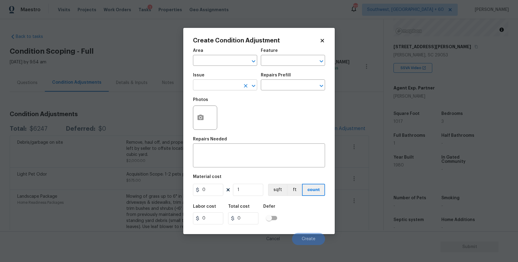
click at [194, 87] on input "text" at bounding box center [216, 85] width 47 height 9
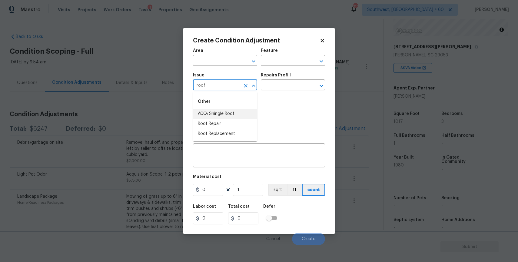
click at [218, 110] on li "ACQ: Shingle Roof" at bounding box center [225, 114] width 64 height 10
type input "ACQ: Shingle Roof"
click at [292, 75] on div "Repairs Prefill" at bounding box center [293, 77] width 64 height 8
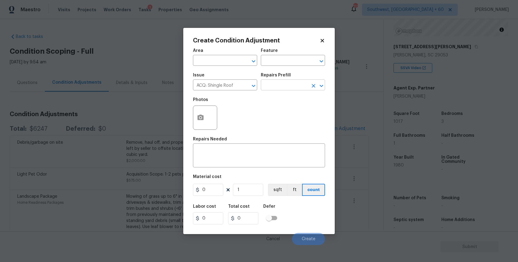
click at [292, 87] on input "text" at bounding box center [284, 85] width 47 height 9
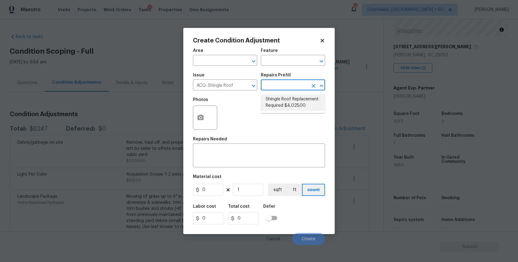
click at [299, 102] on li "Shingle Roof Replacement Required $4,025.00" at bounding box center [293, 102] width 64 height 16
type input "Acquisition"
type textarea "Acquisition Scope: Shingle Roof Replacement required."
type input "4025"
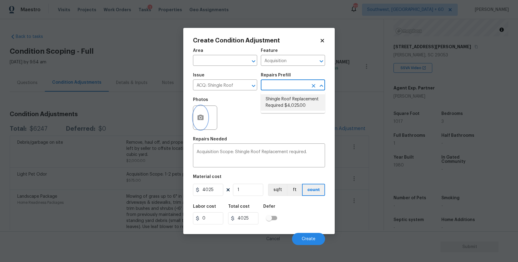
click at [206, 115] on button "button" at bounding box center [200, 118] width 15 height 24
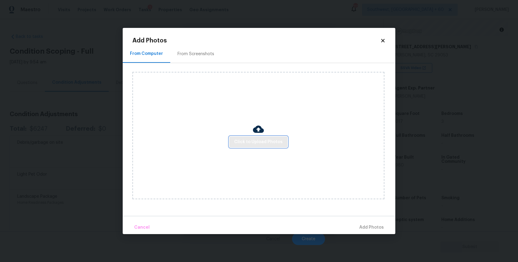
click at [256, 138] on button "Click to Upload Photos" at bounding box center [258, 141] width 58 height 11
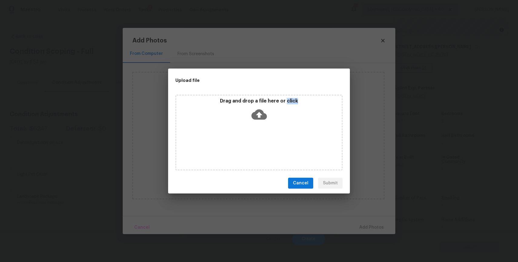
click at [256, 138] on div "Drag and drop a file here or click" at bounding box center [258, 133] width 167 height 76
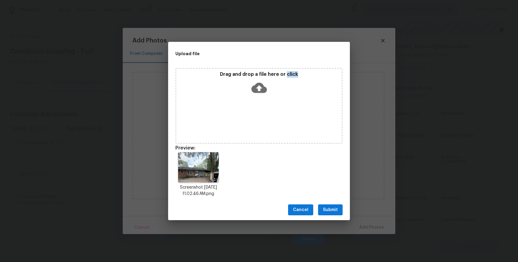
click at [331, 216] on div "Cancel Submit" at bounding box center [259, 209] width 182 height 21
click at [332, 211] on span "Submit" at bounding box center [330, 210] width 15 height 8
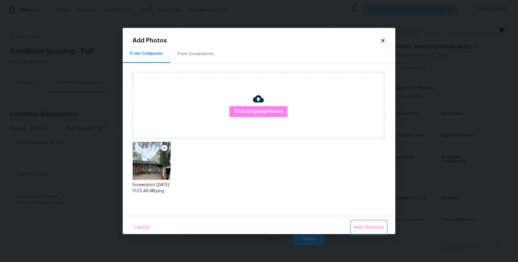
click at [375, 222] on button "Add 1 Photo(s)" at bounding box center [369, 227] width 35 height 13
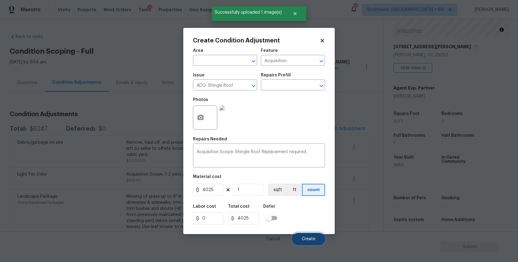
click at [308, 240] on span "Create" at bounding box center [309, 239] width 14 height 5
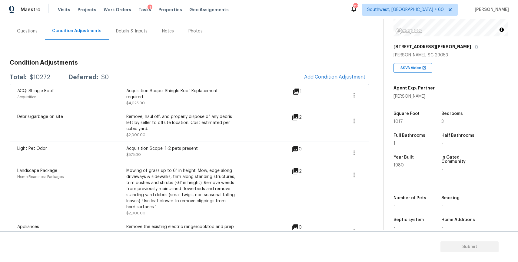
scroll to position [0, 0]
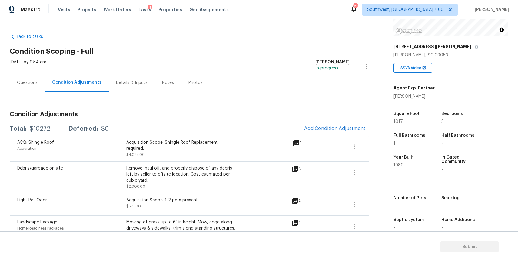
click at [27, 81] on div "Questions" at bounding box center [27, 83] width 21 height 6
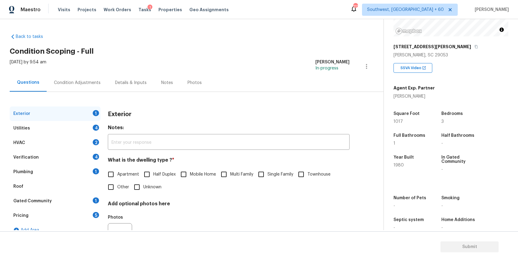
click at [75, 194] on div "Gated Community 1" at bounding box center [55, 201] width 91 height 15
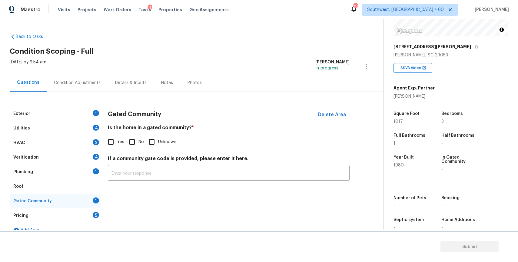
click at [75, 173] on div "Plumbing 1" at bounding box center [55, 172] width 91 height 15
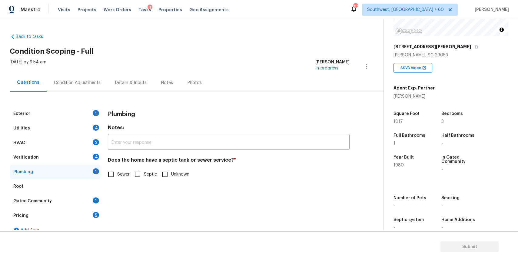
click at [75, 162] on div "Verification 4" at bounding box center [55, 157] width 91 height 15
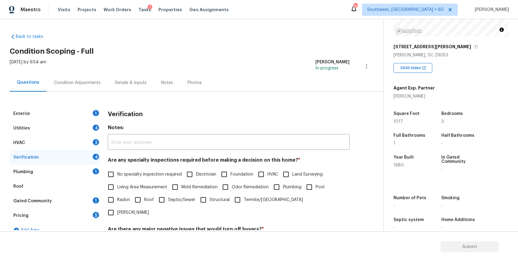
click at [91, 80] on div "Condition Adjustments" at bounding box center [77, 83] width 47 height 6
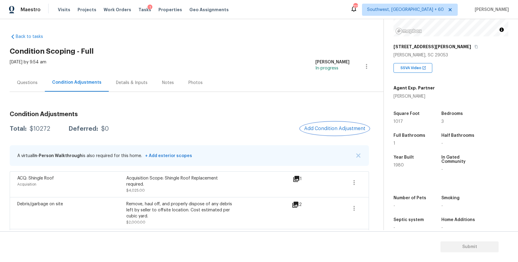
click at [332, 128] on span "Add Condition Adjustment" at bounding box center [334, 128] width 61 height 5
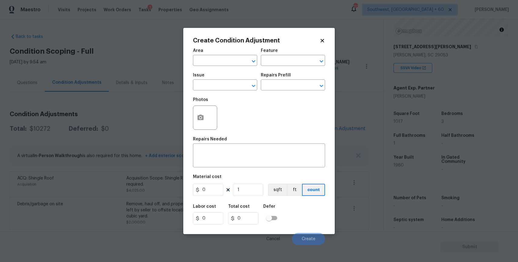
click at [220, 91] on span "Issue ​" at bounding box center [225, 81] width 64 height 25
click at [223, 88] on input "text" at bounding box center [216, 85] width 47 height 9
click at [212, 110] on li "ACQ: HVAC" at bounding box center [225, 114] width 64 height 10
type input "ACQ: HVAC"
click at [212, 110] on div at bounding box center [205, 117] width 24 height 24
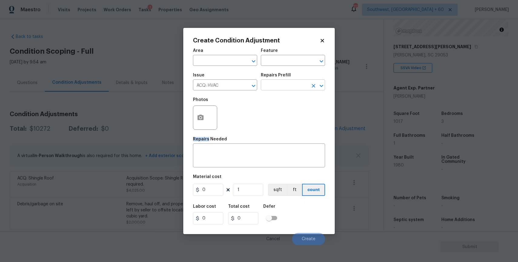
click at [287, 90] on input "text" at bounding box center [284, 85] width 47 height 9
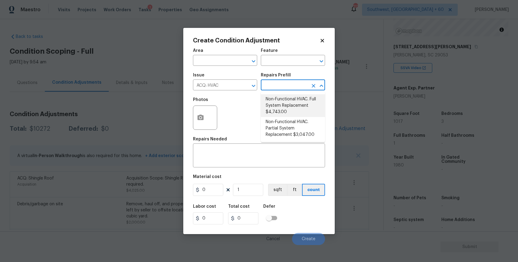
click at [299, 96] on li "Non-Functional HVAC. Full System Replacement $4,743.00" at bounding box center [293, 105] width 64 height 23
type input "Acquisition"
type textarea "Acquisition Scope: Full System Replacement"
type input "4743"
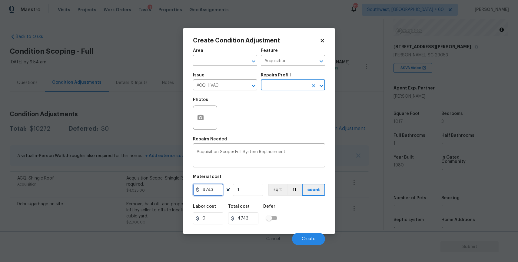
click at [217, 191] on input "4743" at bounding box center [208, 190] width 30 height 12
type input "1"
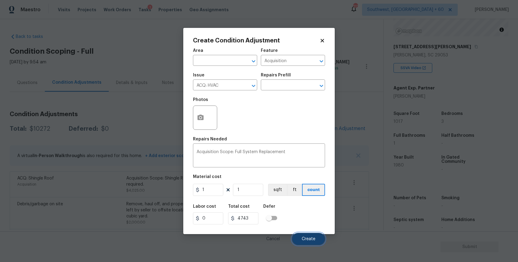
type input "1"
click at [317, 242] on button "Create" at bounding box center [308, 239] width 33 height 12
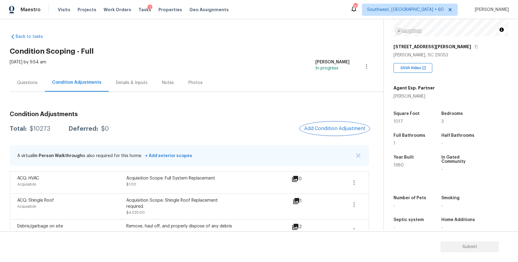
click at [336, 129] on span "Add Condition Adjustment" at bounding box center [334, 128] width 61 height 5
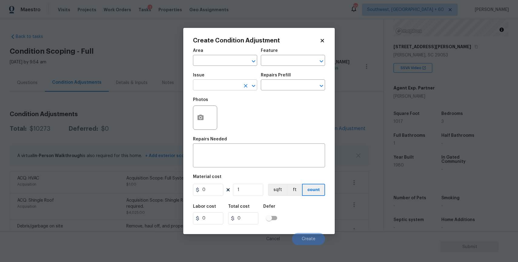
click at [234, 86] on input "text" at bounding box center [216, 85] width 47 height 9
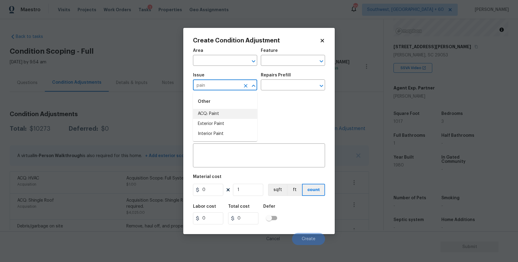
click at [232, 112] on li "ACQ: Paint" at bounding box center [225, 114] width 64 height 10
type input "ACQ: Paint"
click at [281, 89] on input "text" at bounding box center [284, 85] width 47 height 9
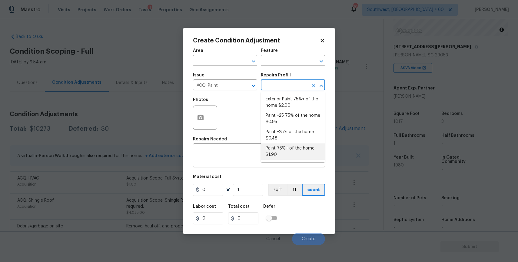
click at [307, 145] on li "Paint 75%+ of the home $1.90" at bounding box center [293, 151] width 64 height 16
type input "Acquisition"
type textarea "Acquisition Scope: 75%+ of the home will likely require interior paint"
type input "1.9"
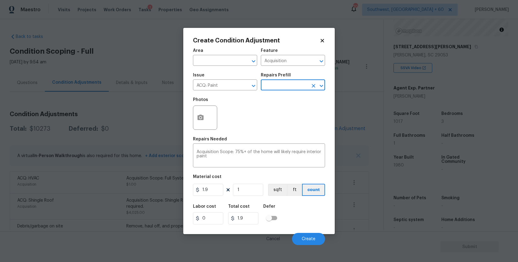
click at [249, 199] on div "Area ​ Feature Acquisition ​ Issue ACQ: Paint ​ Repairs Prefill ​ Photos Repair…" at bounding box center [259, 145] width 132 height 200
click at [255, 193] on input "1" at bounding box center [248, 190] width 30 height 12
type input "10"
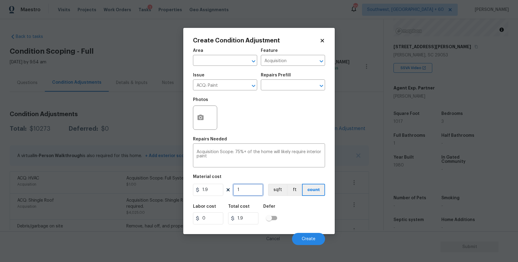
type input "19"
type input "101"
type input "191.9"
type input "1017"
type input "1932.3"
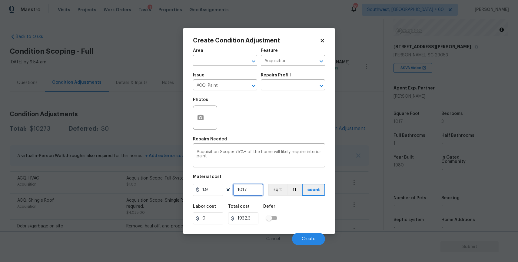
type input "1017"
click at [199, 116] on icon "button" at bounding box center [201, 117] width 6 height 5
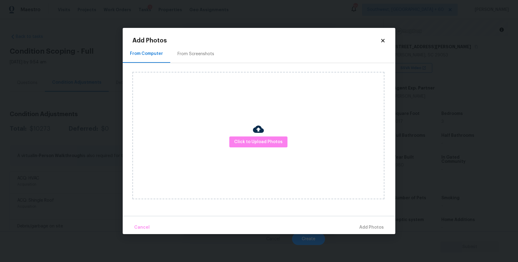
click at [252, 133] on div "Click to Upload Photos" at bounding box center [258, 135] width 252 height 127
click at [256, 137] on button "Click to Upload Photos" at bounding box center [258, 141] width 58 height 11
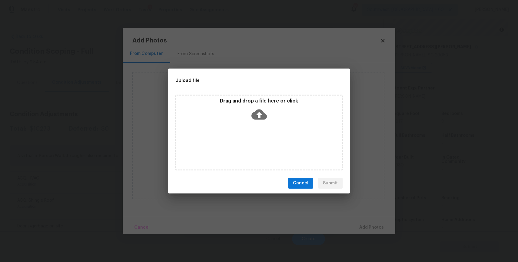
click at [256, 137] on div "Drag and drop a file here or click" at bounding box center [258, 133] width 167 height 76
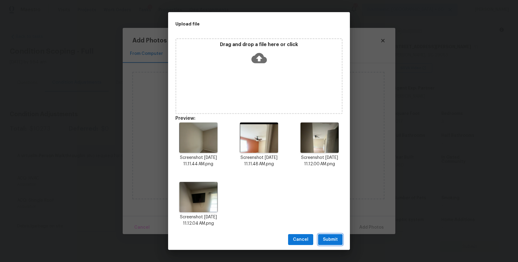
click at [332, 239] on span "Submit" at bounding box center [330, 240] width 15 height 8
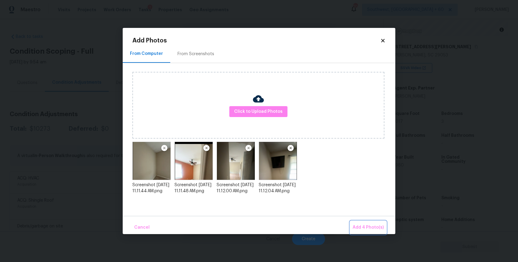
click at [372, 223] on button "Add 4 Photo(s)" at bounding box center [368, 227] width 36 height 13
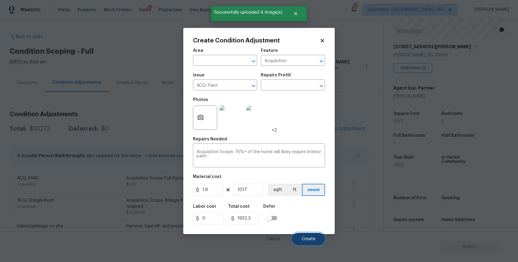
click at [305, 239] on span "Create" at bounding box center [309, 239] width 14 height 5
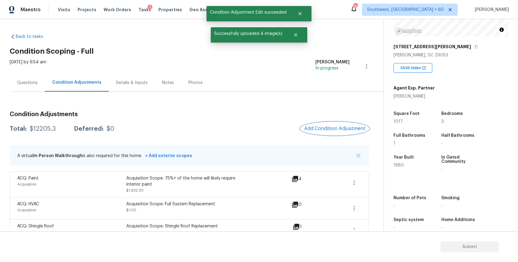
click at [326, 124] on button "Add Condition Adjustment" at bounding box center [335, 128] width 68 height 13
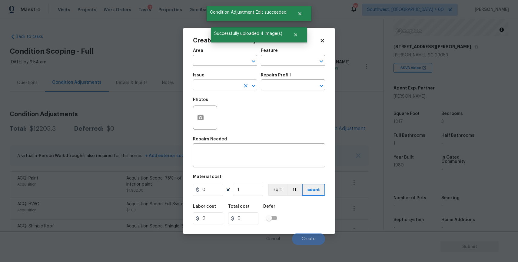
click at [225, 86] on input "text" at bounding box center [216, 85] width 47 height 9
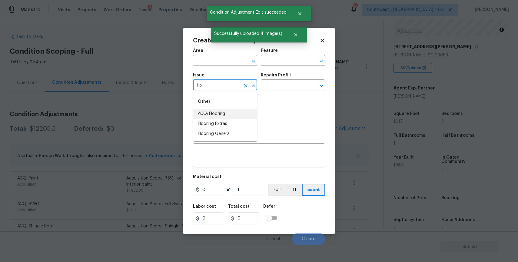
click at [226, 112] on li "ACQ: Flooring" at bounding box center [225, 114] width 64 height 10
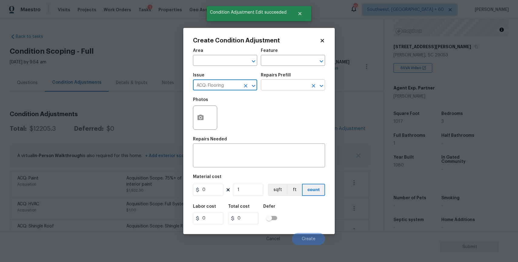
type input "ACQ: Flooring"
click at [290, 85] on input "text" at bounding box center [284, 85] width 47 height 9
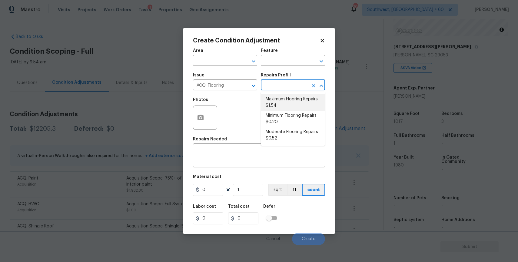
click at [298, 102] on li "Maximum Flooring Repairs $1.54" at bounding box center [293, 102] width 64 height 16
type input "Acquisition"
type textarea "Acquisition Scope: Maximum flooring repairs"
type input "1.54"
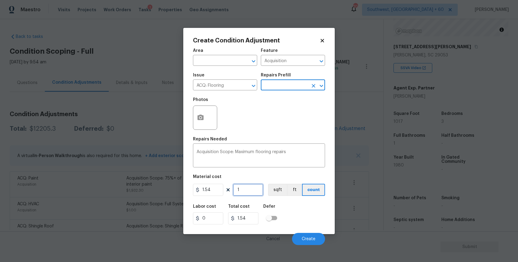
click at [249, 192] on input "1" at bounding box center [248, 190] width 30 height 12
type input "10"
type input "15.4"
type input "101"
type input "155.54"
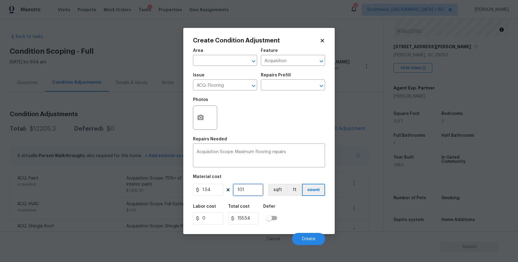
type input "1017"
type input "1566.18"
type input "1017"
click at [290, 81] on input "text" at bounding box center [284, 85] width 47 height 9
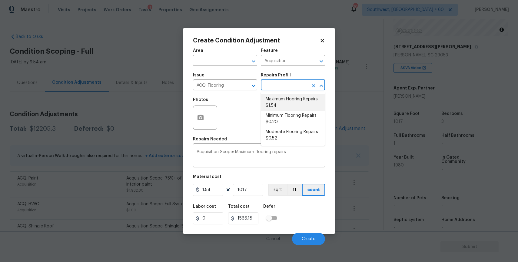
click at [296, 98] on li "Maximum Flooring Repairs $1.54" at bounding box center [293, 102] width 64 height 16
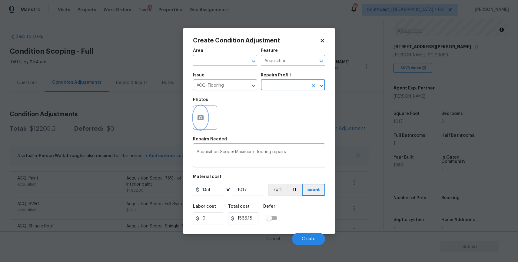
click at [201, 117] on circle "button" at bounding box center [201, 118] width 2 height 2
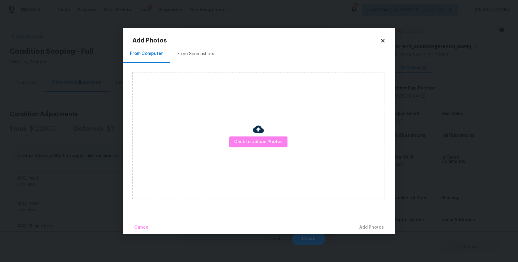
click at [264, 148] on div "Click to Upload Photos" at bounding box center [258, 135] width 252 height 127
click at [269, 139] on span "Click to Upload Photos" at bounding box center [258, 142] width 48 height 8
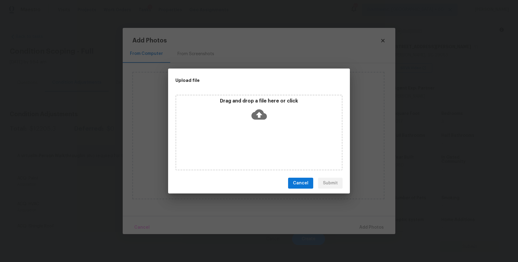
click at [269, 139] on div "Drag and drop a file here or click" at bounding box center [258, 133] width 167 height 76
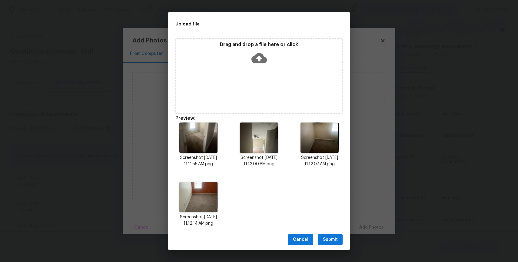
click at [335, 240] on span "Submit" at bounding box center [330, 240] width 15 height 8
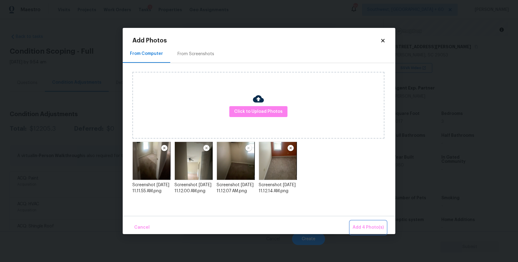
click at [378, 229] on span "Add 4 Photo(s)" at bounding box center [368, 228] width 31 height 8
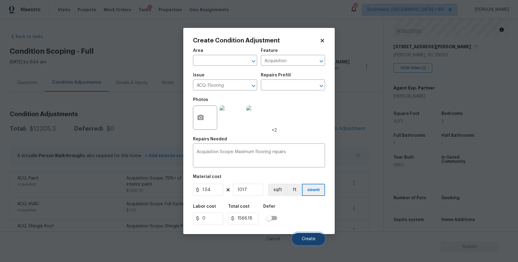
click at [308, 237] on span "Create" at bounding box center [309, 239] width 14 height 5
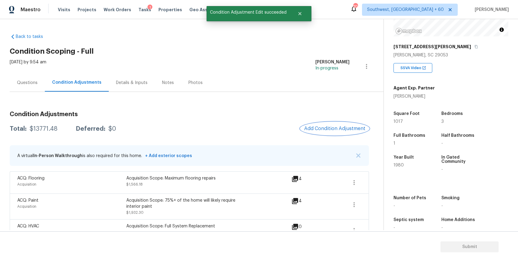
click at [335, 128] on span "Add Condition Adjustment" at bounding box center [334, 128] width 61 height 5
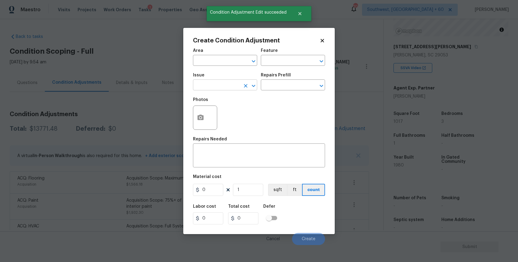
click at [229, 82] on input "text" at bounding box center [216, 85] width 47 height 9
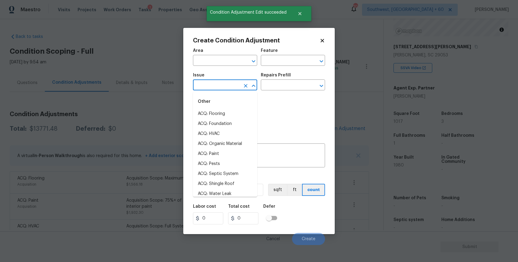
click at [229, 83] on input "text" at bounding box center [216, 85] width 47 height 9
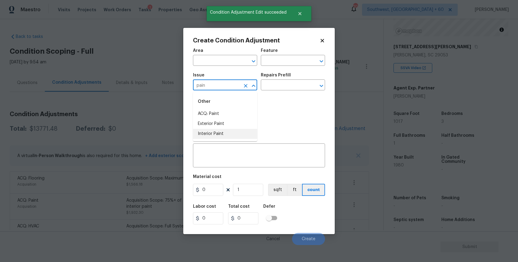
click at [219, 138] on li "Interior Paint" at bounding box center [225, 134] width 64 height 10
type input "Interior Paint"
click at [287, 87] on input "text" at bounding box center [284, 85] width 47 height 9
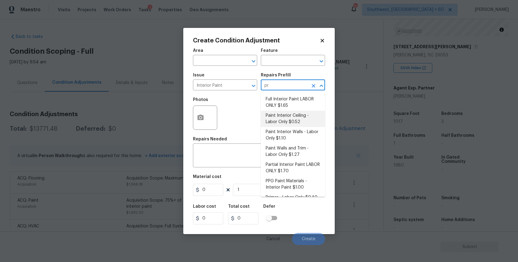
type input "pri"
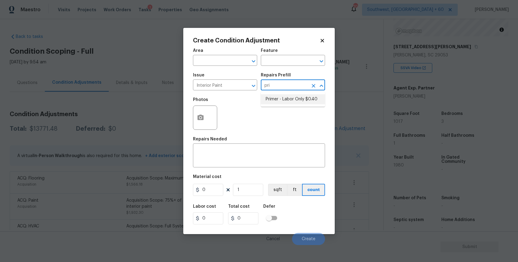
click at [294, 97] on li "Primer - Labor Only $0.40" at bounding box center [293, 99] width 64 height 10
type input "Overall Paint"
type textarea "Interior primer - PRIMER PROVIDED BY OPENDOOR - All nails, screws, drywall anch…"
type input "0.4"
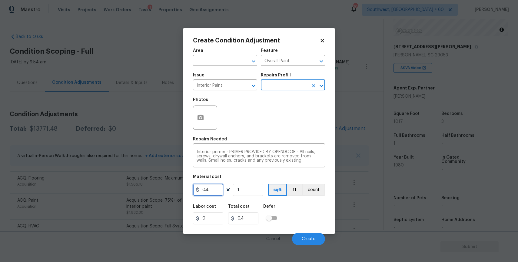
click at [215, 188] on input "0.4" at bounding box center [208, 190] width 30 height 12
type input "500"
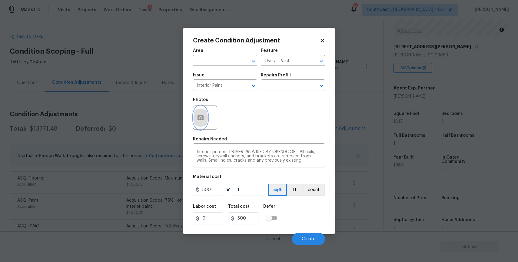
click at [201, 114] on icon "button" at bounding box center [200, 117] width 7 height 7
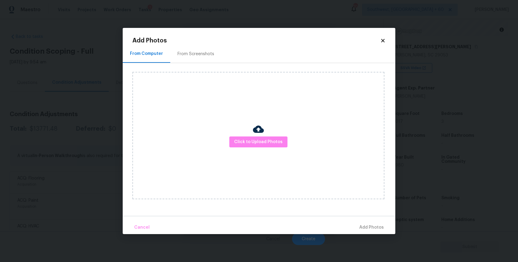
click at [257, 152] on div "Click to Upload Photos" at bounding box center [258, 135] width 252 height 127
click at [269, 144] on span "Click to Upload Photos" at bounding box center [258, 142] width 48 height 8
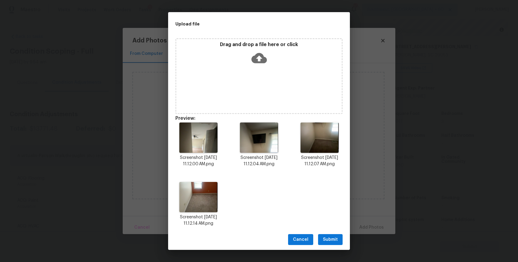
click at [338, 237] on span "Submit" at bounding box center [330, 240] width 15 height 8
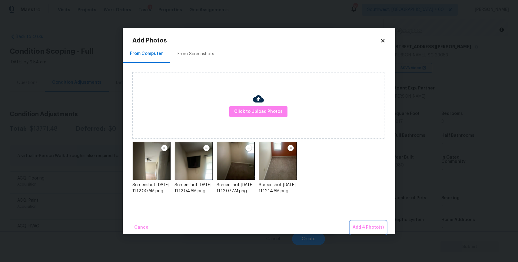
click at [373, 230] on span "Add 4 Photo(s)" at bounding box center [368, 228] width 31 height 8
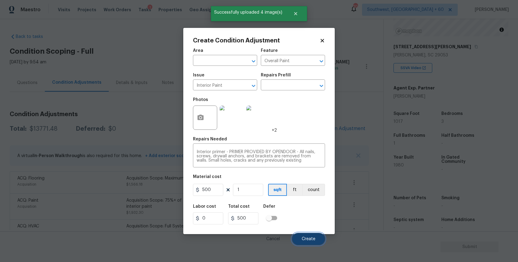
click at [308, 235] on button "Create" at bounding box center [308, 239] width 33 height 12
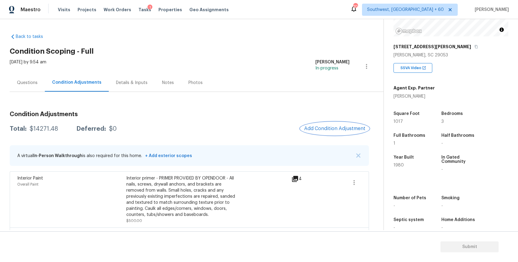
click at [339, 127] on span "Add Condition Adjustment" at bounding box center [334, 128] width 61 height 5
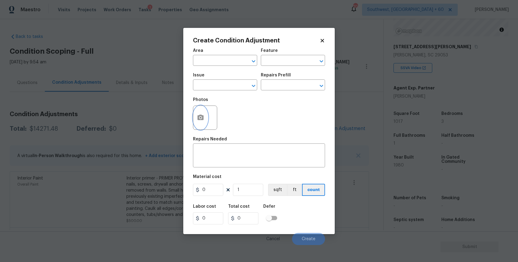
click at [197, 115] on icon "button" at bounding box center [200, 117] width 7 height 7
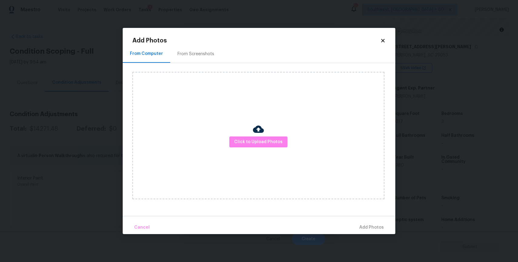
click at [239, 135] on div "Click to Upload Photos" at bounding box center [258, 135] width 252 height 127
click at [243, 140] on span "Click to Upload Photos" at bounding box center [258, 142] width 48 height 8
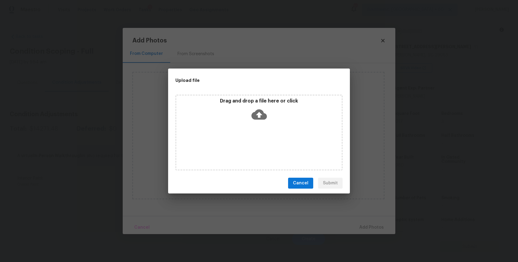
click at [243, 140] on div "Drag and drop a file here or click" at bounding box center [258, 133] width 167 height 76
click at [449, 204] on div "Upload file Drag and drop a file here or click Cancel Submit" at bounding box center [259, 131] width 518 height 262
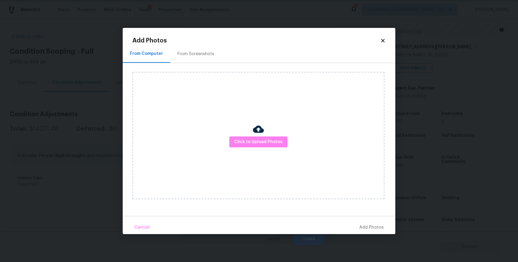
click at [449, 204] on body "Maestro Visits Projects Work Orders Tasks 1 Properties Geo Assignments 704 Sout…" at bounding box center [259, 131] width 518 height 262
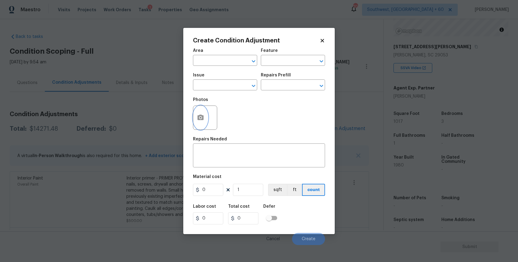
click at [202, 120] on icon "button" at bounding box center [201, 117] width 6 height 5
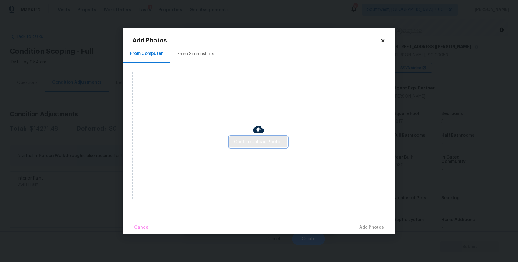
click at [260, 144] on span "Click to Upload Photos" at bounding box center [258, 142] width 48 height 8
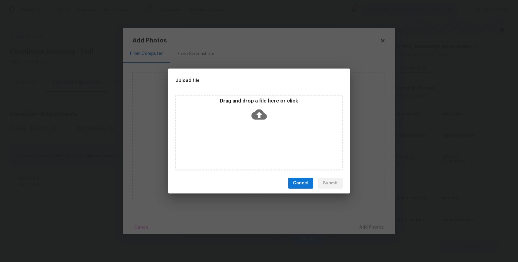
click at [260, 144] on div "Drag and drop a file here or click" at bounding box center [258, 133] width 167 height 76
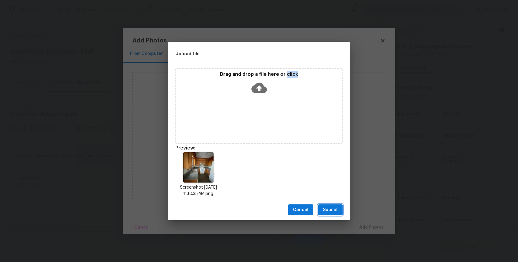
click at [333, 207] on span "Submit" at bounding box center [330, 210] width 15 height 8
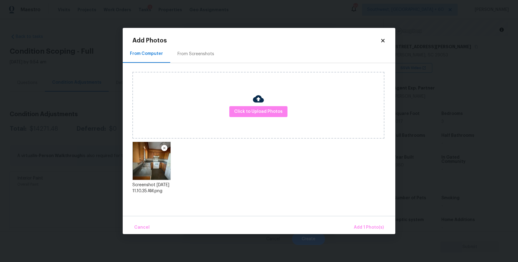
click at [370, 217] on div "Cancel Add 1 Photo(s)" at bounding box center [259, 225] width 273 height 18
click at [370, 223] on button "Add 1 Photo(s)" at bounding box center [369, 227] width 35 height 13
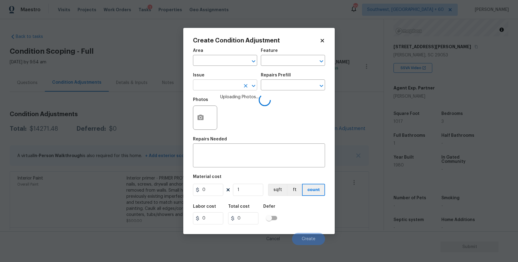
click at [208, 82] on input "text" at bounding box center [216, 85] width 47 height 9
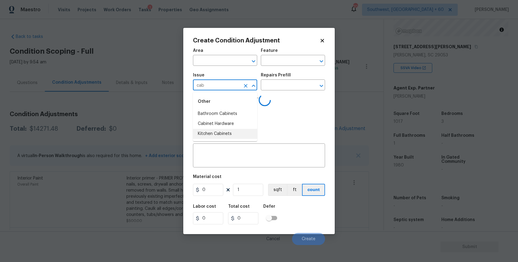
click at [227, 132] on li "Kitchen Cabinets" at bounding box center [225, 134] width 64 height 10
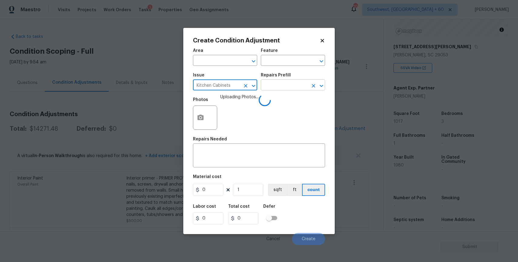
type input "Kitchen Cabinets"
click at [276, 81] on input "text" at bounding box center [284, 85] width 47 height 9
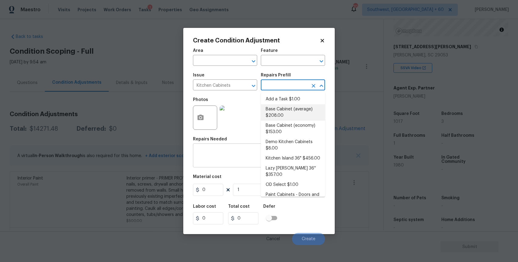
click at [216, 166] on div "x ​" at bounding box center [259, 156] width 132 height 22
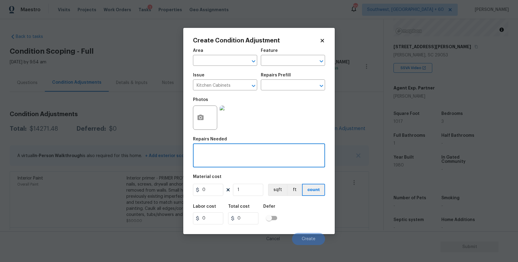
click at [216, 166] on div "x ​" at bounding box center [259, 156] width 132 height 22
type textarea "repaint kitchen cabinets"
click at [215, 183] on figure "Material cost 0 1 sqft ft count" at bounding box center [259, 186] width 132 height 22
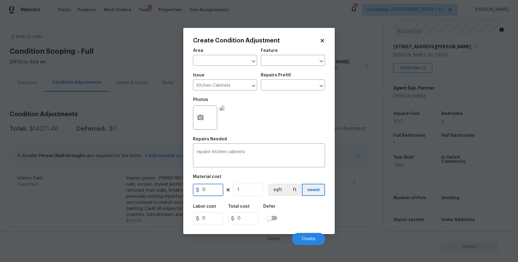
click at [209, 195] on input "0" at bounding box center [208, 190] width 30 height 12
type input "1200"
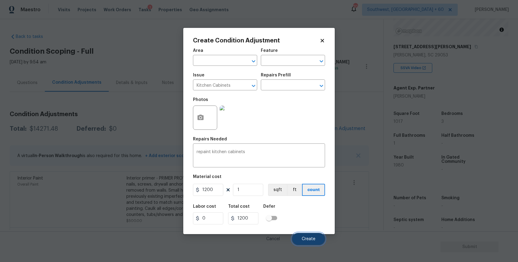
click at [310, 236] on button "Create" at bounding box center [308, 239] width 33 height 12
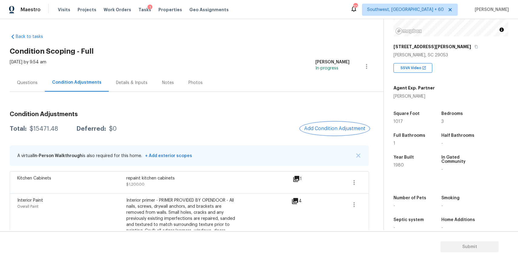
click at [334, 124] on button "Add Condition Adjustment" at bounding box center [335, 128] width 68 height 13
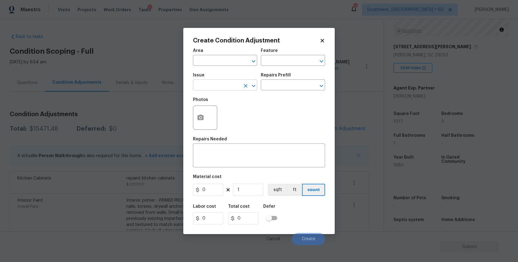
click at [213, 85] on input "text" at bounding box center [216, 85] width 47 height 9
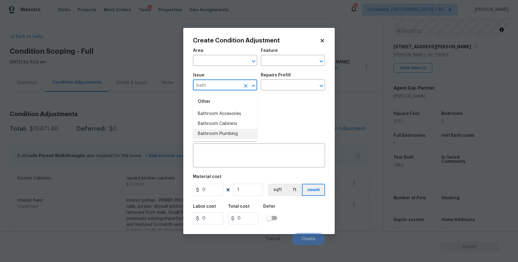
click at [250, 139] on li "Bathroom Plumbing" at bounding box center [225, 134] width 64 height 10
type input "Bathroom Plumbing"
click at [282, 81] on input "text" at bounding box center [284, 85] width 47 height 9
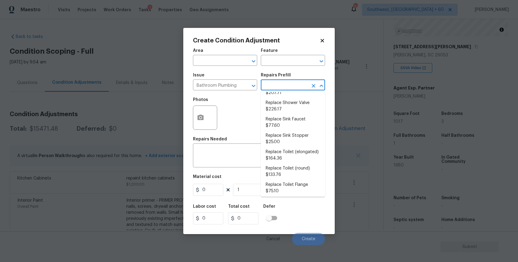
scroll to position [307, 0]
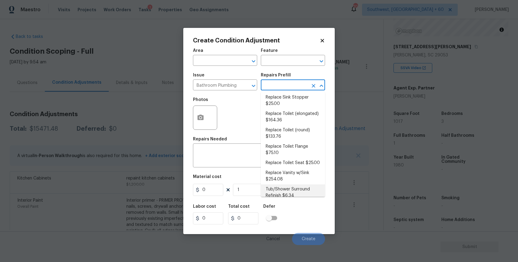
click at [300, 184] on li "Tub/Shower Surround Refinish $6.34" at bounding box center [293, 192] width 64 height 16
type input "Plumbing"
type textarea "Prep, mask, clean and refinish the tub/shower tile surround both all sides ensu…"
type input "6.34"
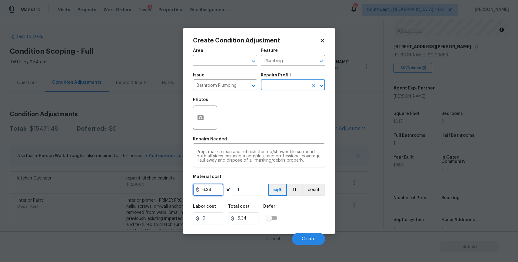
click at [218, 192] on input "6.34" at bounding box center [208, 190] width 30 height 12
type input "500"
click at [211, 119] on div at bounding box center [205, 117] width 24 height 24
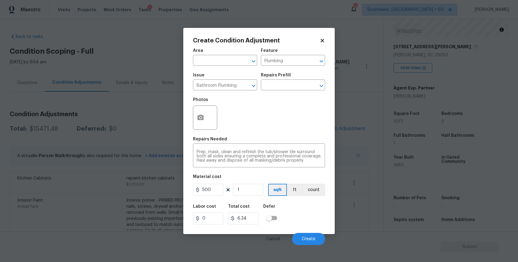
type input "500"
click at [200, 121] on icon "button" at bounding box center [200, 117] width 7 height 7
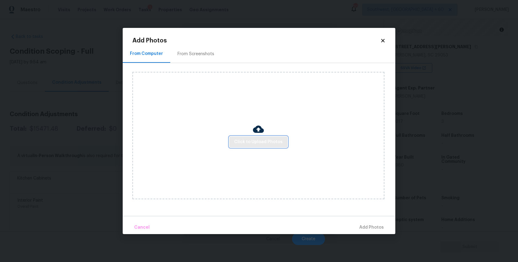
click at [254, 143] on span "Click to Upload Photos" at bounding box center [258, 142] width 48 height 8
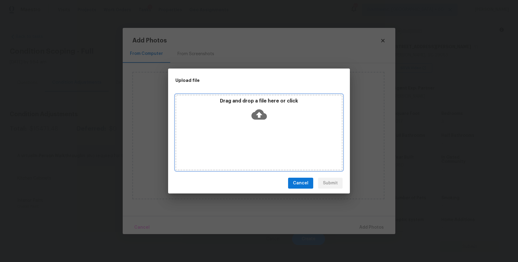
click at [254, 143] on div "Drag and drop a file here or click" at bounding box center [258, 133] width 167 height 76
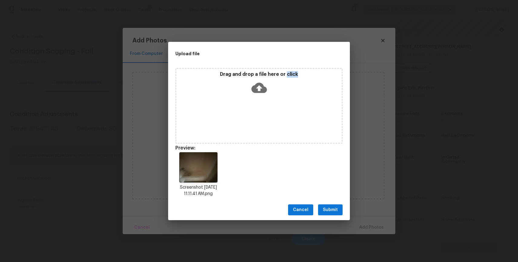
click at [321, 206] on button "Submit" at bounding box center [330, 209] width 25 height 11
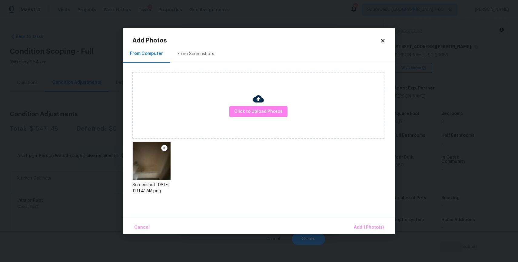
click at [371, 220] on div "Cancel Add 1 Photo(s)" at bounding box center [259, 225] width 273 height 18
click at [373, 225] on span "Add 1 Photo(s)" at bounding box center [369, 228] width 30 height 8
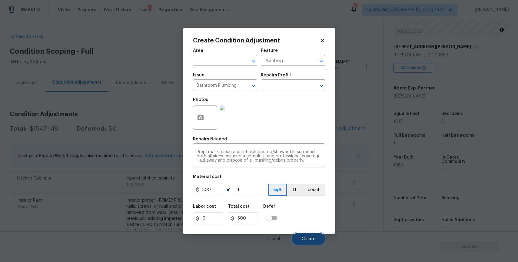
click at [311, 239] on span "Create" at bounding box center [309, 239] width 14 height 5
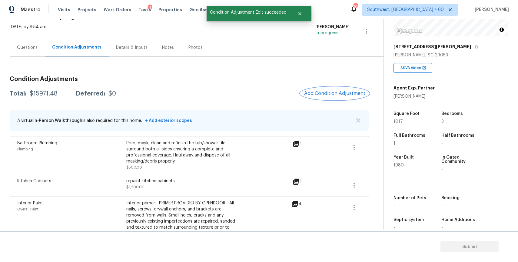
scroll to position [68, 0]
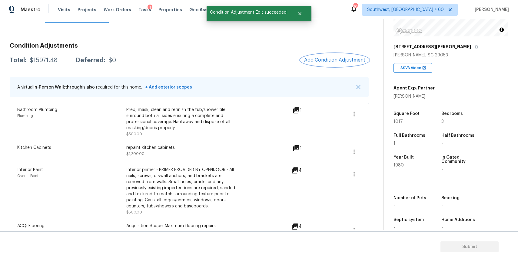
click at [326, 60] on span "Add Condition Adjustment" at bounding box center [334, 59] width 61 height 5
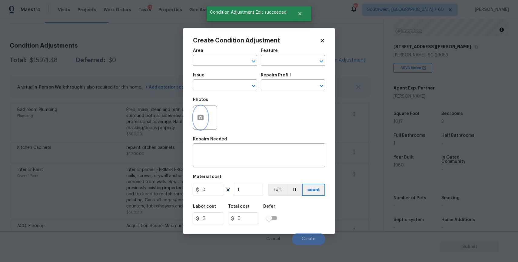
click at [197, 116] on icon "button" at bounding box center [200, 117] width 7 height 7
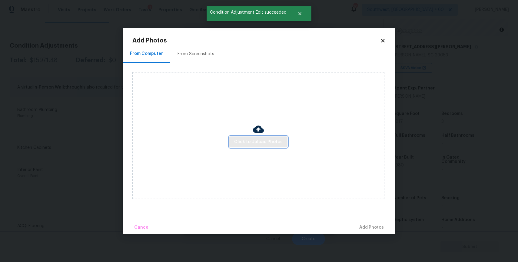
click at [259, 141] on span "Click to Upload Photos" at bounding box center [258, 142] width 48 height 8
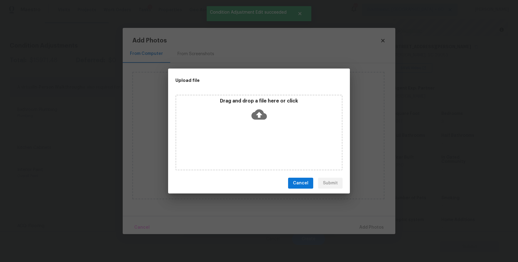
click at [259, 141] on div "Drag and drop a file here or click" at bounding box center [258, 133] width 167 height 76
click at [423, 194] on div "Upload file Drag and drop a file here or click Cancel Submit" at bounding box center [259, 131] width 518 height 262
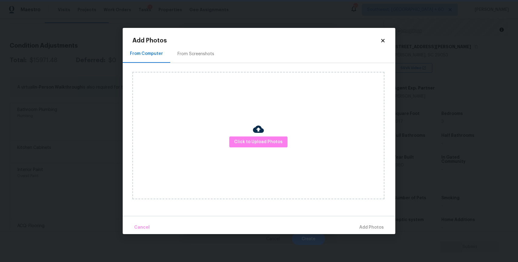
click at [423, 194] on div "Upload file Drag and drop a file here or click Cancel Submit" at bounding box center [259, 131] width 518 height 262
click at [423, 194] on body "Maestro Visits Projects Work Orders Tasks 1 Properties Geo Assignments 703 Sout…" at bounding box center [259, 131] width 518 height 262
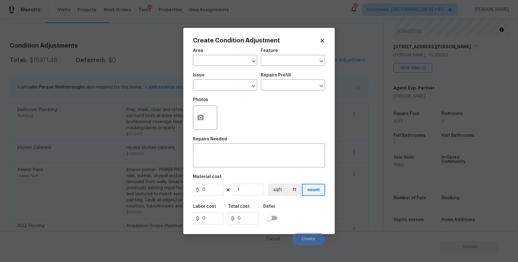
click at [423, 193] on body "Maestro Visits Projects Work Orders Tasks 1 Properties Geo Assignments 703 Sout…" at bounding box center [259, 131] width 518 height 262
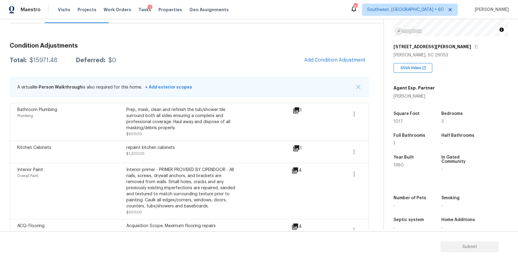
click at [341, 64] on button "Add Condition Adjustment" at bounding box center [335, 60] width 68 height 13
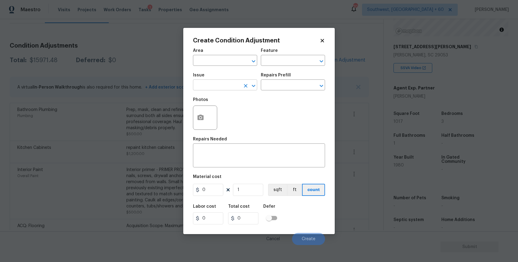
click at [217, 83] on input "text" at bounding box center [216, 85] width 47 height 9
click at [242, 112] on li "ACQ: Water Leak" at bounding box center [225, 114] width 64 height 10
type input "ACQ: Water Leak"
click at [292, 85] on input "text" at bounding box center [284, 85] width 47 height 9
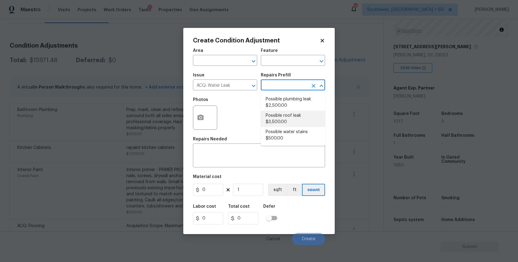
click at [311, 116] on li "Possible roof leak $3,500.00" at bounding box center [293, 119] width 64 height 16
type input "Acquisition"
type textarea "Acquisition Scope: Possible roof leak"
type input "3500"
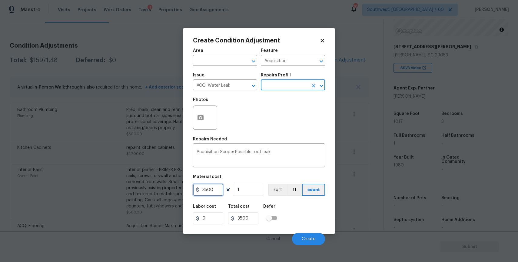
click at [219, 185] on input "3500" at bounding box center [208, 190] width 30 height 12
type input "2500"
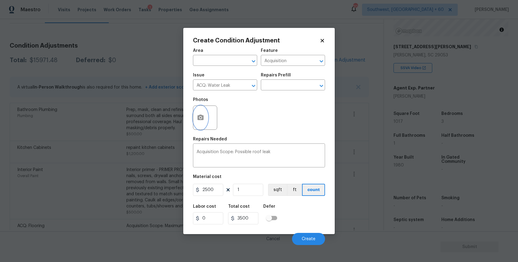
click at [204, 114] on button "button" at bounding box center [200, 118] width 15 height 24
type input "2500"
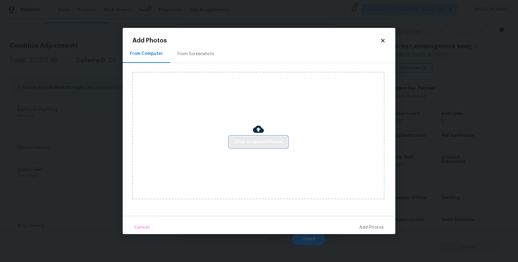
click at [271, 137] on button "Click to Upload Photos" at bounding box center [258, 141] width 58 height 11
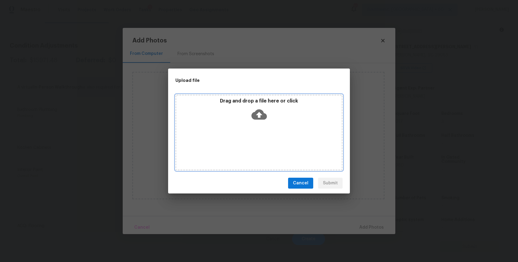
click at [271, 137] on div "Drag and drop a file here or click" at bounding box center [258, 133] width 167 height 76
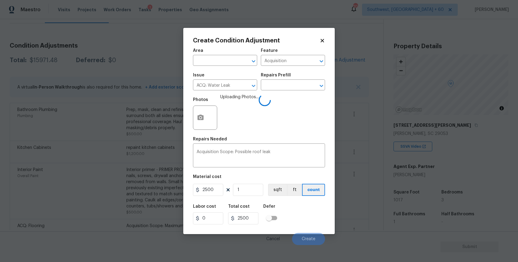
scroll to position [78, 0]
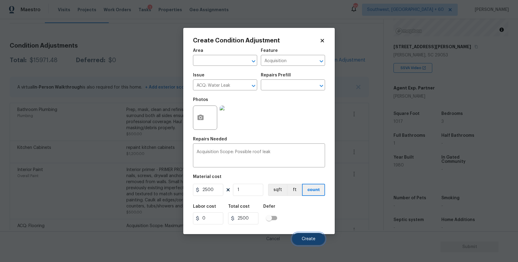
click at [309, 241] on span "Create" at bounding box center [309, 239] width 14 height 5
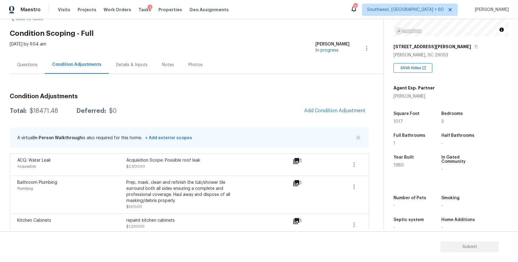
scroll to position [0, 0]
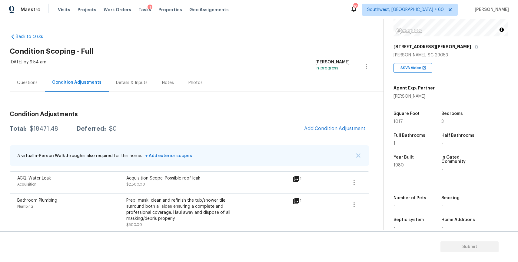
click at [30, 78] on div "Questions" at bounding box center [27, 83] width 35 height 18
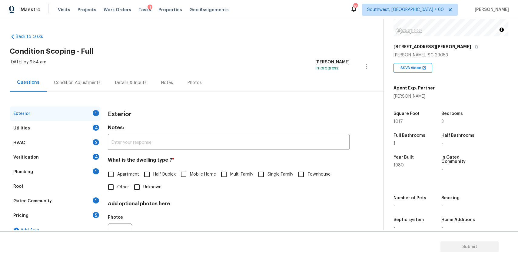
click at [48, 214] on div "Pricing 5" at bounding box center [55, 215] width 91 height 15
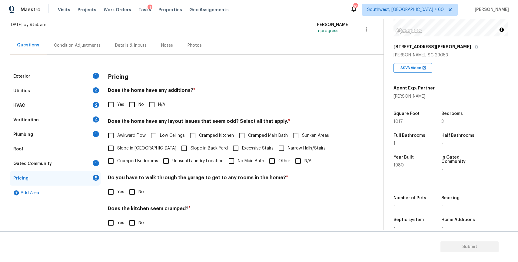
click at [93, 73] on div "Exterior 1" at bounding box center [55, 76] width 91 height 15
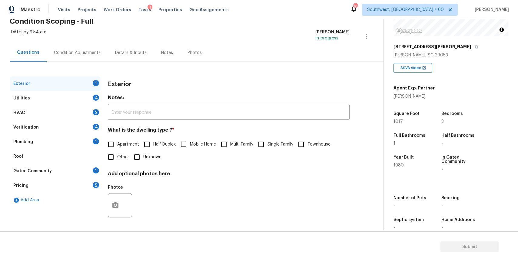
scroll to position [30, 0]
click at [279, 151] on div "Apartment Half Duplex Mobile Home Multi Family Single Family Townhouse Other Un…" at bounding box center [229, 150] width 242 height 25
click at [269, 147] on span "Single Family" at bounding box center [281, 144] width 26 height 6
click at [268, 147] on input "Single Family" at bounding box center [261, 144] width 13 height 13
checkbox input "true"
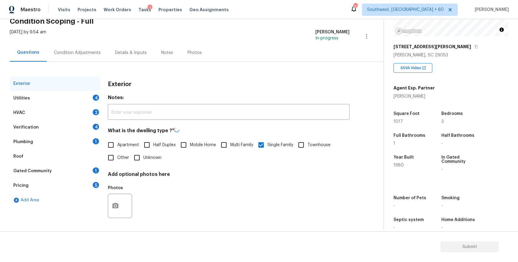
click at [75, 93] on div "Utilities 4" at bounding box center [55, 98] width 91 height 15
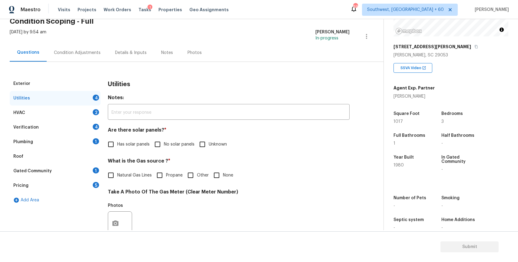
click at [179, 145] on span "No solar panels" at bounding box center [179, 144] width 31 height 6
click at [164, 145] on input "No solar panels" at bounding box center [157, 144] width 13 height 13
checkbox input "true"
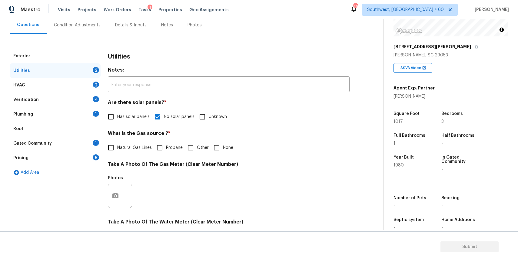
scroll to position [74, 0]
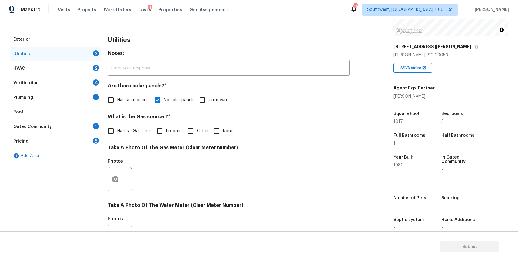
click at [222, 138] on div "Utilities Notes: ​ Are there solar panels? * Has solar panels No solar panels U…" at bounding box center [229, 190] width 242 height 316
click at [220, 124] on div "What is the Gas source ? * Natural Gas Lines Propane Other None" at bounding box center [229, 126] width 242 height 24
click at [216, 129] on input "None" at bounding box center [216, 131] width 13 height 13
checkbox input "true"
click at [119, 180] on button "button" at bounding box center [115, 179] width 15 height 24
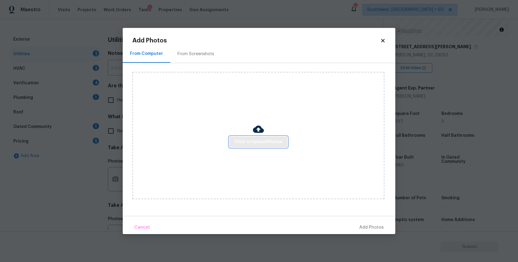
click at [271, 139] on span "Click to Upload Photos" at bounding box center [258, 142] width 48 height 8
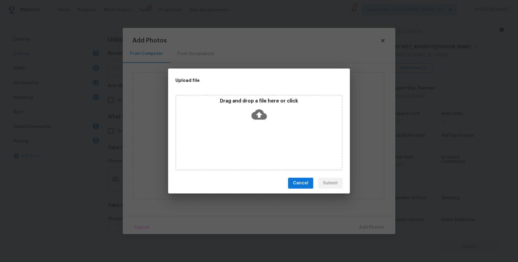
click at [271, 139] on div "Drag and drop a file here or click" at bounding box center [258, 133] width 167 height 76
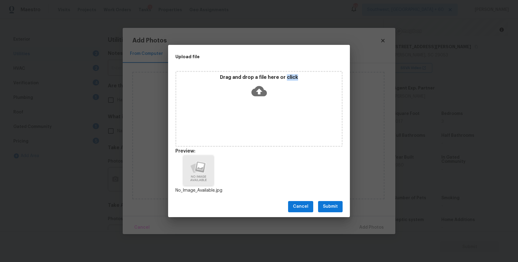
click at [335, 210] on button "Submit" at bounding box center [330, 206] width 25 height 11
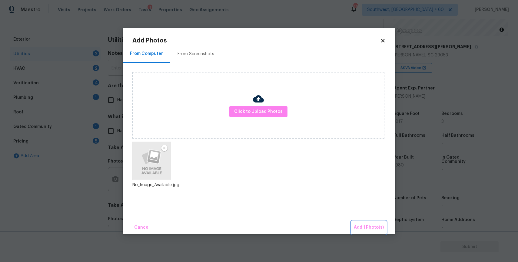
click at [372, 226] on span "Add 1 Photo(s)" at bounding box center [369, 228] width 30 height 8
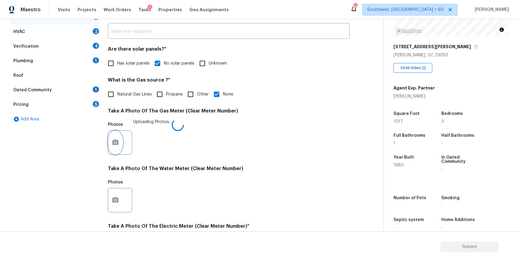
scroll to position [141, 0]
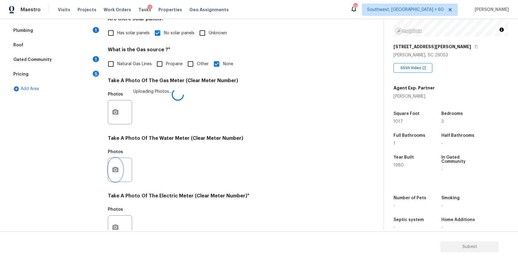
click at [114, 166] on button "button" at bounding box center [115, 170] width 15 height 24
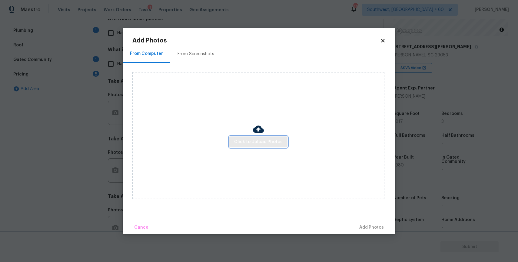
click at [254, 138] on span "Click to Upload Photos" at bounding box center [258, 142] width 48 height 8
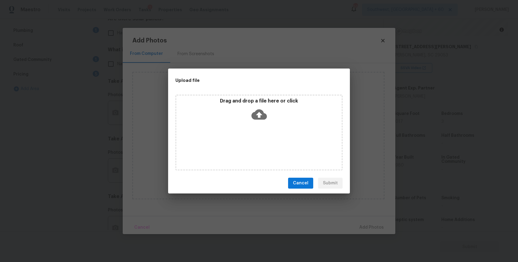
click at [254, 138] on div "Drag and drop a file here or click" at bounding box center [258, 133] width 167 height 76
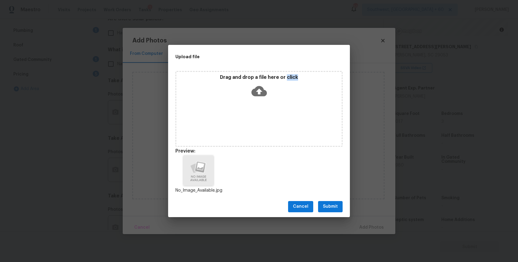
click at [330, 213] on div "Cancel Submit" at bounding box center [259, 206] width 182 height 21
click at [332, 204] on span "Submit" at bounding box center [330, 207] width 15 height 8
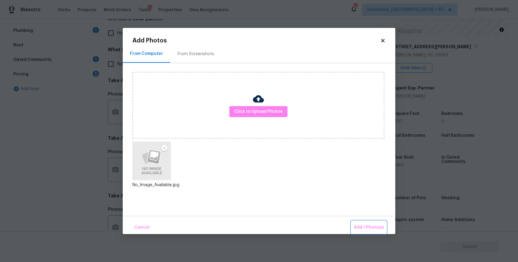
click at [378, 230] on span "Add 1 Photo(s)" at bounding box center [369, 228] width 30 height 8
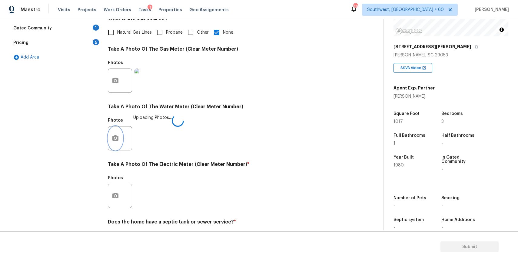
scroll to position [194, 0]
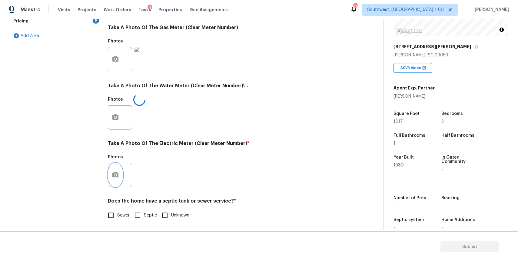
click at [115, 169] on button "button" at bounding box center [115, 175] width 15 height 24
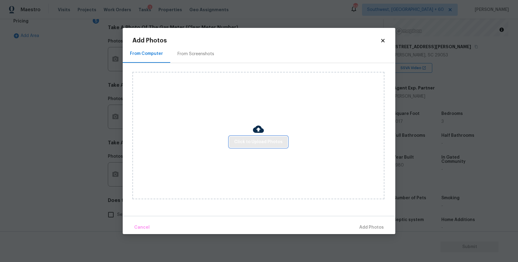
click at [264, 139] on span "Click to Upload Photos" at bounding box center [258, 142] width 48 height 8
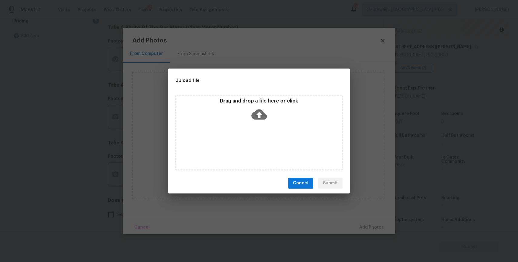
click at [264, 139] on div "Drag and drop a file here or click" at bounding box center [258, 133] width 167 height 76
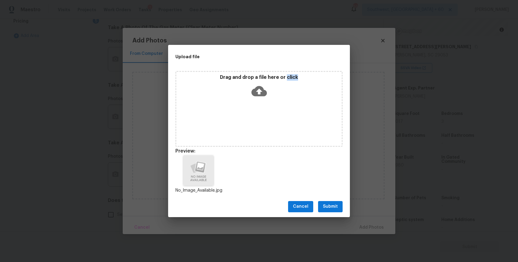
click at [324, 203] on span "Submit" at bounding box center [330, 207] width 15 height 8
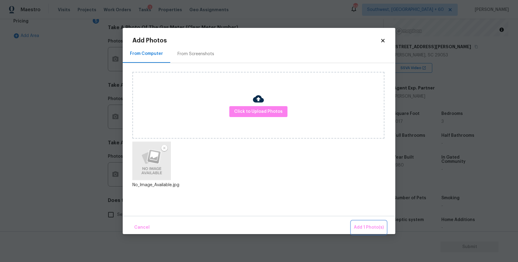
click at [367, 222] on button "Add 1 Photo(s)" at bounding box center [369, 227] width 35 height 13
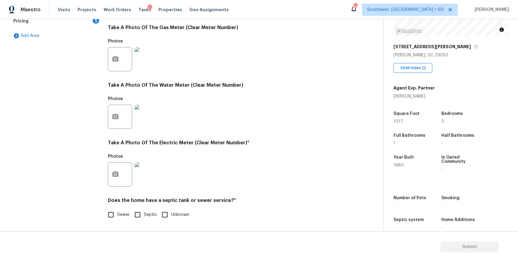
click at [116, 211] on input "Sewer" at bounding box center [111, 214] width 13 height 13
checkbox input "true"
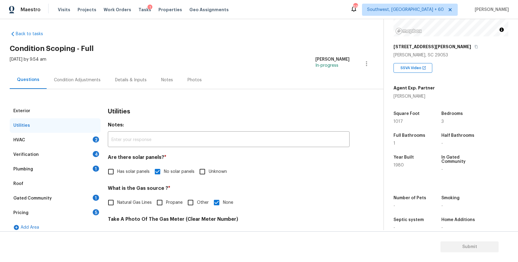
click at [80, 141] on div "HVAC 2" at bounding box center [55, 140] width 91 height 15
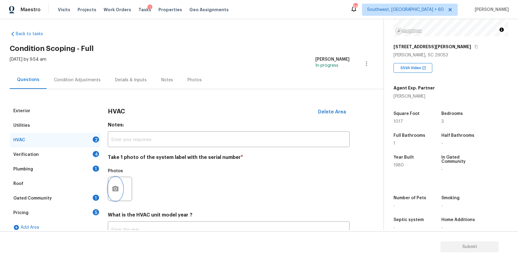
click at [120, 186] on button "button" at bounding box center [115, 189] width 15 height 24
click at [120, 186] on body "Maestro Visits Projects Work Orders Tasks 1 Properties Geo Assignments 699 Sout…" at bounding box center [259, 131] width 518 height 262
click at [116, 187] on icon "button" at bounding box center [115, 188] width 6 height 5
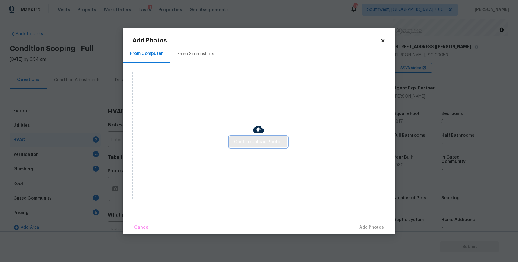
click at [239, 142] on span "Click to Upload Photos" at bounding box center [258, 142] width 48 height 8
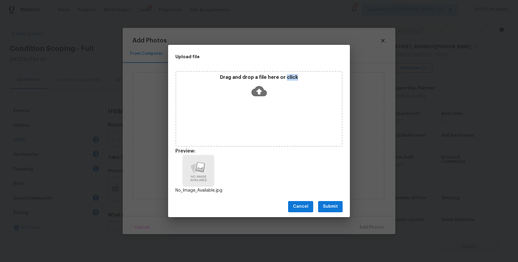
click at [333, 203] on span "Submit" at bounding box center [330, 207] width 15 height 8
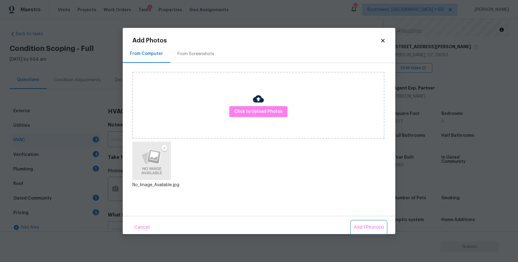
click at [366, 223] on button "Add 1 Photo(s)" at bounding box center [369, 227] width 35 height 13
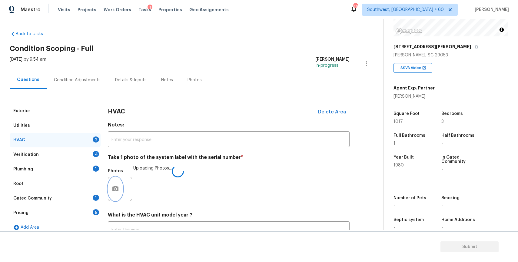
scroll to position [50, 0]
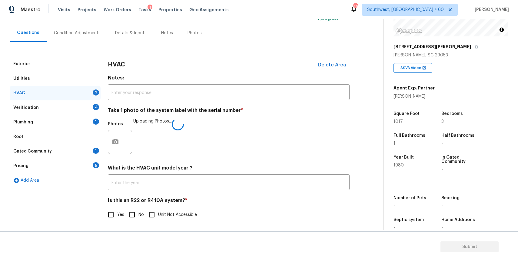
click at [129, 221] on input "No" at bounding box center [132, 214] width 13 height 13
checkbox input "true"
click at [88, 112] on div "Verification 4" at bounding box center [55, 107] width 91 height 15
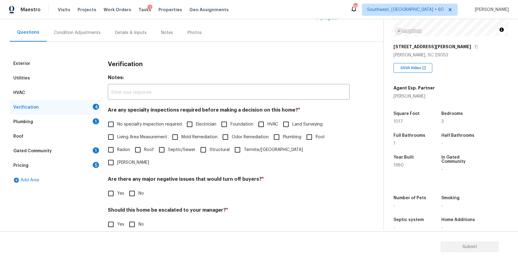
click at [137, 121] on span "No specialty inspection required" at bounding box center [149, 124] width 65 height 6
click at [117, 121] on input "No specialty inspection required" at bounding box center [111, 124] width 13 height 13
checkbox input "true"
click at [134, 187] on input "No" at bounding box center [132, 193] width 13 height 13
checkbox input "true"
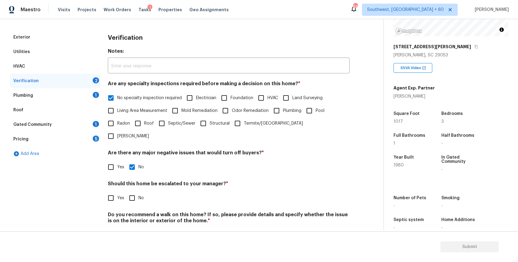
scroll to position [84, 0]
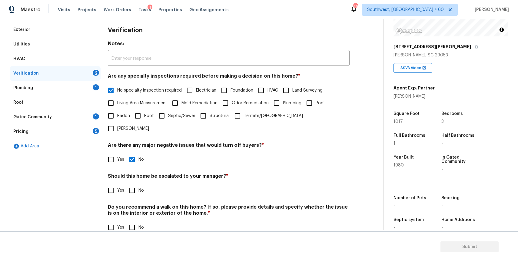
click at [133, 184] on input "No" at bounding box center [132, 190] width 13 height 13
checkbox input "true"
click at [138, 222] on input "No" at bounding box center [132, 228] width 13 height 13
checkbox input "true"
click at [91, 88] on div "Plumbing 1" at bounding box center [55, 88] width 91 height 15
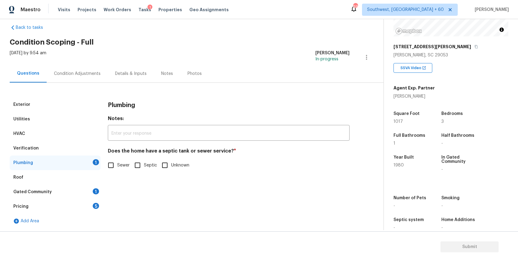
scroll to position [9, 0]
click at [115, 162] on input "Sewer" at bounding box center [111, 165] width 13 height 13
checkbox input "true"
click at [86, 190] on div "Gated Community 1" at bounding box center [55, 192] width 91 height 15
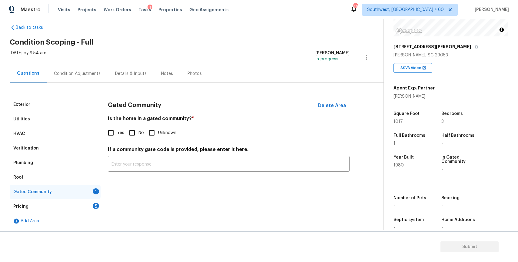
click at [133, 137] on input "No" at bounding box center [132, 132] width 13 height 13
checkbox input "true"
click at [90, 206] on div "Pricing 5" at bounding box center [55, 206] width 91 height 15
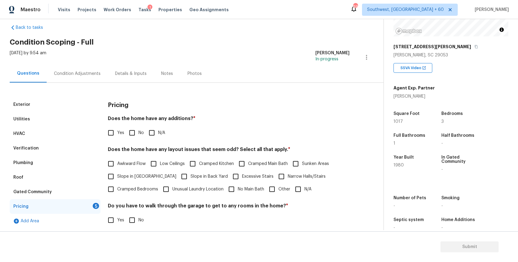
click at [90, 206] on div "Pricing 5" at bounding box center [55, 206] width 91 height 15
click at [155, 138] on input "N/A" at bounding box center [151, 132] width 13 height 13
checkbox input "true"
click at [143, 167] on label "Awkward Flow" at bounding box center [125, 163] width 41 height 13
click at [117, 167] on input "Awkward Flow" at bounding box center [111, 163] width 13 height 13
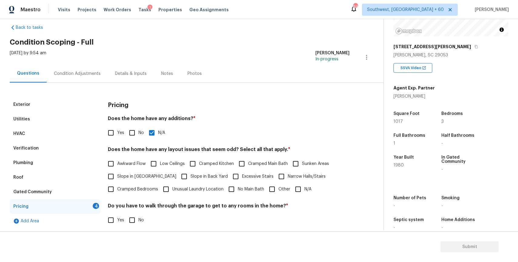
checkbox input "true"
click at [243, 189] on span "No Main Bath" at bounding box center [251, 189] width 26 height 6
click at [238, 189] on input "No Main Bath" at bounding box center [231, 189] width 13 height 13
checkbox input "true"
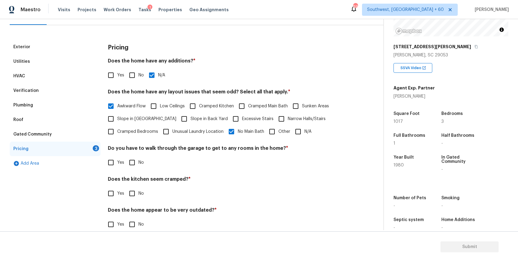
click at [135, 169] on div "Pricing Does the home have any additions? * Yes No N/A Does the home have any l…" at bounding box center [229, 139] width 242 height 198
click at [135, 164] on input "No" at bounding box center [132, 162] width 13 height 13
checkbox input "true"
click at [130, 192] on input "No" at bounding box center [132, 193] width 13 height 13
checkbox input "true"
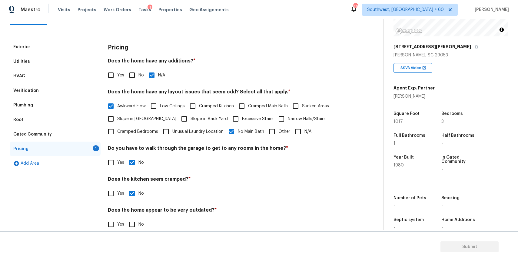
click at [114, 223] on input "Yes" at bounding box center [111, 224] width 13 height 13
checkbox input "true"
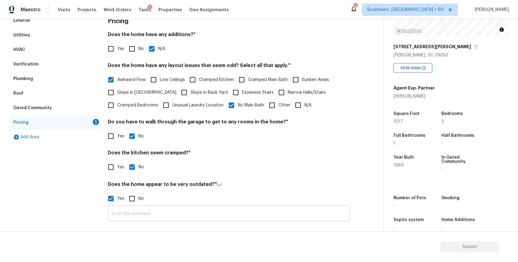
scroll to position [92, 0]
click at [134, 211] on input "text" at bounding box center [229, 214] width 242 height 14
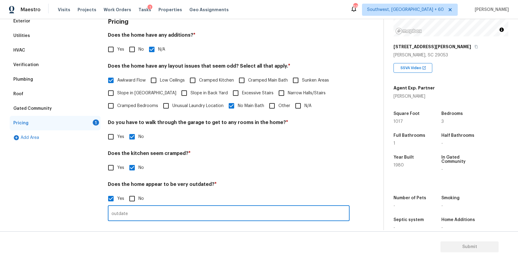
type input "outdated"
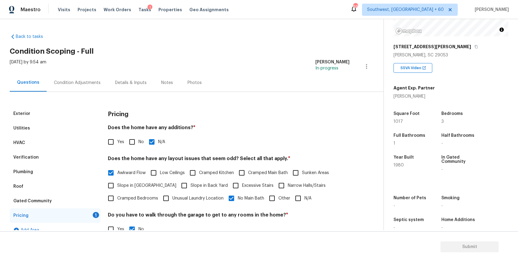
click at [100, 83] on div "Condition Adjustments" at bounding box center [77, 83] width 61 height 18
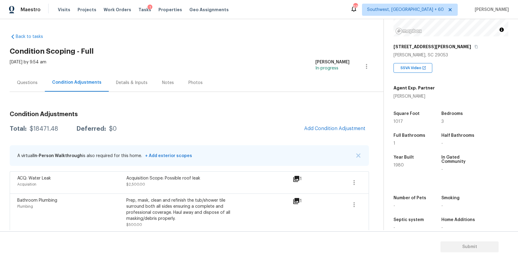
click at [56, 125] on div "Total: $18471.48 Deferred: $0 Add Condition Adjustment" at bounding box center [189, 128] width 359 height 13
copy div "$18471.48"
click at [26, 88] on div "Questions" at bounding box center [27, 83] width 35 height 18
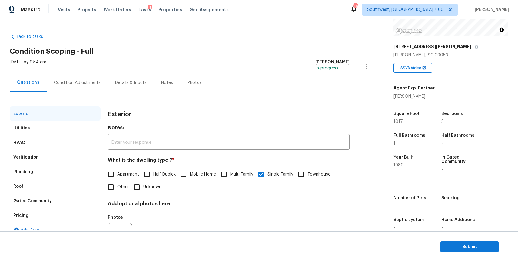
click at [78, 85] on div "Condition Adjustments" at bounding box center [77, 83] width 47 height 6
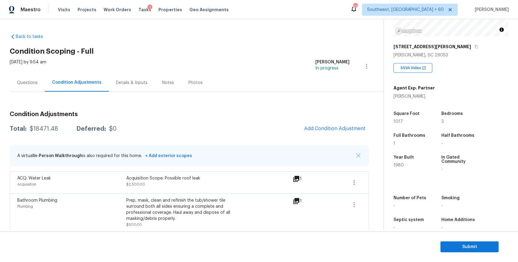
click at [32, 83] on div "Questions" at bounding box center [27, 83] width 21 height 6
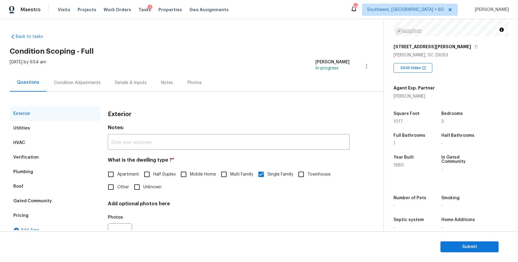
scroll to position [30, 0]
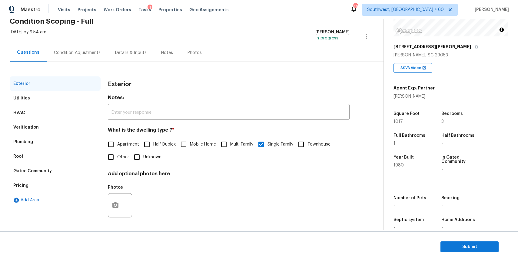
click at [91, 40] on div "[DATE] by 9:54 am [PERSON_NAME] P In-progress" at bounding box center [197, 36] width 374 height 15
click at [86, 61] on div "Questions Condition Adjustments Details & Inputs Notes Photos" at bounding box center [197, 53] width 374 height 18
click at [78, 42] on div "[DATE] by 9:54 am [PERSON_NAME] P In-progress" at bounding box center [197, 36] width 374 height 15
click at [88, 54] on div "Condition Adjustments" at bounding box center [77, 53] width 47 height 6
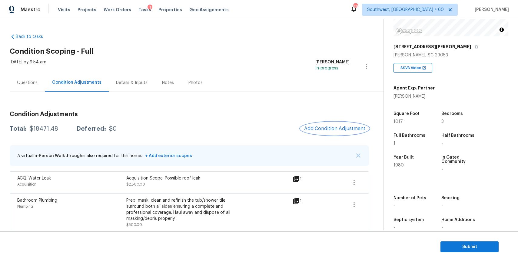
click at [347, 125] on button "Add Condition Adjustment" at bounding box center [335, 128] width 68 height 13
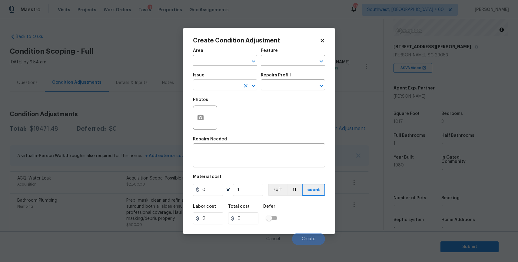
click at [230, 84] on input "text" at bounding box center [216, 85] width 47 height 9
click at [242, 111] on li "Pressure Washing" at bounding box center [225, 114] width 64 height 10
type input "Pressure Washing"
click at [273, 85] on input "text" at bounding box center [284, 85] width 47 height 9
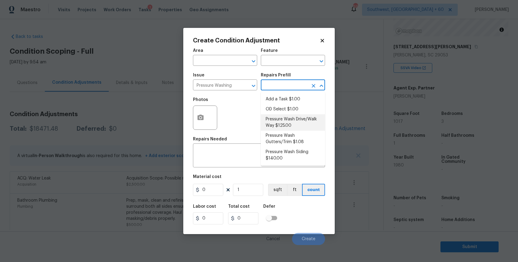
click at [297, 120] on li "Pressure Wash Drive/Walk Way $125.00" at bounding box center [293, 122] width 64 height 16
type input "Siding"
type textarea "Pressure wash the driveways/walkways as directed by the PM. Ensure that all deb…"
type input "125"
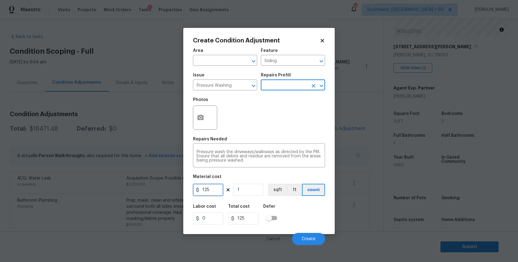
click at [212, 194] on input "125" at bounding box center [208, 190] width 30 height 12
type input "300"
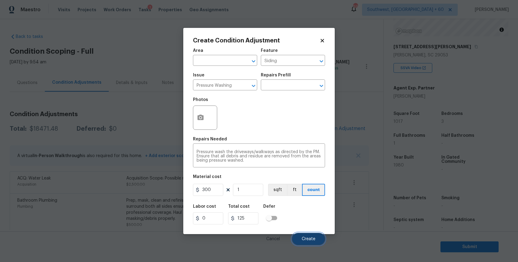
click at [307, 236] on button "Create" at bounding box center [308, 239] width 33 height 12
type input "300"
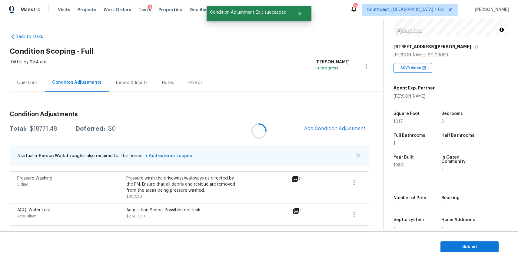
click at [43, 125] on div at bounding box center [259, 131] width 518 height 262
click at [45, 128] on div at bounding box center [259, 131] width 518 height 262
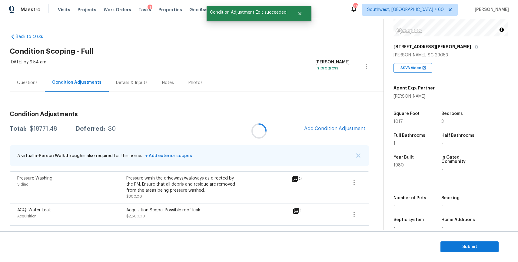
click at [45, 128] on div at bounding box center [259, 131] width 518 height 262
click at [45, 128] on div "$18771.48" at bounding box center [44, 129] width 28 height 6
copy div "$18771.48"
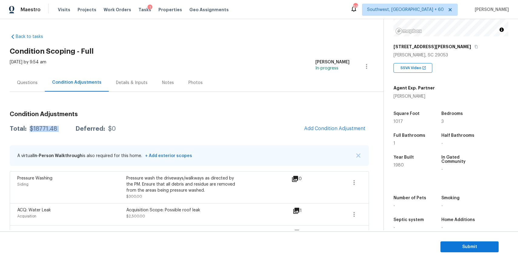
click at [29, 77] on div "Questions" at bounding box center [27, 83] width 35 height 18
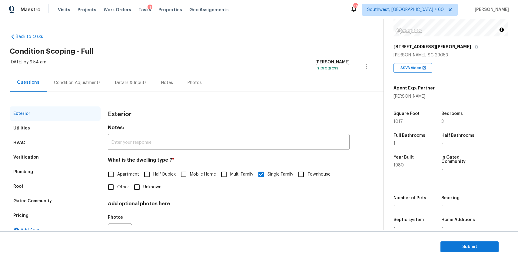
scroll to position [30, 0]
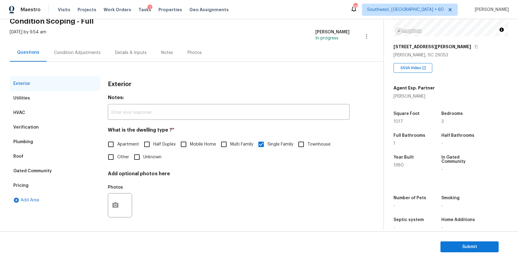
click at [501, 253] on section "Submit" at bounding box center [259, 246] width 518 height 31
click at [488, 249] on span "Submit" at bounding box center [470, 247] width 48 height 8
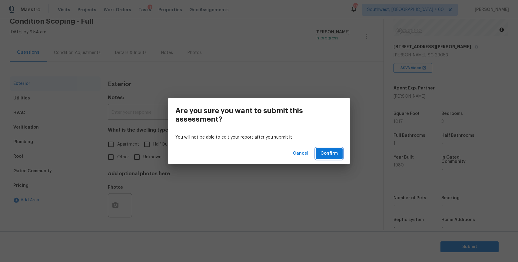
click at [337, 155] on span "Confirm" at bounding box center [329, 154] width 17 height 8
